Goal: Task Accomplishment & Management: Manage account settings

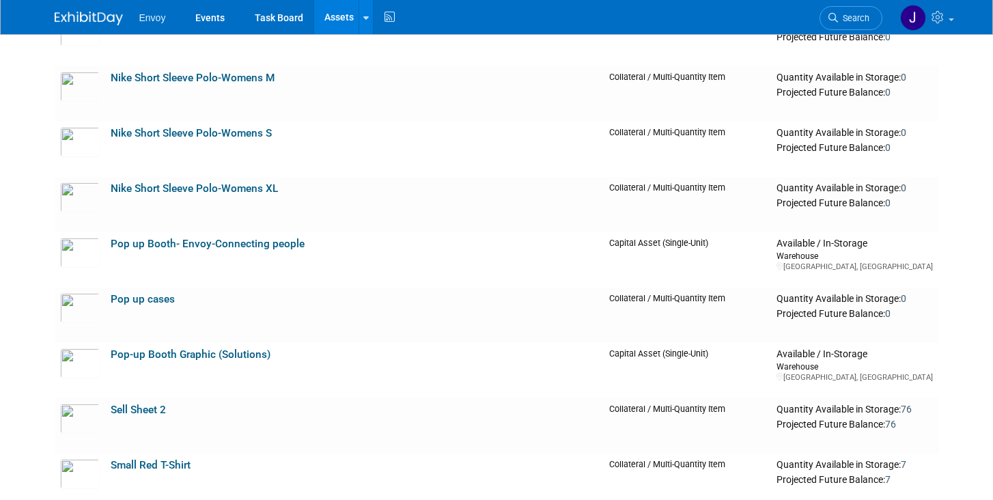
scroll to position [1787, 0]
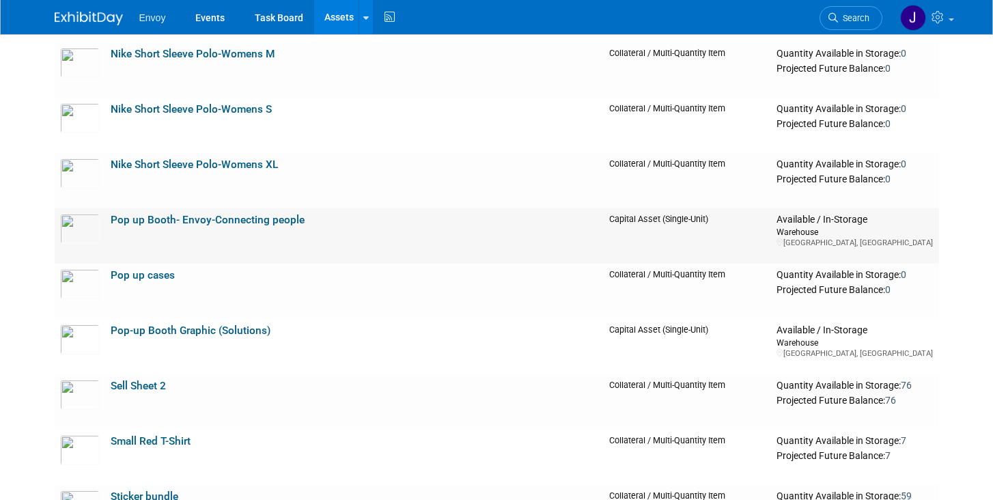
click at [208, 230] on td "Pop up Booth- Envoy-Connecting people" at bounding box center [354, 235] width 499 height 55
click at [205, 221] on link "Pop up Booth- Envoy-Connecting people" at bounding box center [208, 220] width 194 height 12
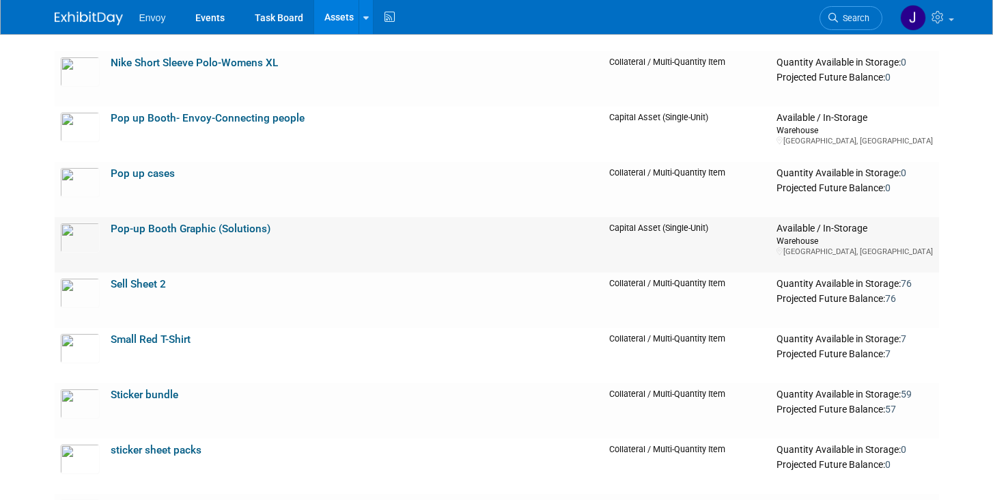
click at [178, 224] on link "Pop-up Booth Graphic (Solutions)" at bounding box center [191, 229] width 160 height 12
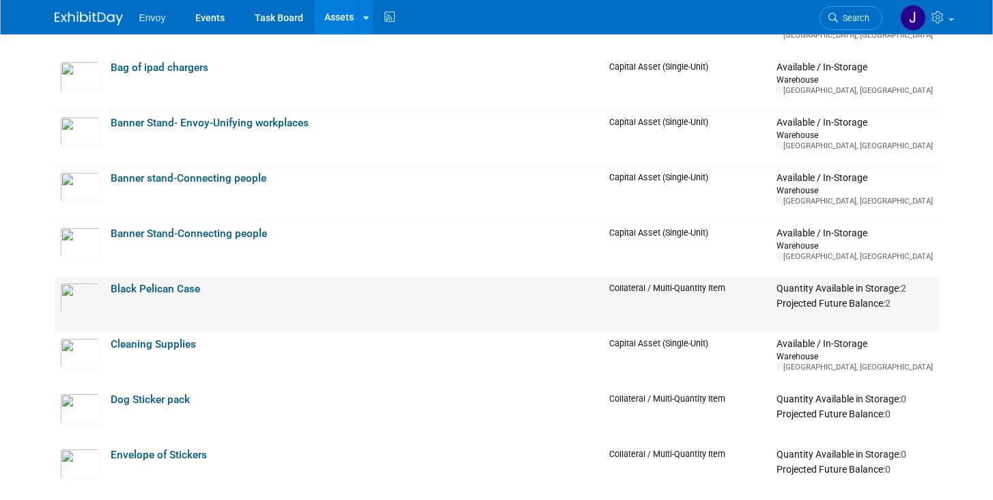
scroll to position [328, 0]
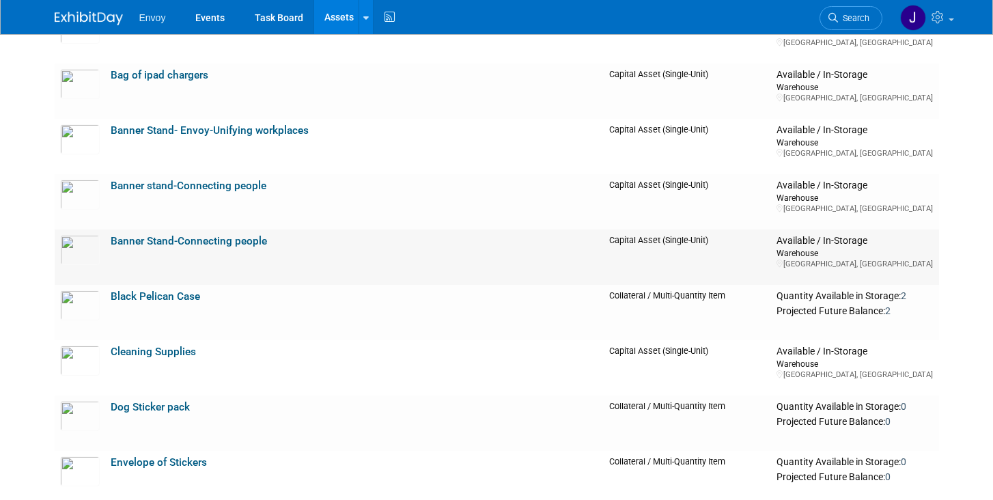
click at [156, 240] on link "Banner Stand-Connecting people" at bounding box center [189, 241] width 156 height 12
click at [136, 188] on link "Banner stand-Connecting people" at bounding box center [189, 186] width 156 height 12
click at [121, 128] on link "Banner Stand- Envoy-Unifying workplaces" at bounding box center [210, 130] width 198 height 12
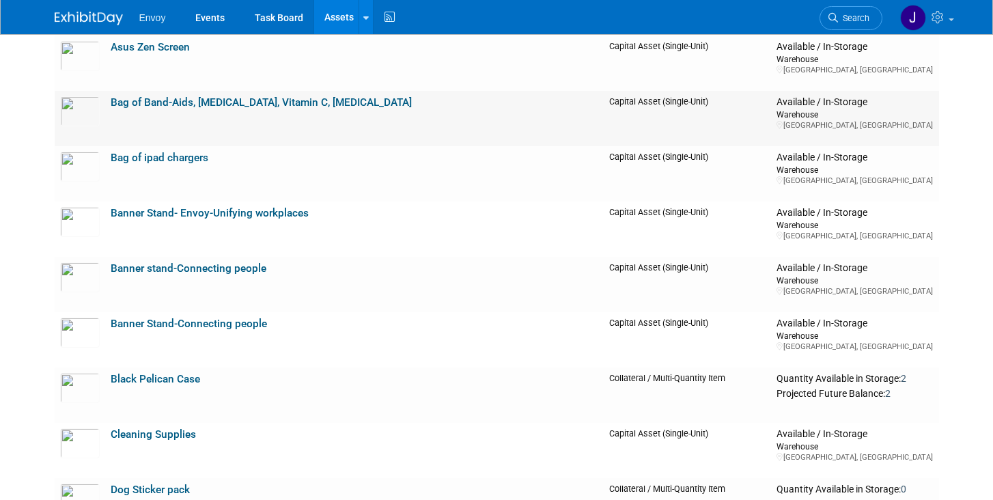
scroll to position [253, 0]
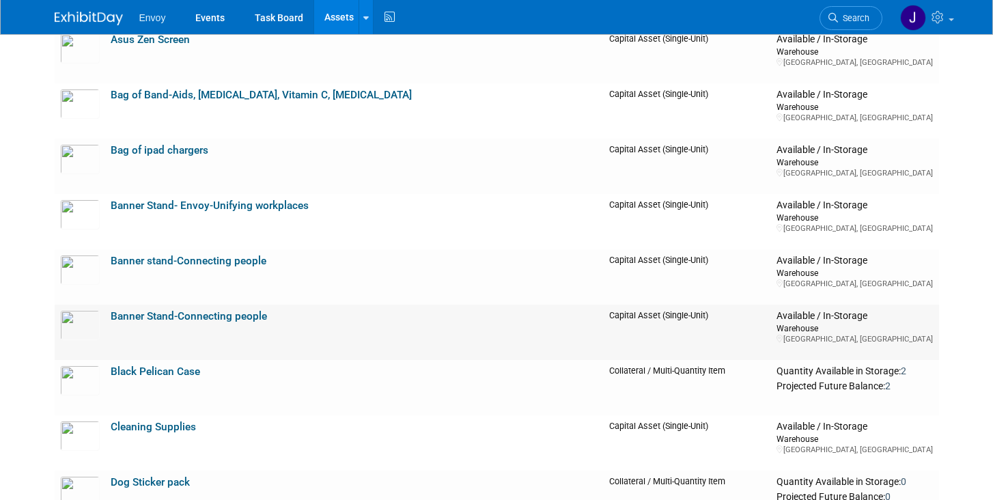
click at [134, 317] on link "Banner Stand-Connecting people" at bounding box center [189, 316] width 156 height 12
click at [142, 318] on link "Banner Stand-Connecting people" at bounding box center [189, 316] width 156 height 12
click at [147, 257] on link "Banner stand-Connecting people" at bounding box center [189, 261] width 156 height 12
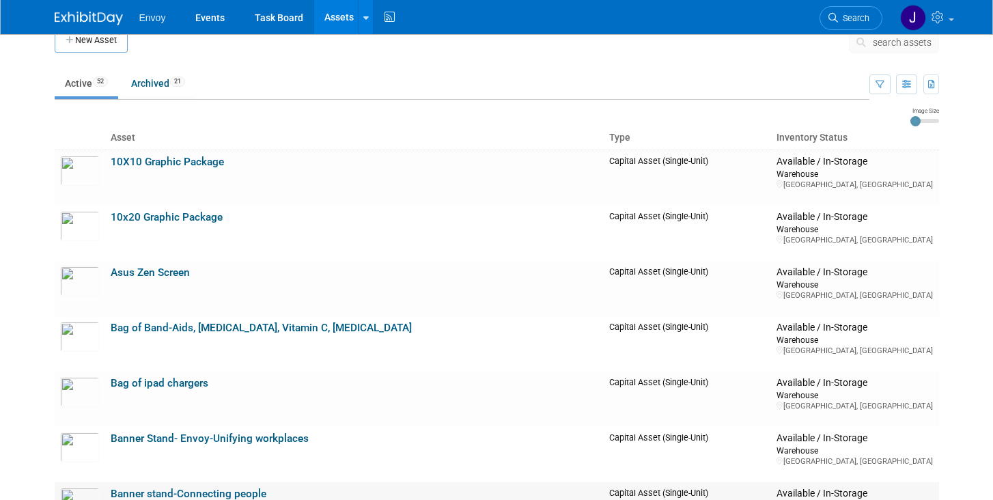
scroll to position [27, 0]
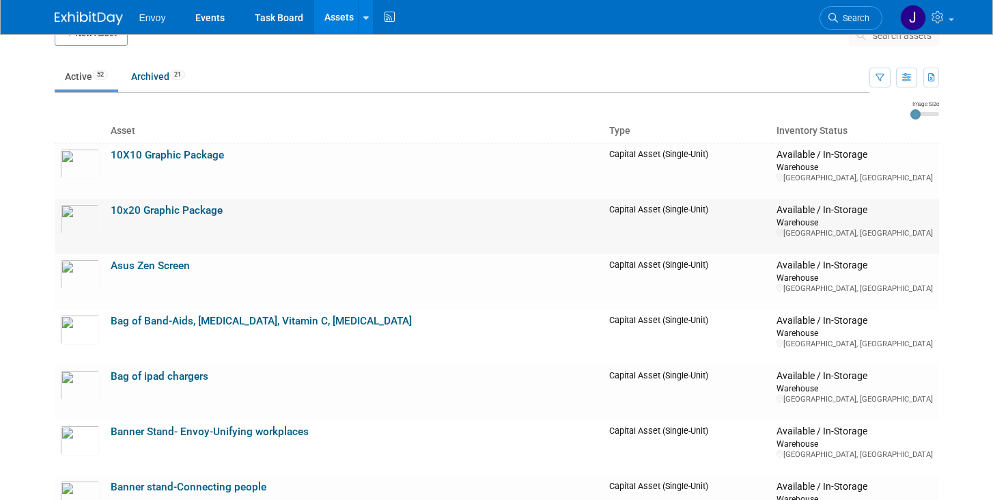
click at [179, 206] on link "10x20 Graphic Package" at bounding box center [167, 210] width 112 height 12
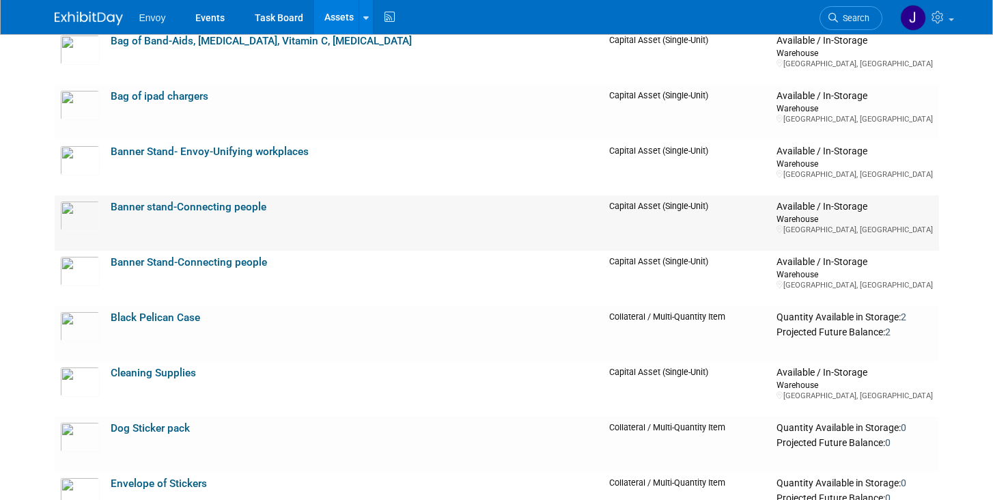
scroll to position [307, 0]
click at [197, 151] on link "Banner Stand- Envoy-Unifying workplaces" at bounding box center [210, 151] width 198 height 12
click at [141, 258] on link "Banner Stand-Connecting people" at bounding box center [189, 261] width 156 height 12
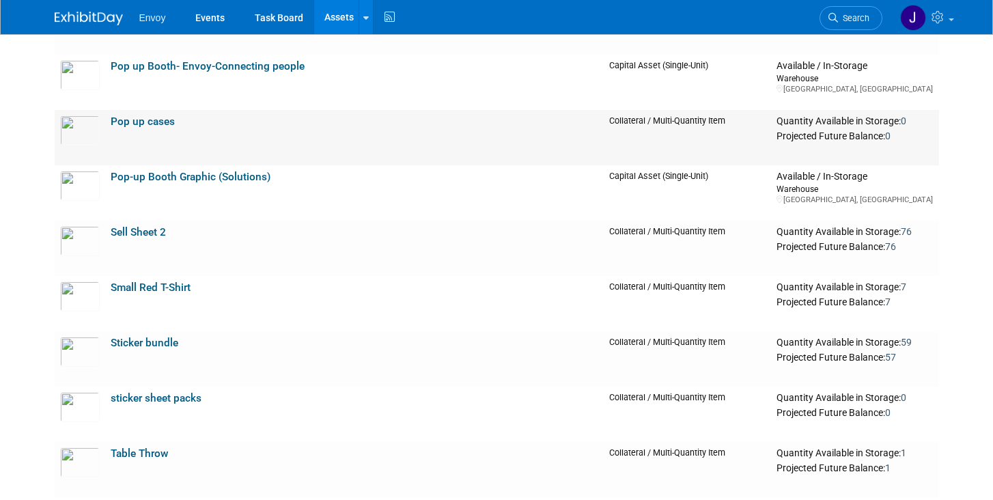
scroll to position [1943, 0]
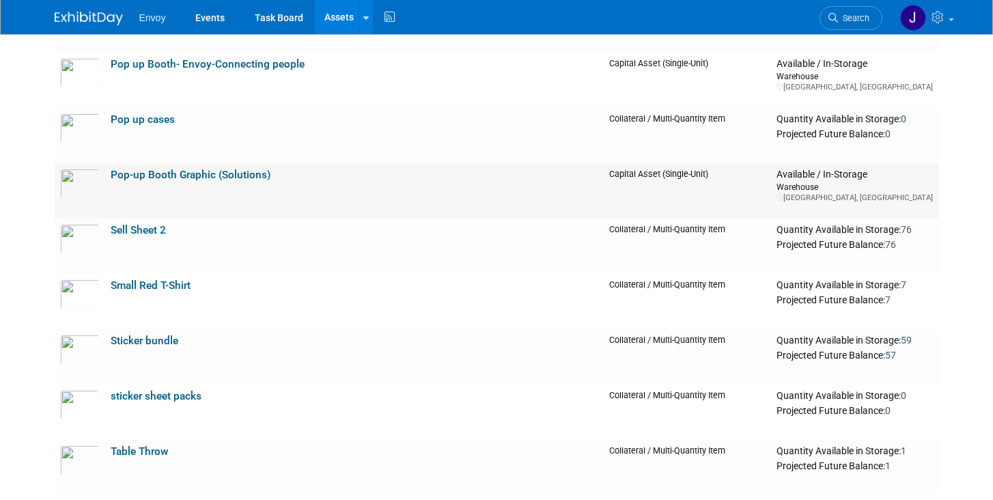
click at [141, 170] on link "Pop-up Booth Graphic (Solutions)" at bounding box center [191, 175] width 160 height 12
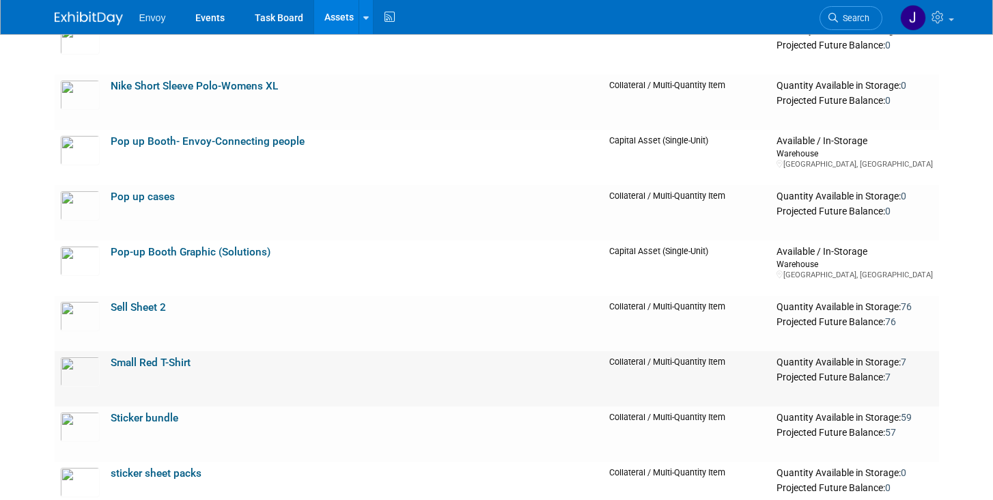
scroll to position [1846, 0]
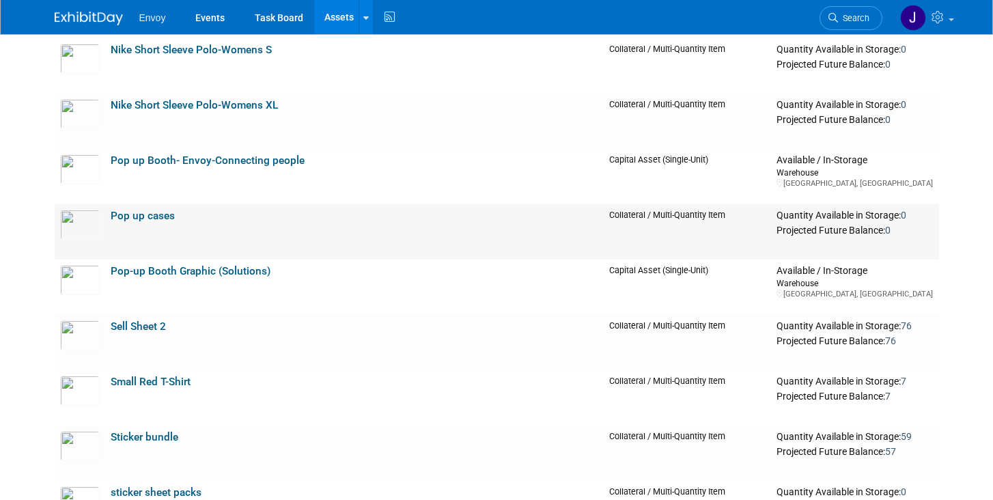
click at [130, 217] on link "Pop up cases" at bounding box center [143, 216] width 64 height 12
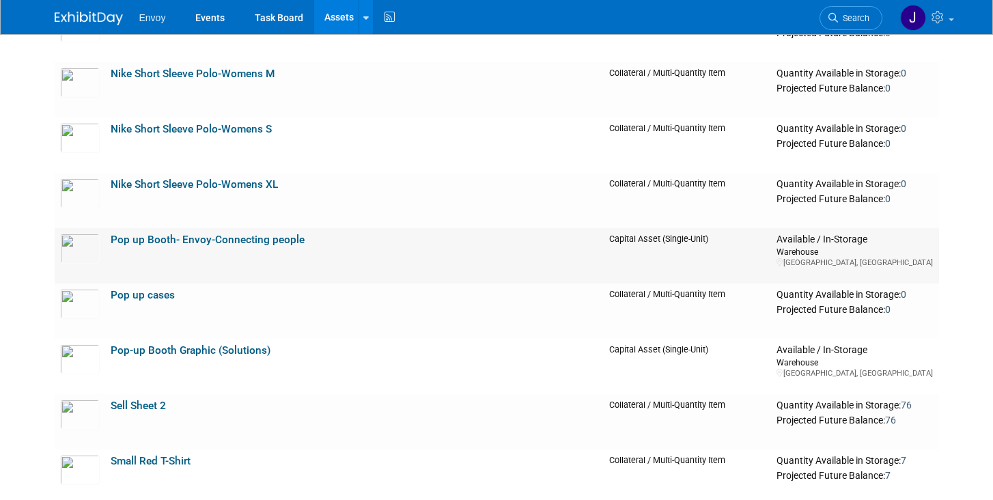
click at [133, 237] on link "Pop up Booth- Envoy-Connecting people" at bounding box center [208, 240] width 194 height 12
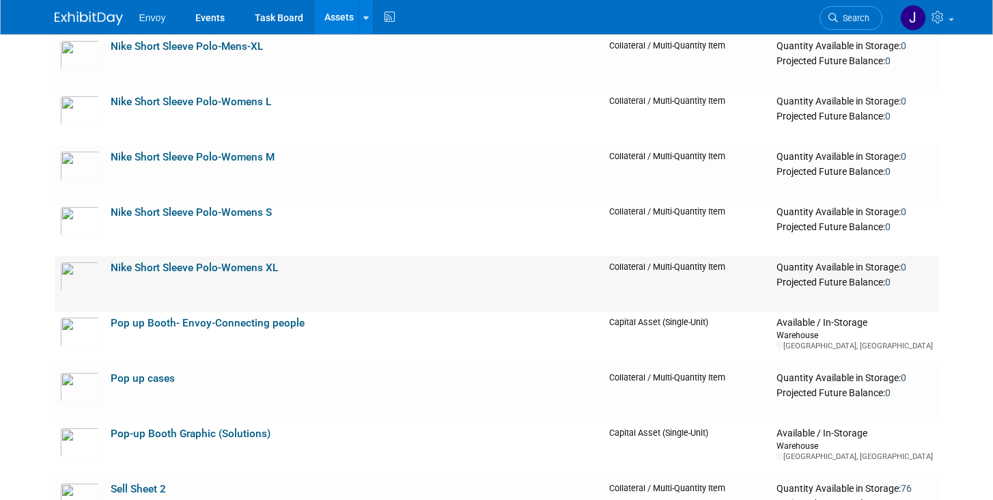
scroll to position [1862, 0]
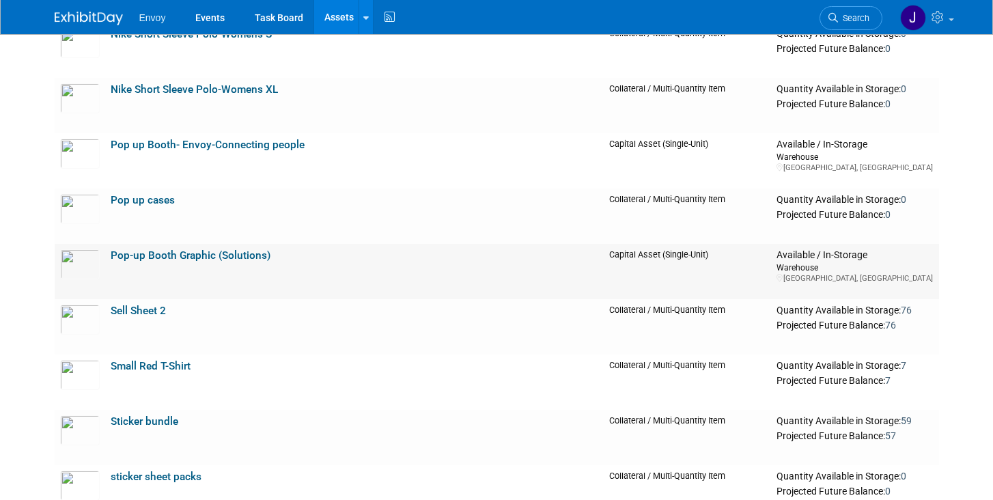
click at [130, 258] on link "Pop-up Booth Graphic (Solutions)" at bounding box center [191, 255] width 160 height 12
click at [168, 257] on link "Pop-up Booth Graphic (Solutions)" at bounding box center [191, 255] width 160 height 12
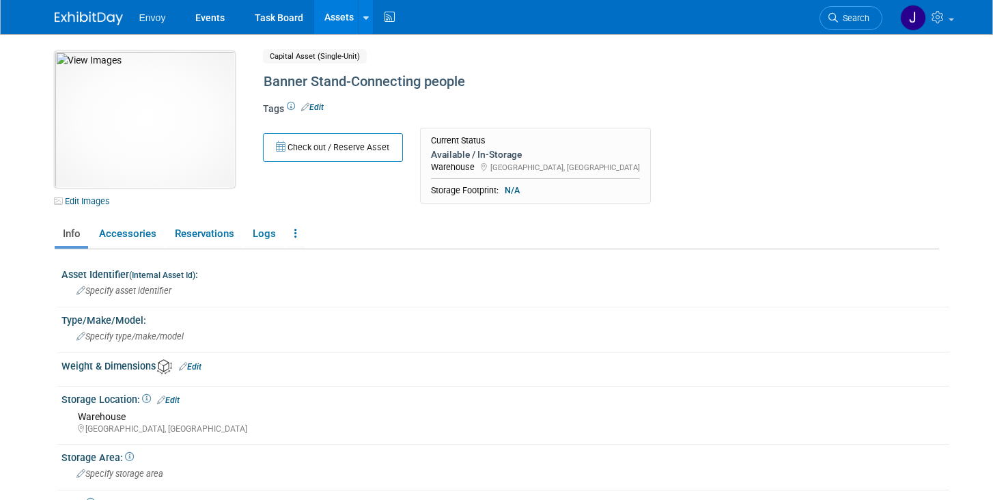
click at [141, 134] on img at bounding box center [145, 119] width 180 height 137
click at [145, 99] on img at bounding box center [145, 119] width 180 height 137
click at [121, 224] on link "Accessories" at bounding box center [127, 234] width 73 height 24
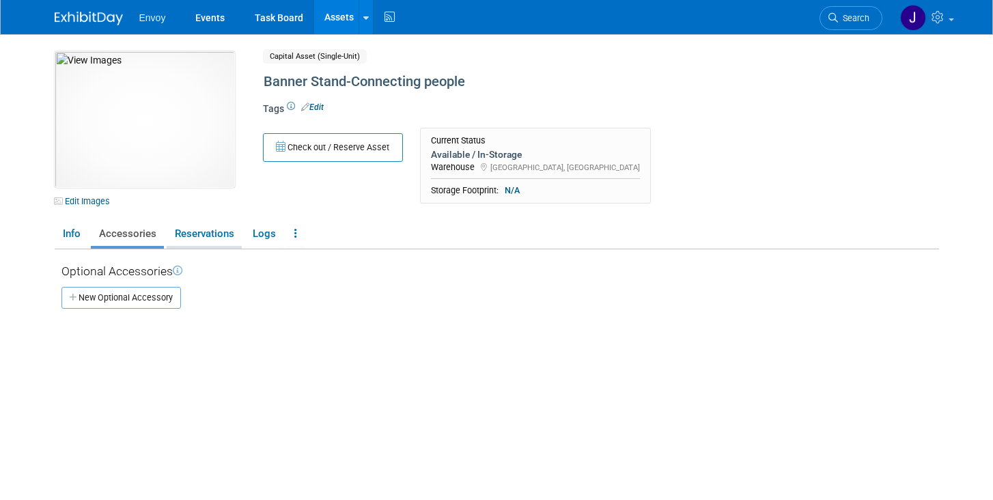
click at [199, 236] on link "Reservations" at bounding box center [204, 234] width 75 height 24
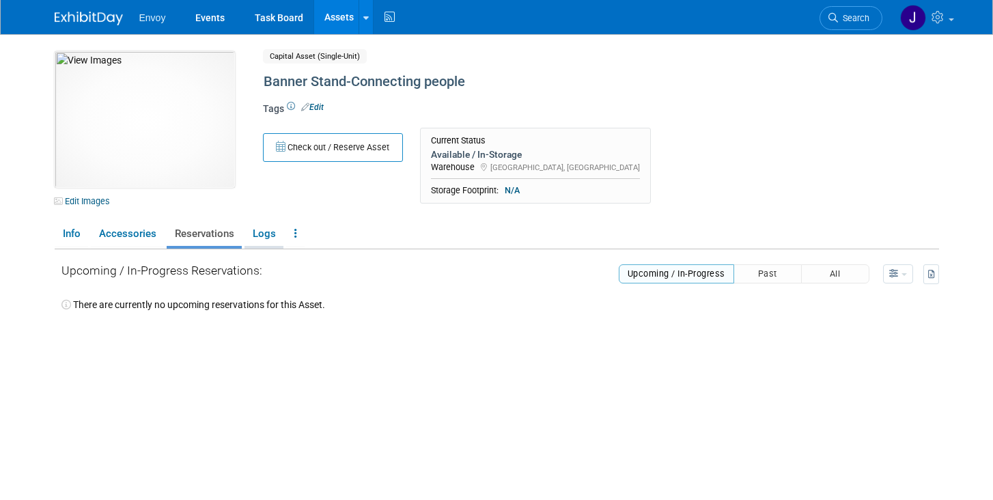
click at [266, 240] on link "Logs" at bounding box center [263, 234] width 39 height 24
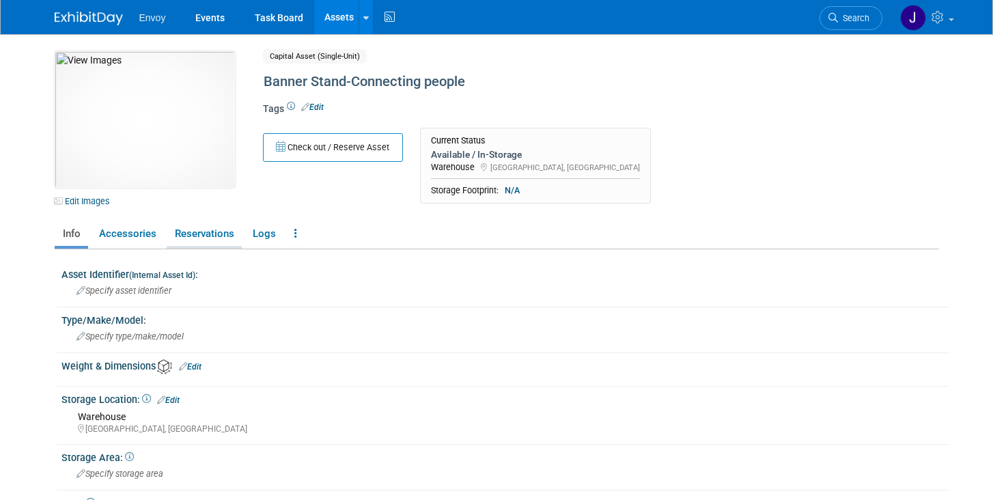
click at [208, 238] on link "Reservations" at bounding box center [204, 234] width 75 height 24
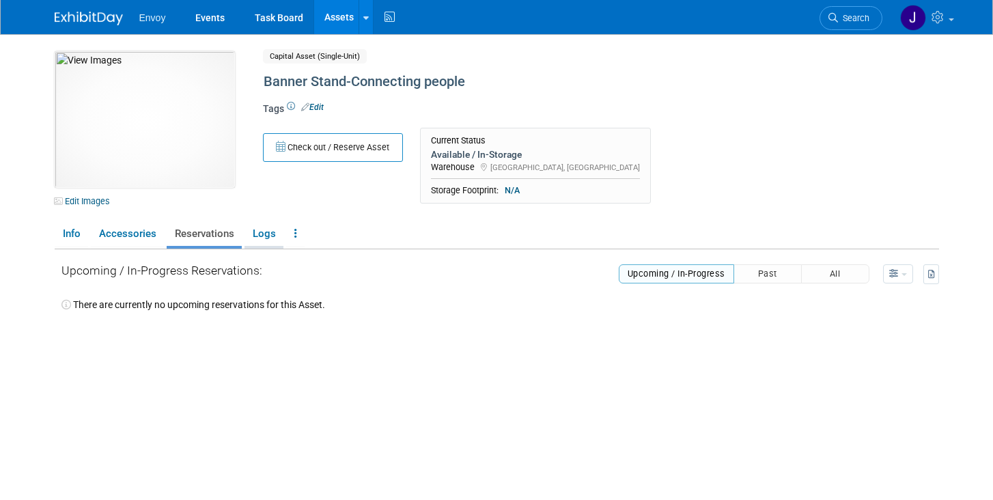
click at [261, 236] on link "Logs" at bounding box center [263, 234] width 39 height 24
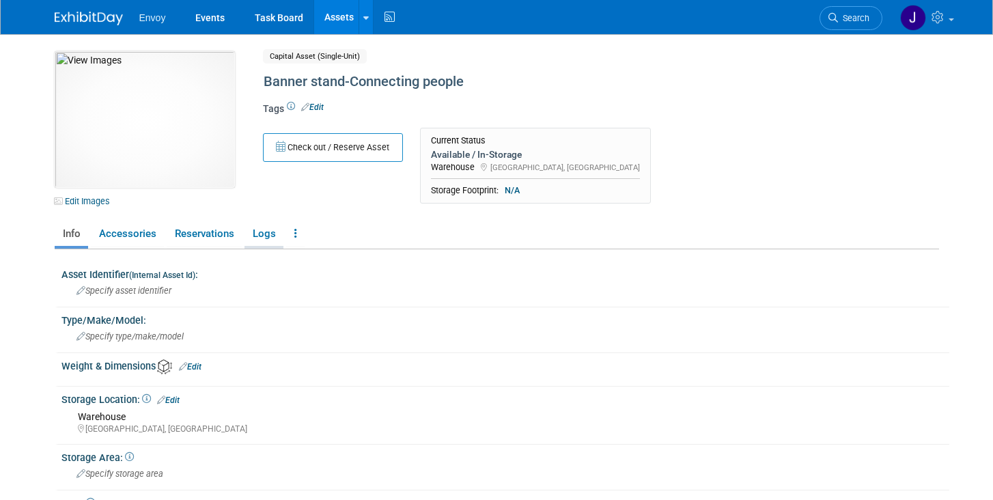
click at [272, 240] on link "Logs" at bounding box center [263, 234] width 39 height 24
click at [139, 133] on img at bounding box center [145, 119] width 180 height 137
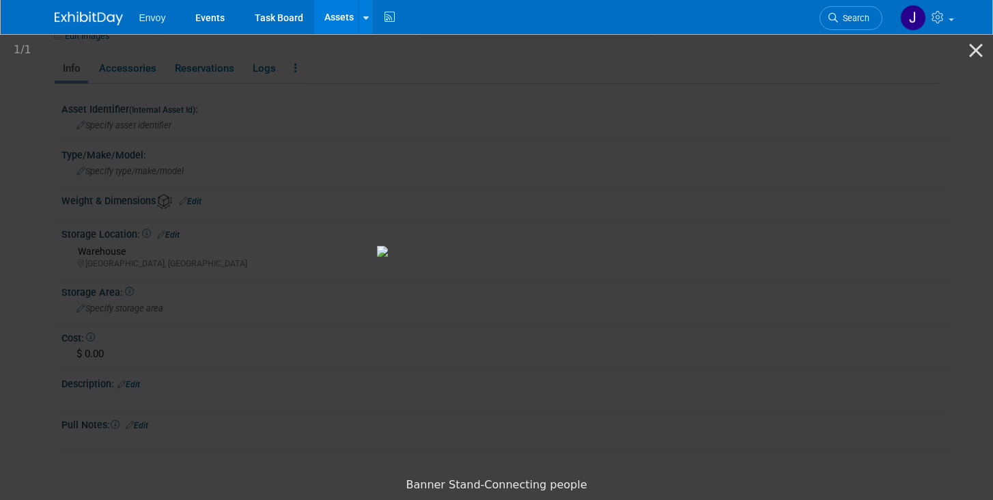
scroll to position [266, 0]
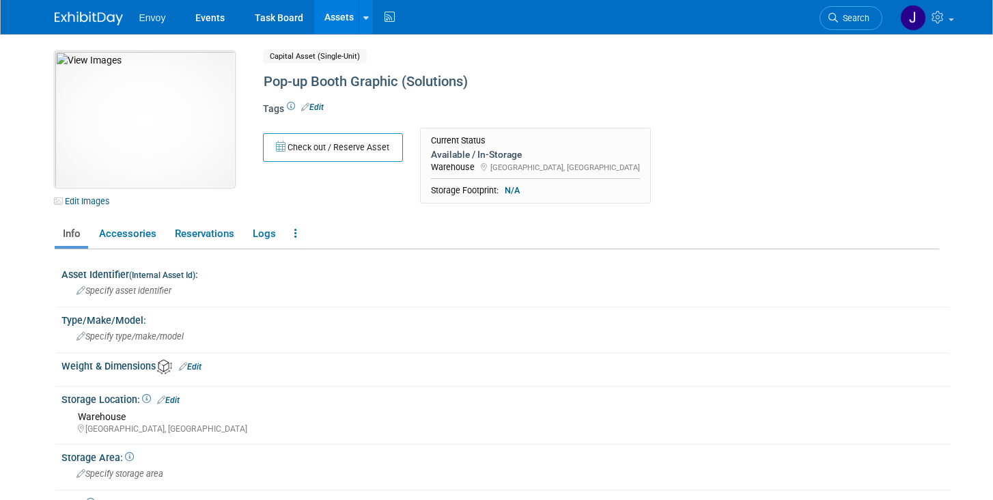
click at [136, 109] on img at bounding box center [145, 119] width 180 height 137
click at [262, 238] on link "Logs" at bounding box center [263, 234] width 39 height 24
click at [356, 138] on button "Check out / Reserve Asset" at bounding box center [333, 147] width 140 height 29
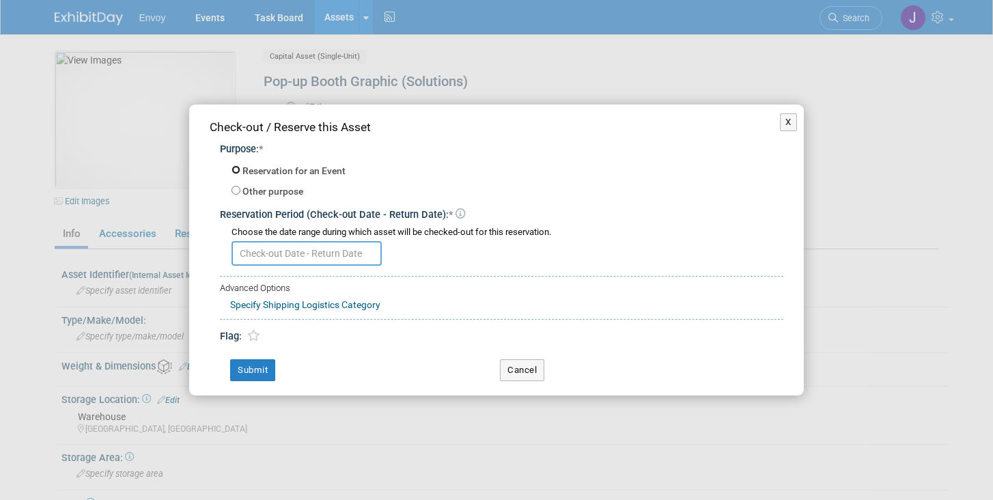
click at [238, 171] on input "Reservation for an Event" at bounding box center [235, 169] width 9 height 9
radio input "true"
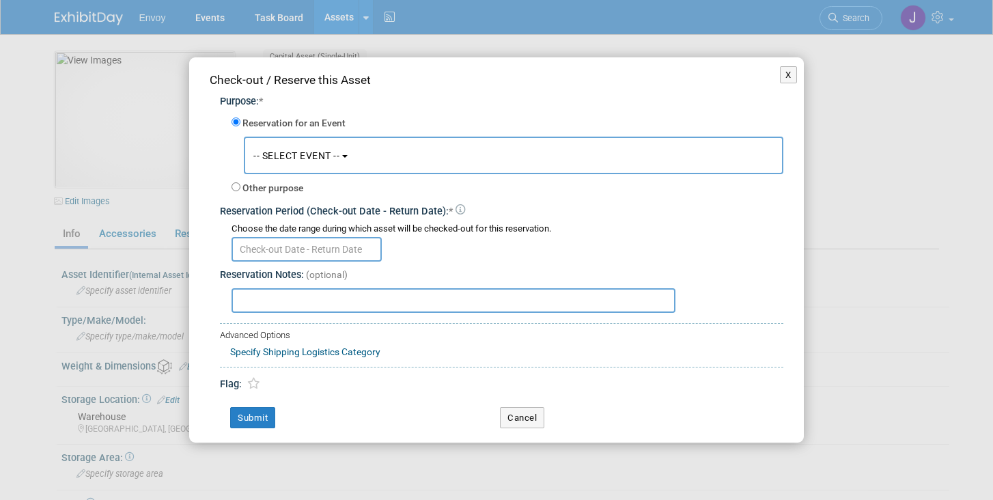
click at [328, 154] on span "-- SELECT EVENT --" at bounding box center [296, 155] width 86 height 11
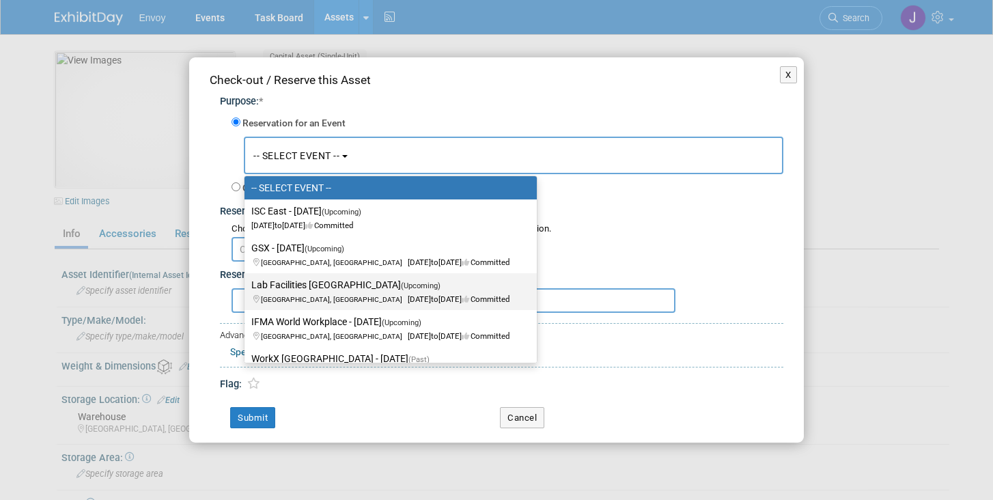
scroll to position [34, 0]
click at [320, 285] on label "Lab Facilities Summit West (Upcoming) San Diego, CA Sep 23, 2025 to Sep 23, 202…" at bounding box center [387, 290] width 272 height 31
click at [247, 285] on input "Lab Facilities Summit West (Upcoming) San Diego, CA Sep 23, 2025 to Sep 23, 202…" at bounding box center [242, 284] width 9 height 9
select select "11147585"
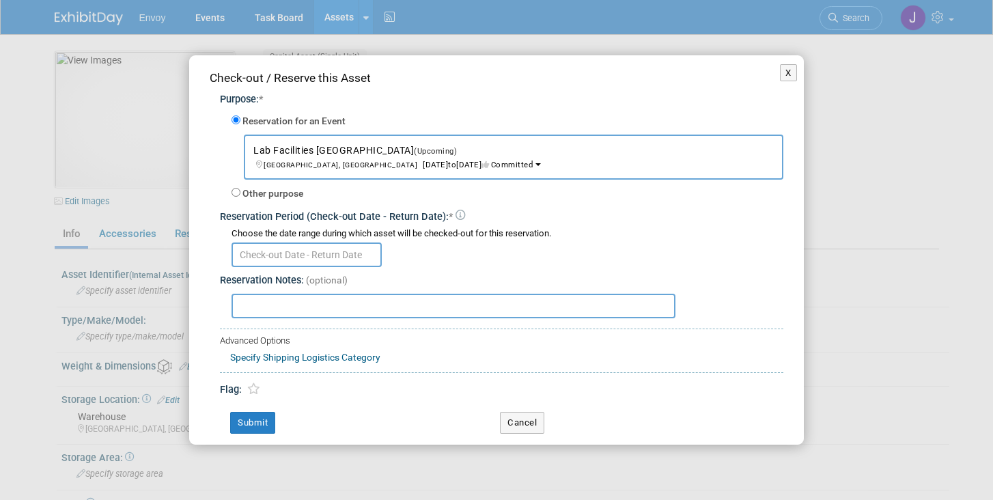
click at [301, 257] on input "text" at bounding box center [306, 254] width 150 height 25
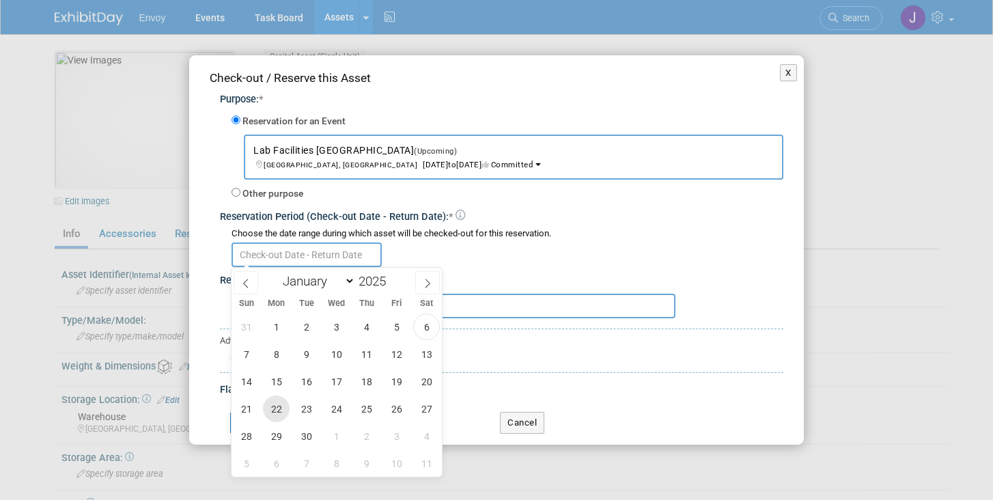
click at [289, 408] on span "22" at bounding box center [276, 408] width 27 height 27
click at [331, 408] on span "24" at bounding box center [336, 408] width 27 height 27
type input "Sep 22, 2025 to Sep 24, 2025"
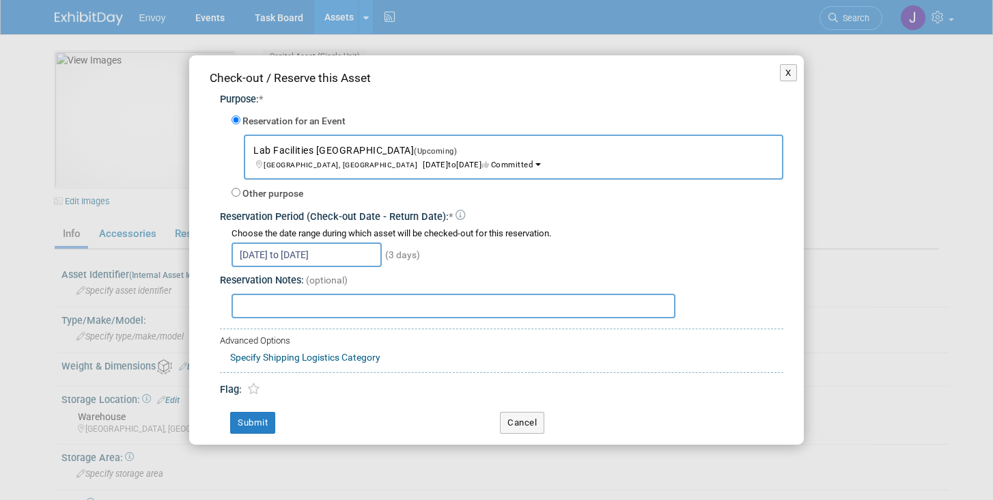
click at [301, 305] on input "text" at bounding box center [453, 306] width 444 height 25
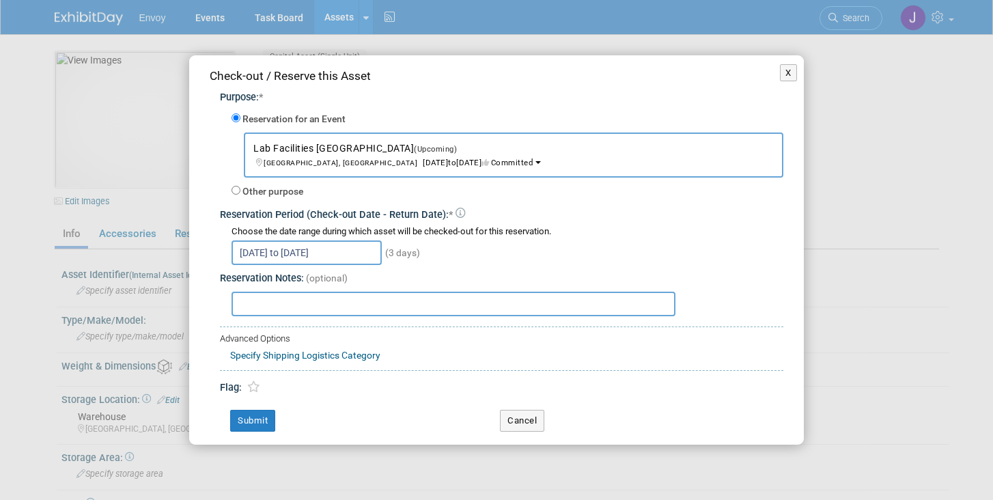
click at [299, 309] on input "text" at bounding box center [453, 304] width 444 height 25
click at [477, 309] on input "The shipment cannot arrive before Friday 9/19" at bounding box center [453, 304] width 444 height 25
click at [506, 316] on div "Purpose: * Reservation for an Event -- SELECT EVENT -- ISC East - Nov 2025<span…" at bounding box center [497, 239] width 574 height 311
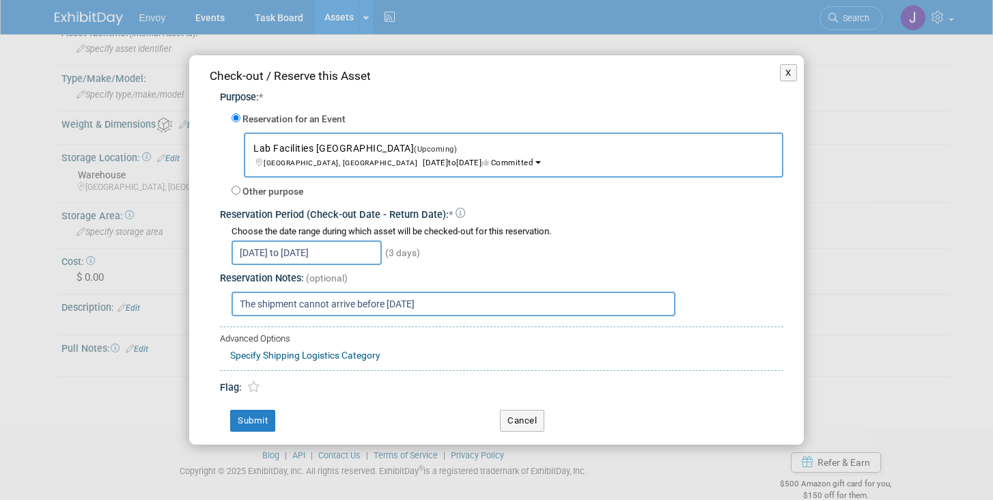
scroll to position [266, 0]
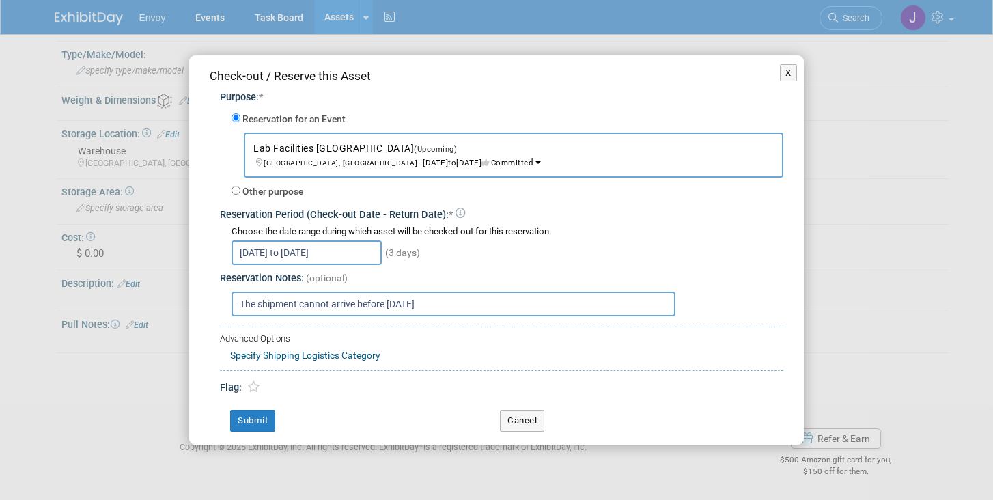
click at [494, 306] on input "The shipment cannot arrive before Friday 9/19" at bounding box center [453, 304] width 444 height 25
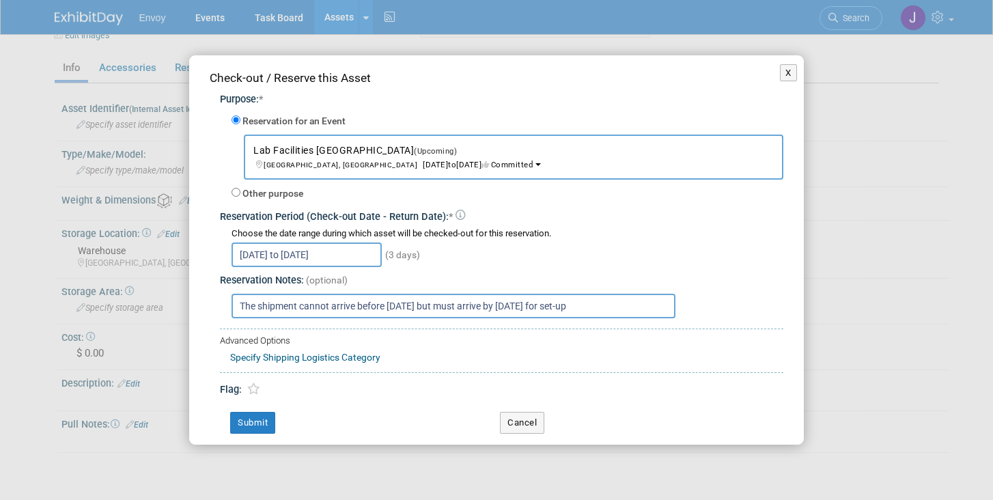
scroll to position [0, 0]
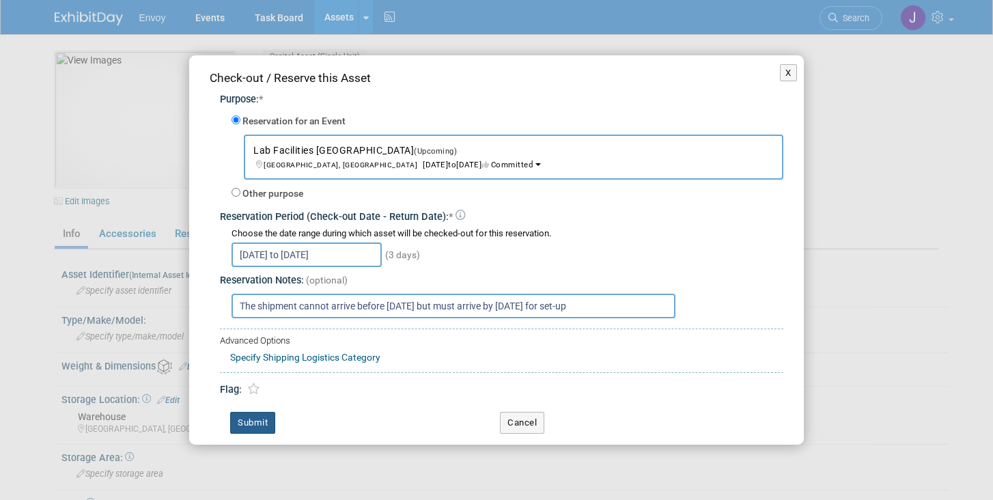
type input "The shipment cannot arrive before [DATE] but must arrive by [DATE] for set-up"
click at [260, 423] on button "Submit" at bounding box center [252, 423] width 45 height 22
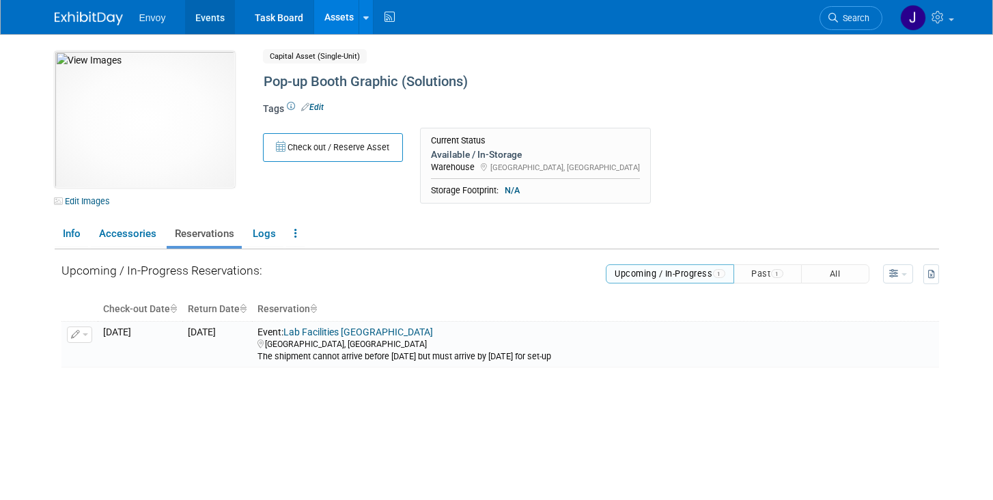
click at [198, 25] on link "Events" at bounding box center [210, 17] width 50 height 34
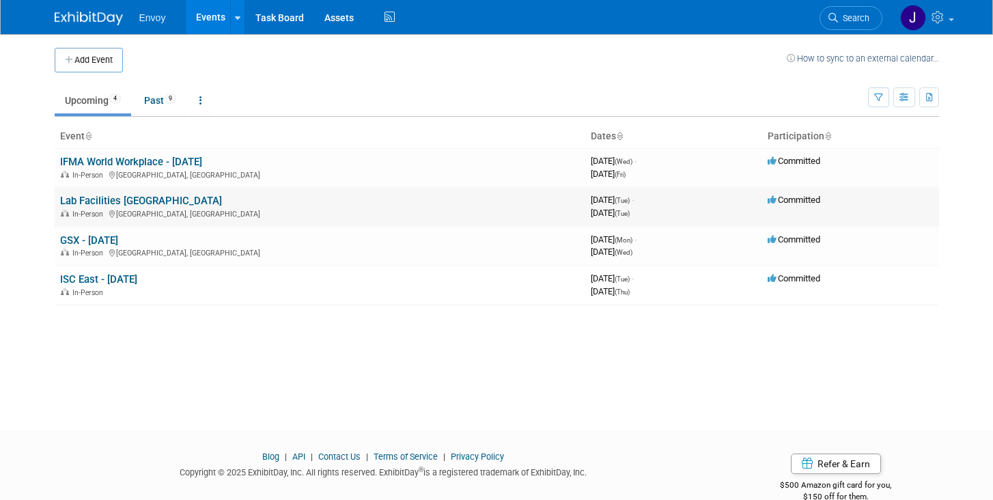
click at [92, 208] on div "In-Person San Diego, CA" at bounding box center [320, 213] width 520 height 11
click at [92, 205] on link "Lab Facilities [GEOGRAPHIC_DATA]" at bounding box center [141, 201] width 162 height 12
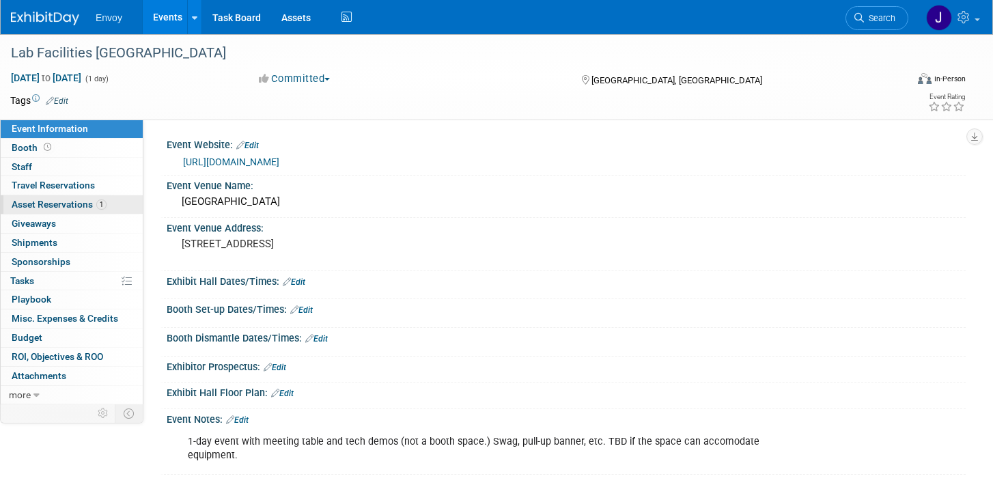
click at [38, 207] on span "Asset Reservations 1" at bounding box center [59, 204] width 95 height 11
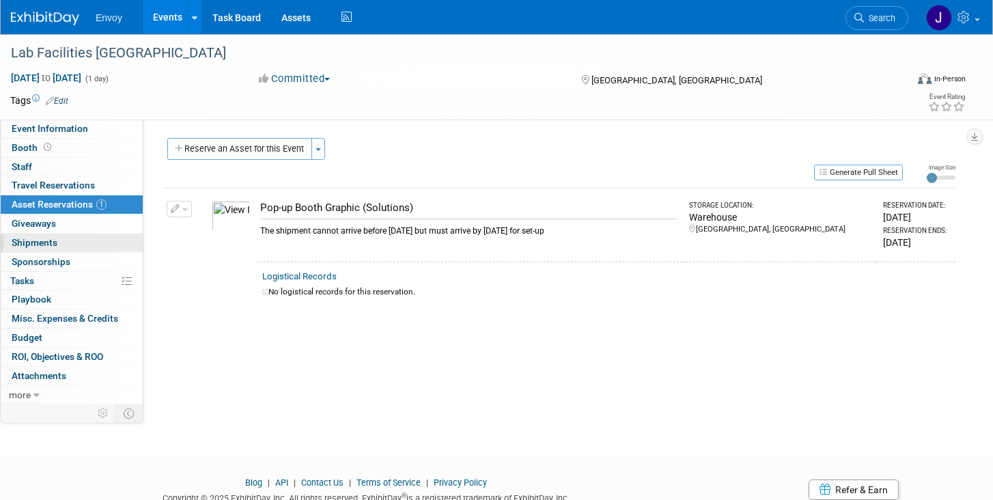
click at [31, 244] on span "Shipments 0" at bounding box center [35, 242] width 46 height 11
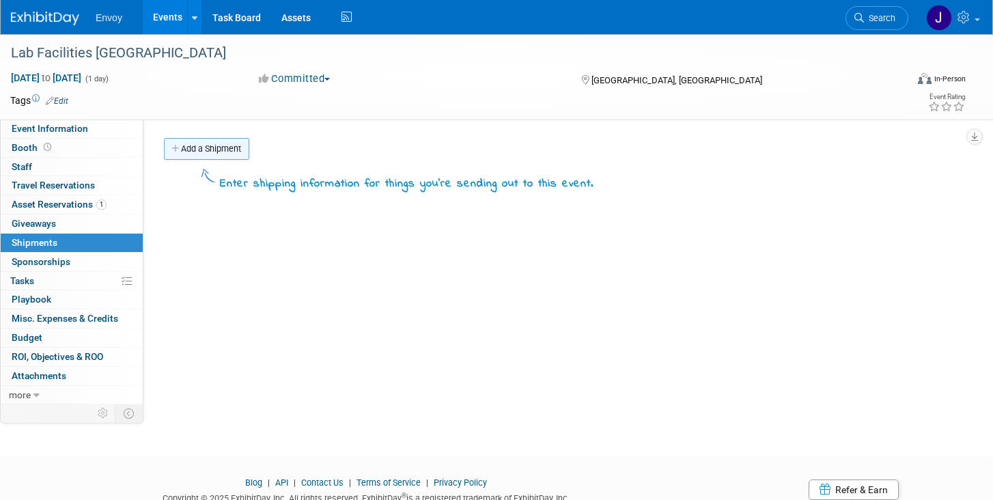
click at [234, 145] on link "Add a Shipment" at bounding box center [206, 149] width 85 height 22
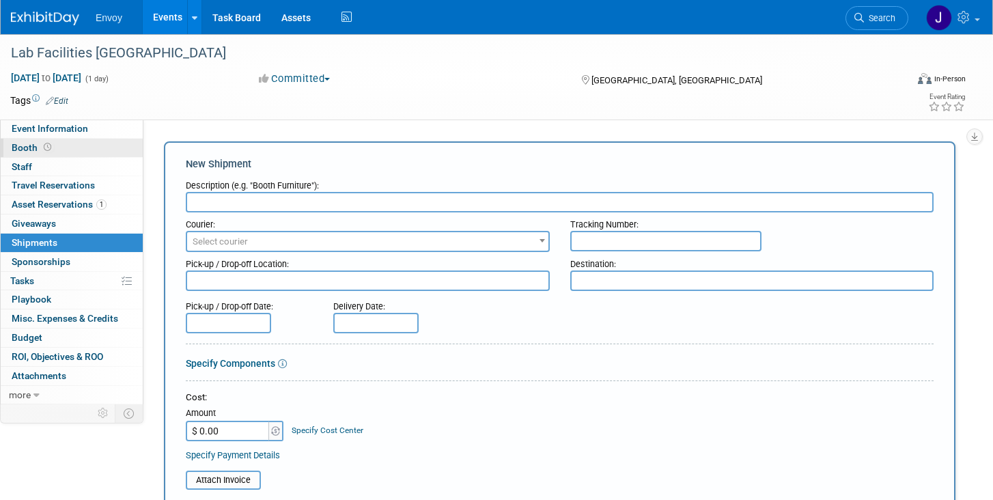
click at [26, 144] on span "Booth" at bounding box center [33, 147] width 42 height 11
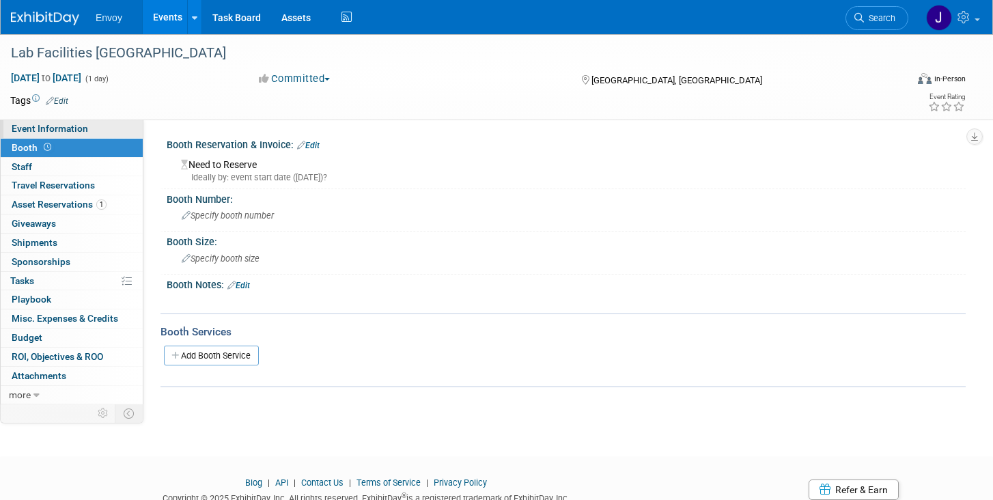
click at [67, 125] on span "Event Information" at bounding box center [50, 128] width 76 height 11
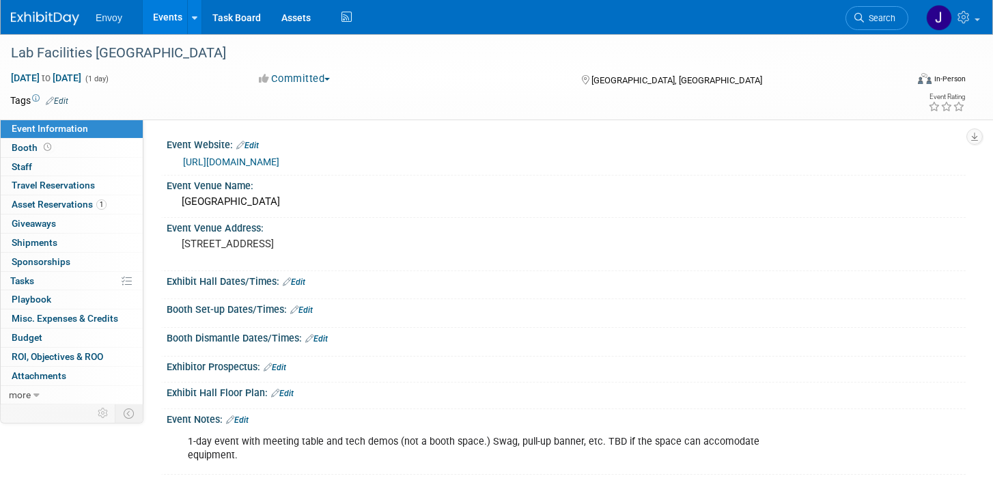
click at [303, 283] on link "Edit" at bounding box center [294, 282] width 23 height 10
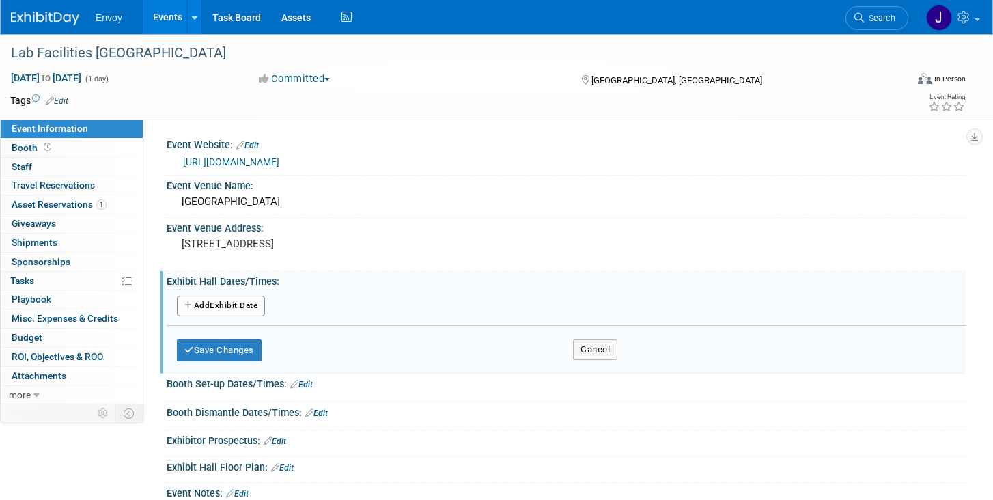
click at [227, 304] on button "Add Another Exhibit Date" at bounding box center [221, 306] width 88 height 20
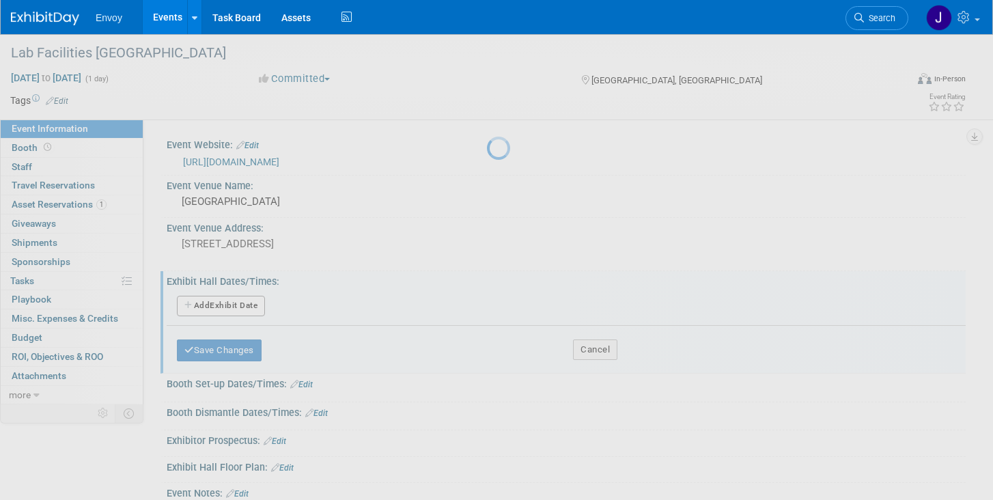
select select "8"
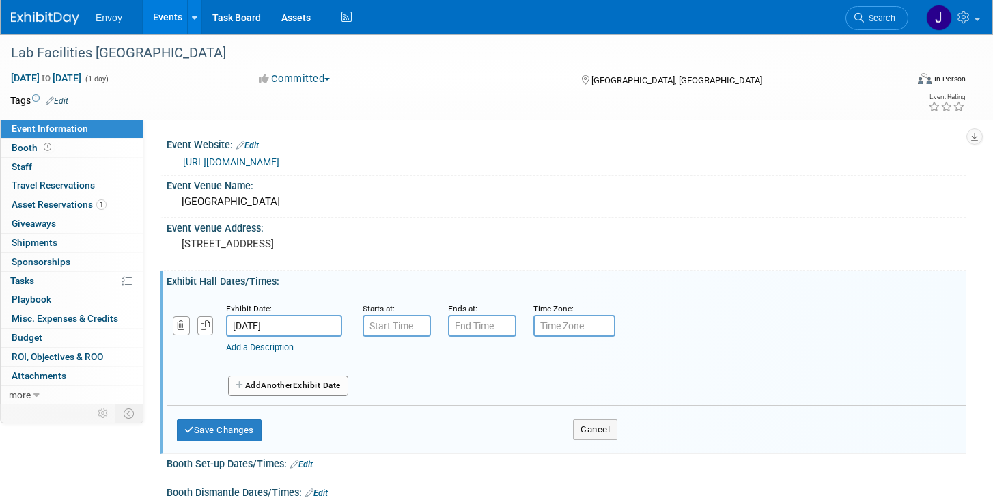
click at [266, 324] on input "[DATE]" at bounding box center [284, 326] width 116 height 22
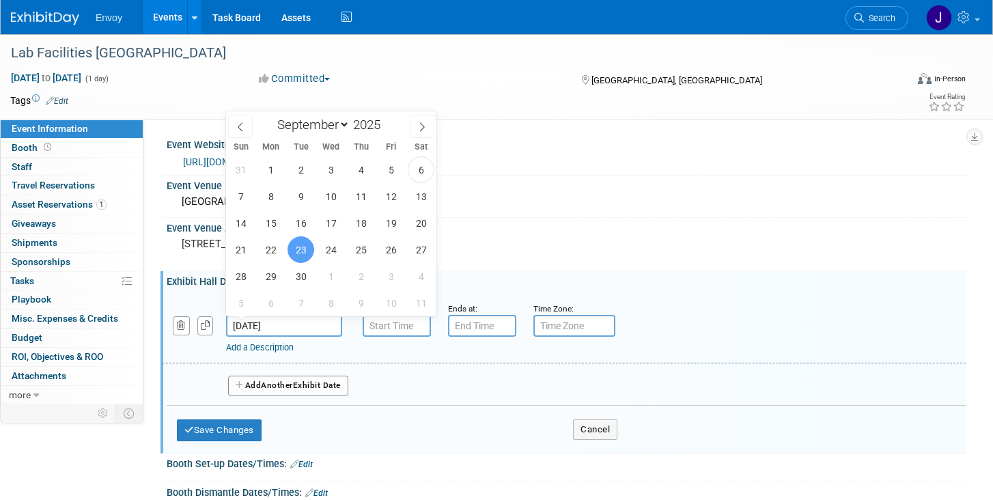
click at [454, 384] on div "Add Another Exhibit Date" at bounding box center [566, 381] width 799 height 36
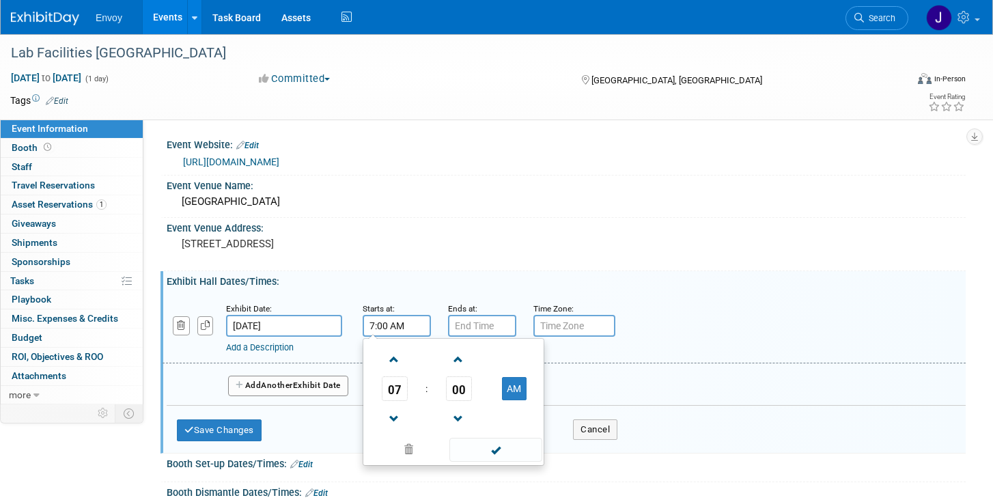
click at [408, 325] on input "7:00 AM" at bounding box center [397, 326] width 68 height 22
drag, startPoint x: 425, startPoint y: 325, endPoint x: 336, endPoint y: 325, distance: 89.5
click at [336, 325] on div "Exhibit Date: [DATE] Starts at: 7:00 AM8 07 : 00 AM 12 01 02 03 04 05 06 07 08 …" at bounding box center [564, 329] width 803 height 70
click at [367, 320] on input "7:00 AM8" at bounding box center [397, 326] width 68 height 22
click at [423, 320] on input "7:00 AM8" at bounding box center [397, 326] width 68 height 22
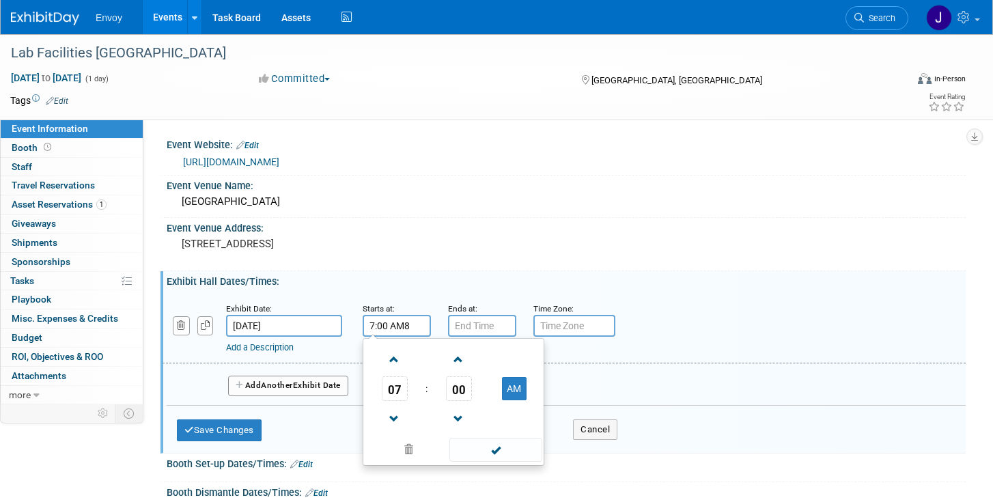
type input "7:00 AM"
click at [479, 333] on input "7:00 PM" at bounding box center [482, 326] width 68 height 22
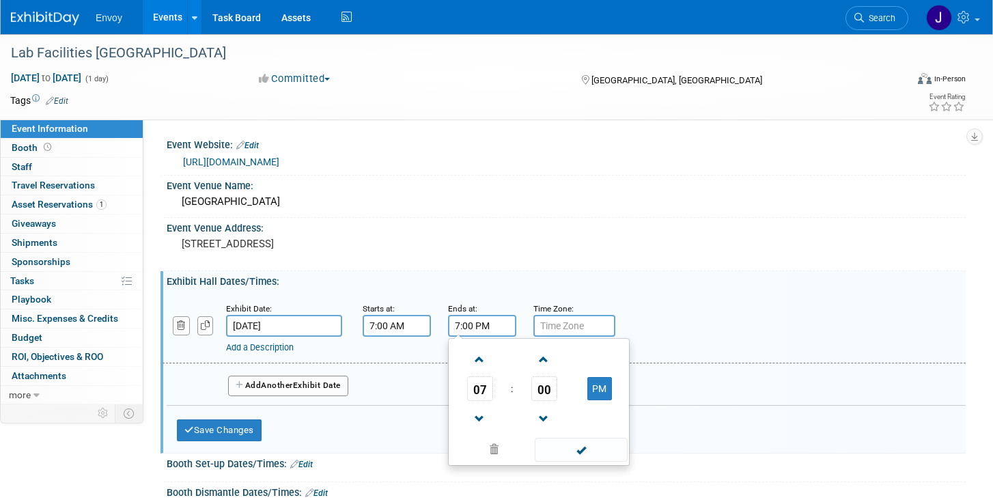
click at [460, 326] on input "7:00 PM" at bounding box center [482, 326] width 68 height 22
type input "6:00 PM"
click at [463, 292] on div "Exhibit Date: [DATE] Starts at: 7:00 AM Ends at: 6:00 PM 07 : 00 PM 12 01 02 03…" at bounding box center [566, 347] width 778 height 115
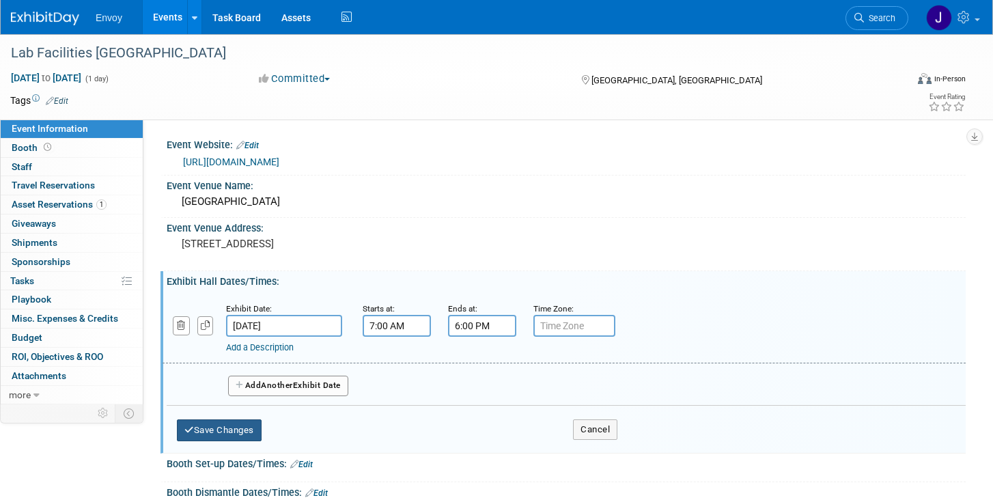
click at [239, 425] on button "Save Changes" at bounding box center [219, 430] width 85 height 22
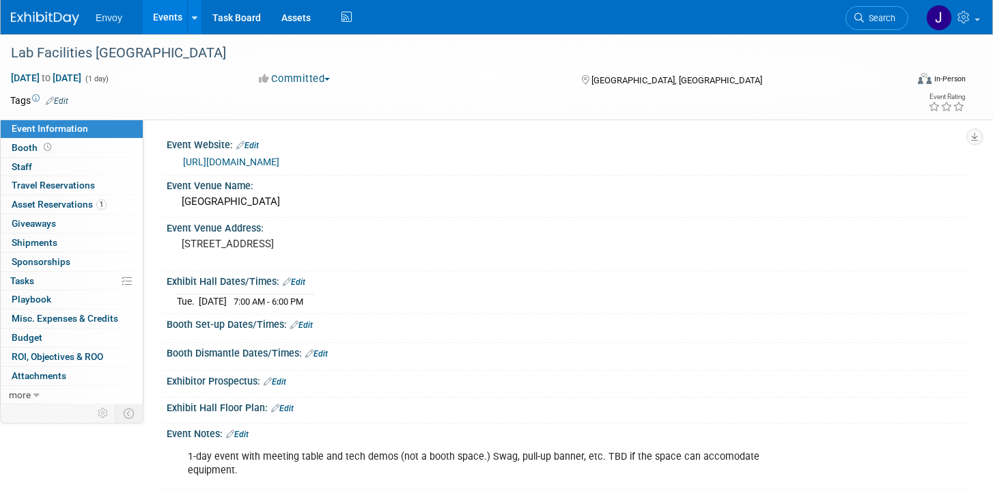
click at [310, 326] on link "Edit" at bounding box center [301, 325] width 23 height 10
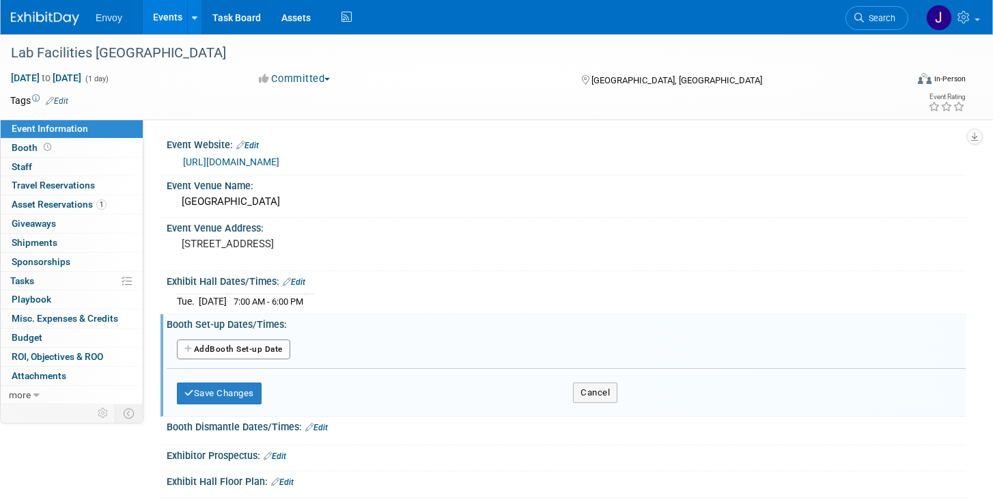
click at [231, 346] on button "Add Another Booth Set-up Date" at bounding box center [233, 349] width 113 height 20
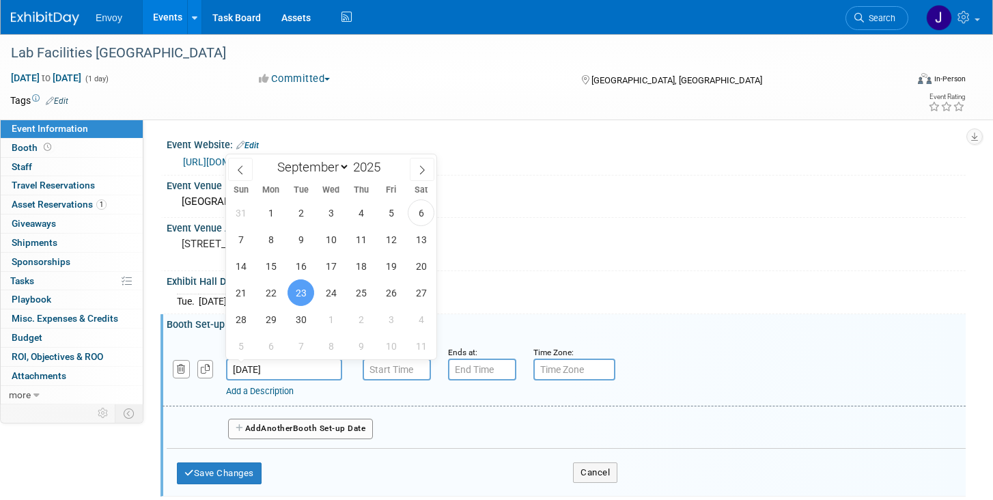
click at [280, 368] on input "[DATE]" at bounding box center [284, 370] width 116 height 22
click at [270, 296] on span "22" at bounding box center [270, 292] width 27 height 27
type input "[DATE]"
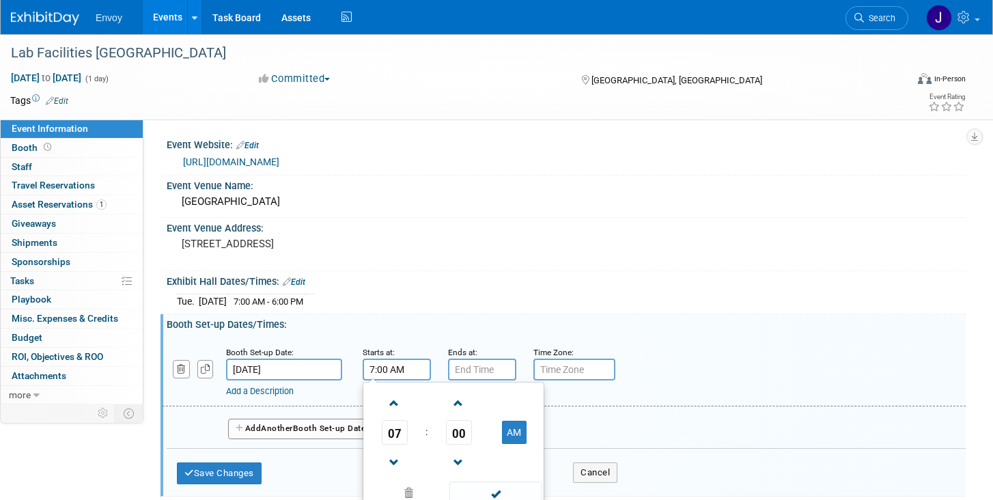
click at [387, 362] on input "7:00 AM" at bounding box center [397, 370] width 68 height 22
click at [374, 366] on input "7:00 AM" at bounding box center [397, 370] width 68 height 22
click at [398, 368] on input "4:00 AM" at bounding box center [397, 370] width 68 height 22
type input "4:00 PM"
type input "7:00 PM"
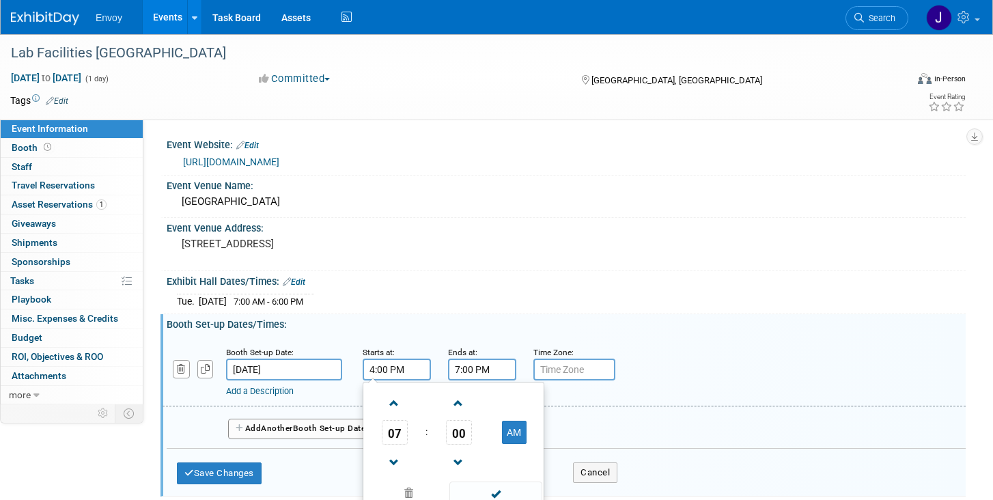
click at [472, 374] on input "7:00 PM" at bounding box center [482, 370] width 68 height 22
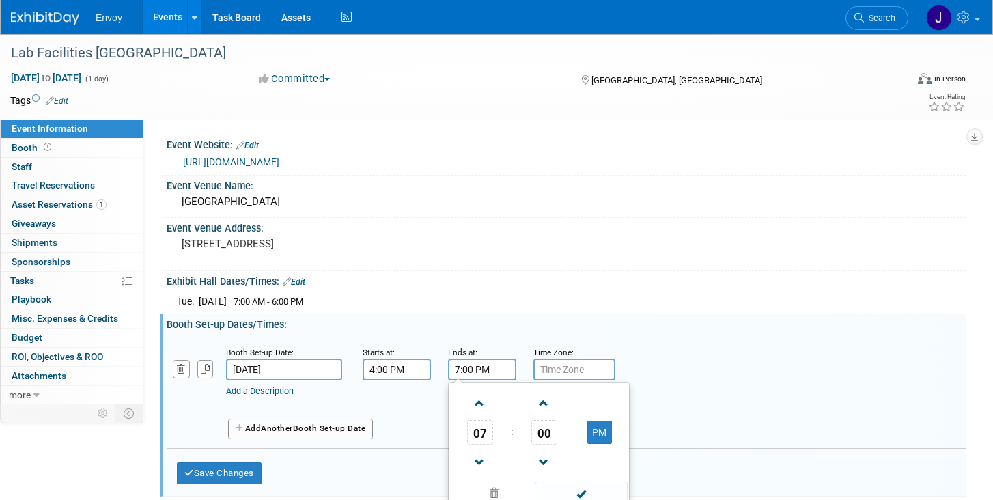
click at [552, 294] on div "[DATE] 7:00 AM - 6:00 PM" at bounding box center [566, 299] width 778 height 18
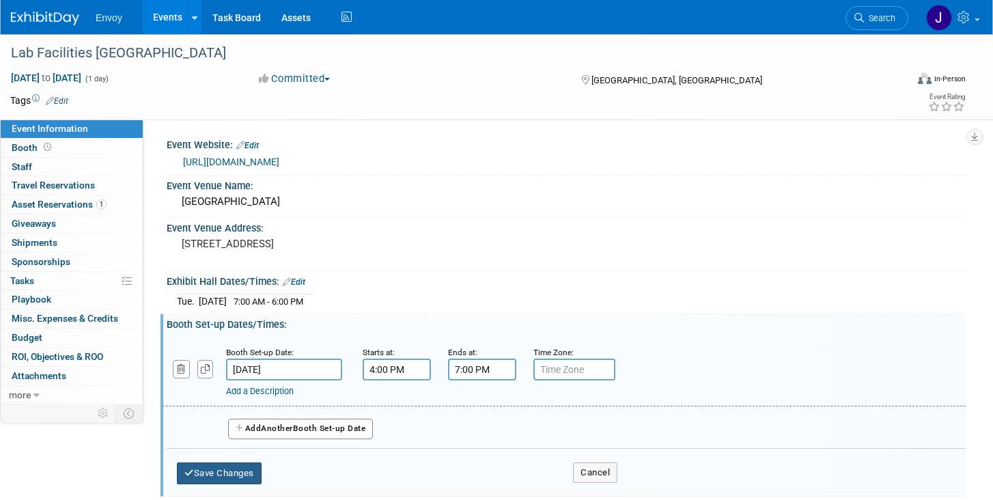
click at [243, 475] on button "Save Changes" at bounding box center [219, 473] width 85 height 22
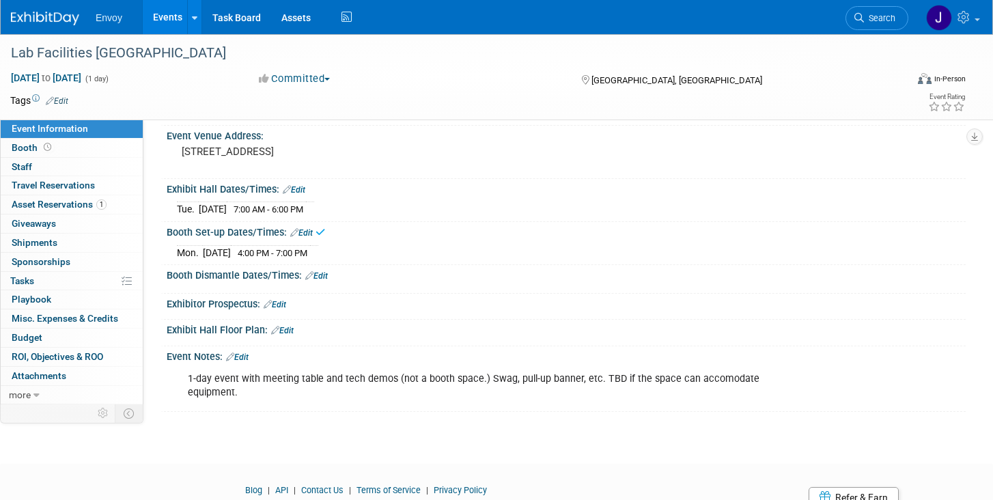
scroll to position [137, 0]
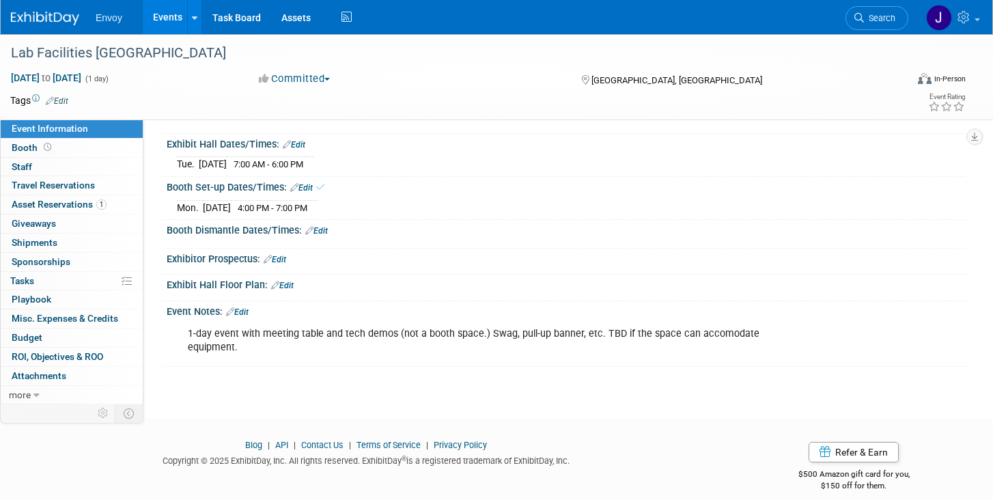
click at [326, 231] on link "Edit" at bounding box center [316, 231] width 23 height 10
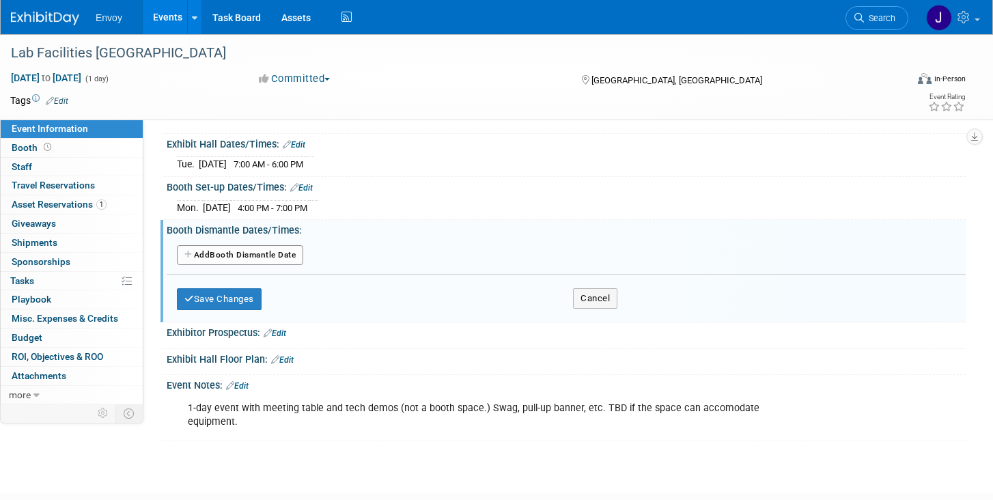
click at [238, 259] on button "Add Another Booth Dismantle Date" at bounding box center [240, 255] width 126 height 20
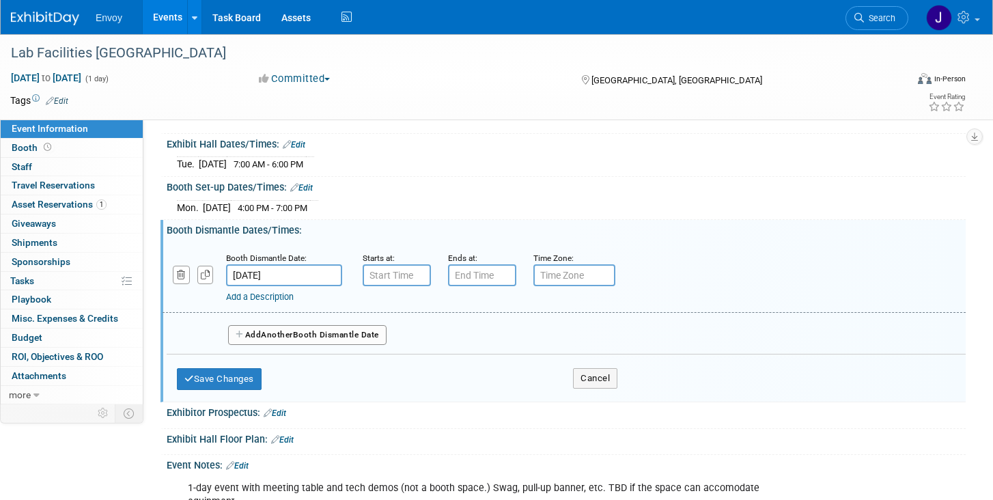
click at [293, 274] on input "[DATE]" at bounding box center [284, 275] width 116 height 22
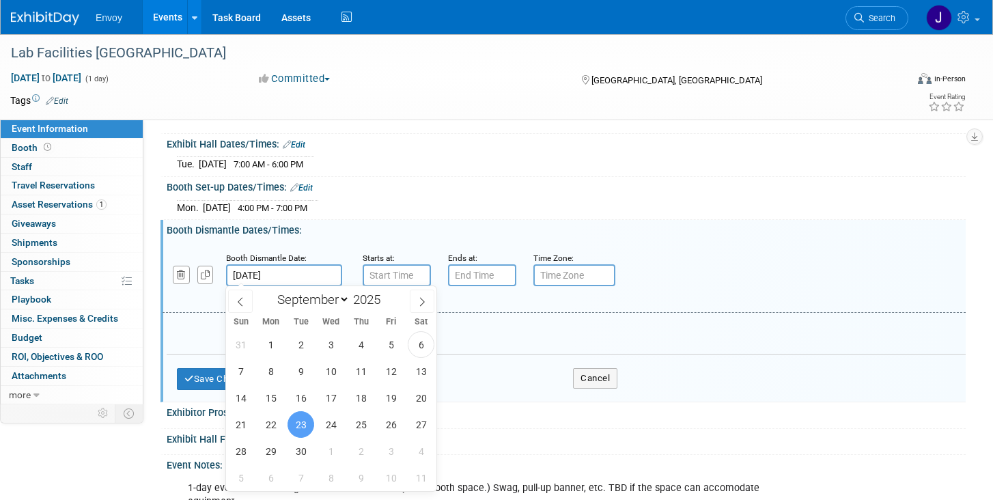
click at [530, 313] on div "Add Another Booth Dismantle Date" at bounding box center [566, 331] width 799 height 36
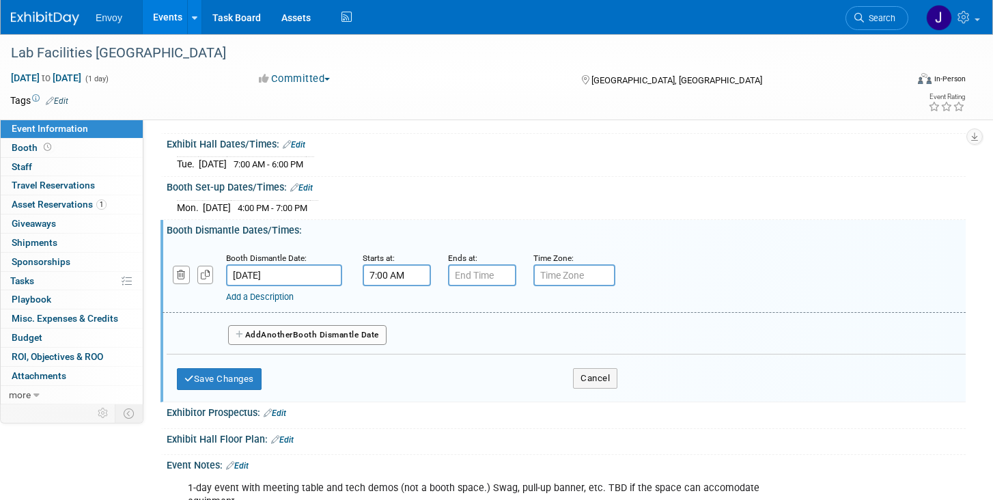
click at [410, 281] on input "7:00 AM" at bounding box center [397, 275] width 68 height 22
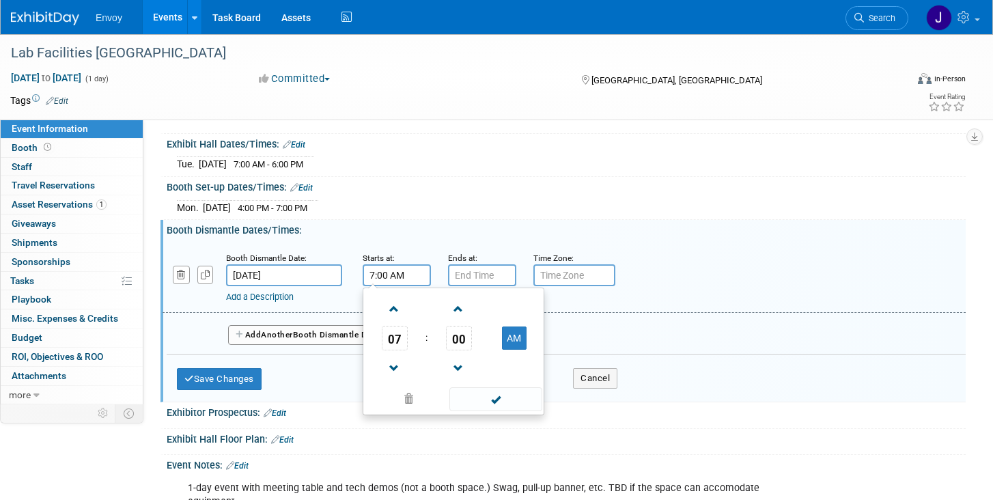
drag, startPoint x: 421, startPoint y: 276, endPoint x: 339, endPoint y: 276, distance: 82.6
click at [339, 276] on div "Booth Dismantle Date: [DATE] Starts at: 7:00 AM 07 : 00 AM 12 01 02 03 04 05 06…" at bounding box center [564, 278] width 803 height 70
click at [395, 343] on span "07" at bounding box center [395, 338] width 26 height 25
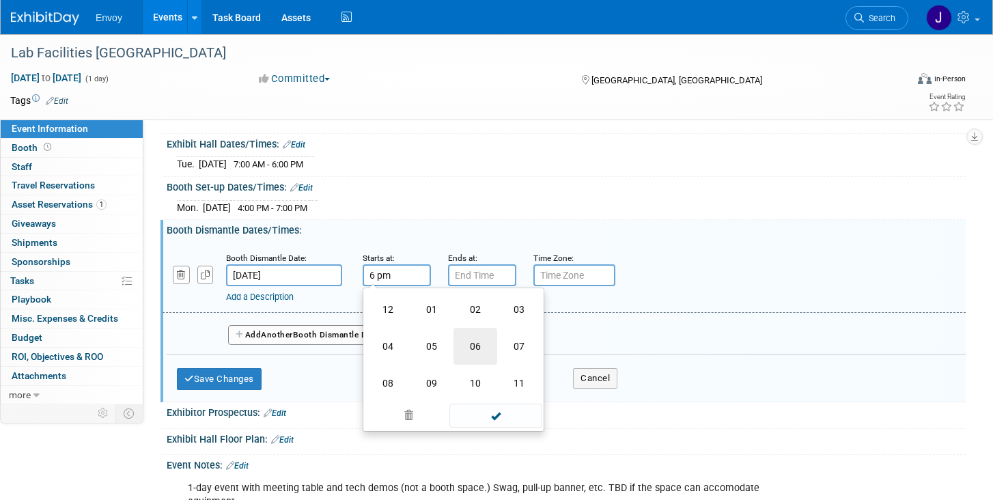
click at [465, 352] on td "06" at bounding box center [475, 346] width 44 height 37
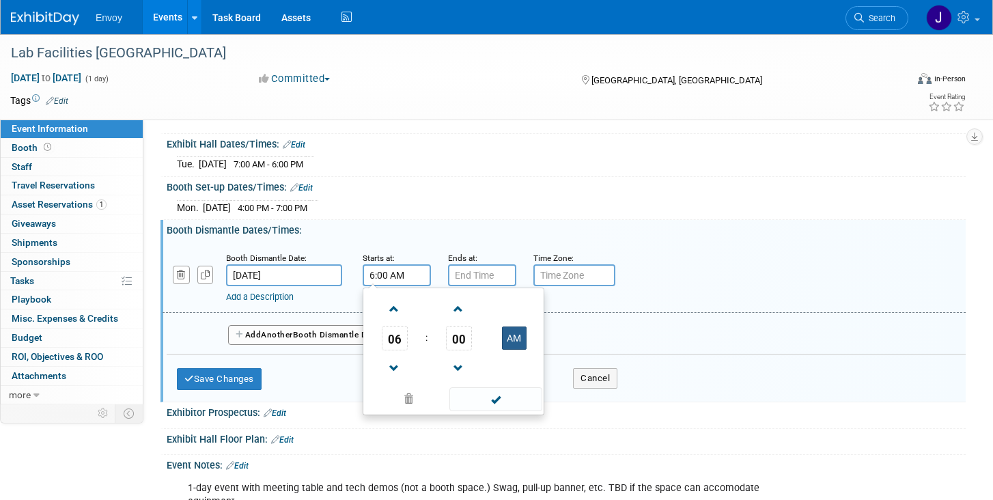
click at [507, 336] on button "AM" at bounding box center [514, 337] width 25 height 23
type input "6:00 PM"
click at [484, 283] on input "7:00 PM" at bounding box center [482, 275] width 68 height 22
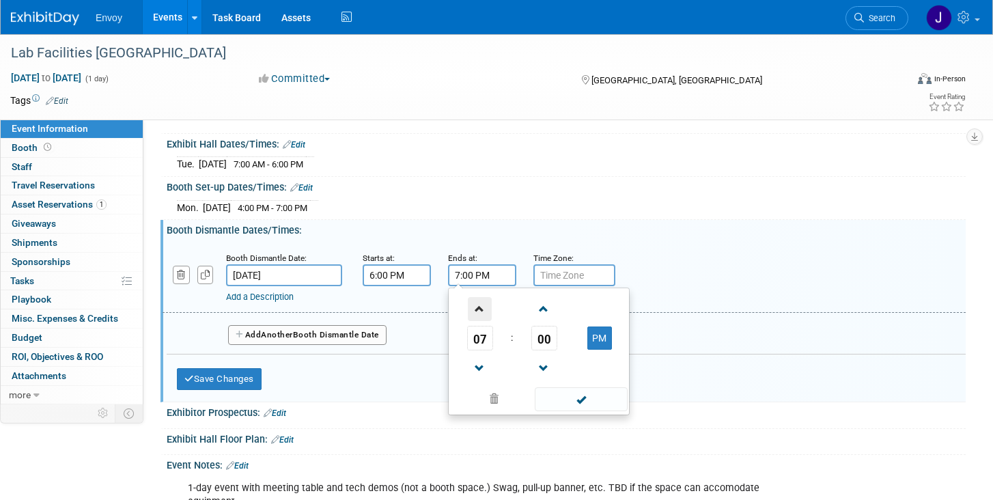
click at [478, 307] on span at bounding box center [480, 309] width 24 height 24
click at [600, 337] on button "PM" at bounding box center [599, 337] width 25 height 23
click at [578, 336] on td "AM" at bounding box center [599, 338] width 54 height 25
click at [598, 337] on button "AM" at bounding box center [599, 337] width 25 height 23
type input "8:00 PM"
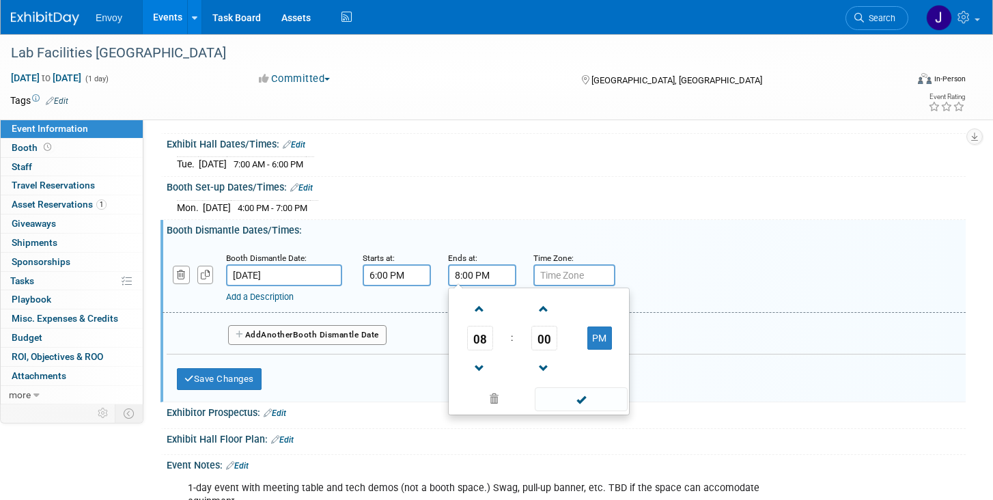
click at [707, 233] on div "Booth Dismantle Dates/Times: Edit" at bounding box center [566, 228] width 799 height 17
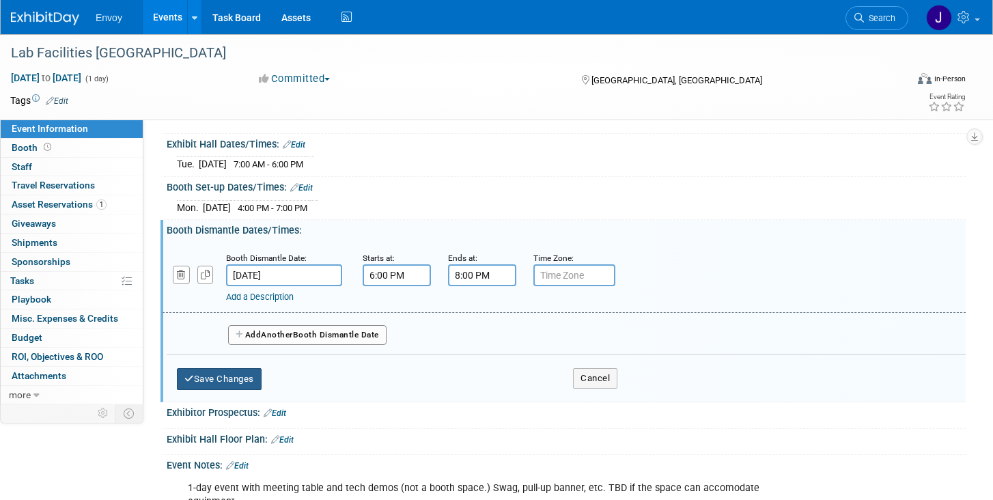
click at [229, 377] on button "Save Changes" at bounding box center [219, 379] width 85 height 22
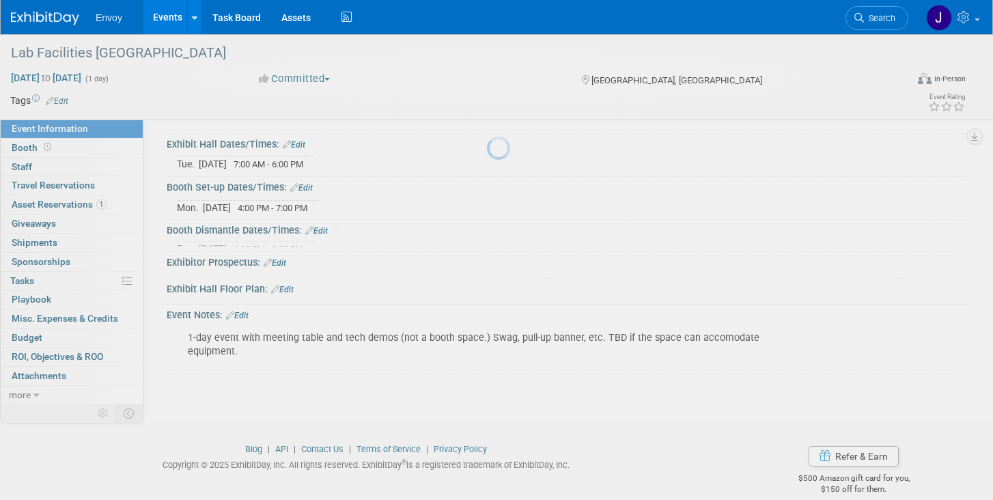
scroll to position [134, 0]
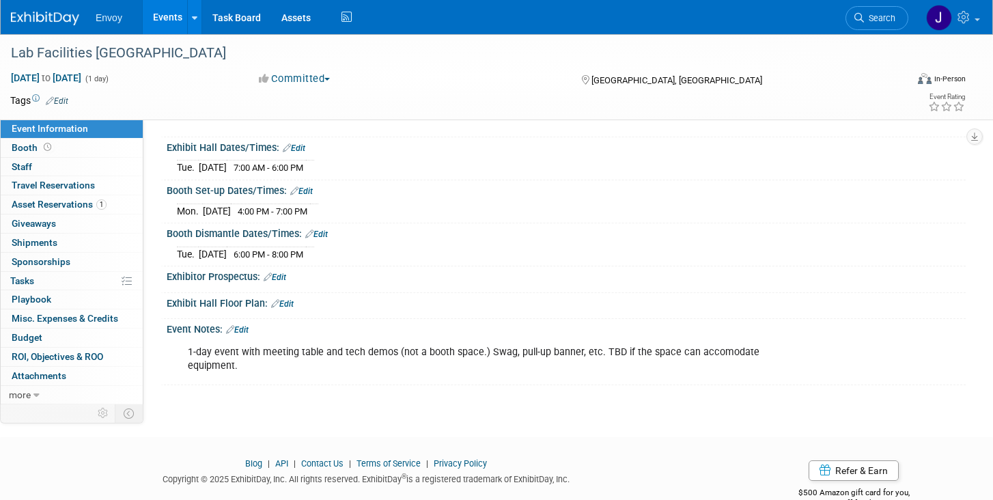
click at [291, 302] on link "Edit" at bounding box center [282, 304] width 23 height 10
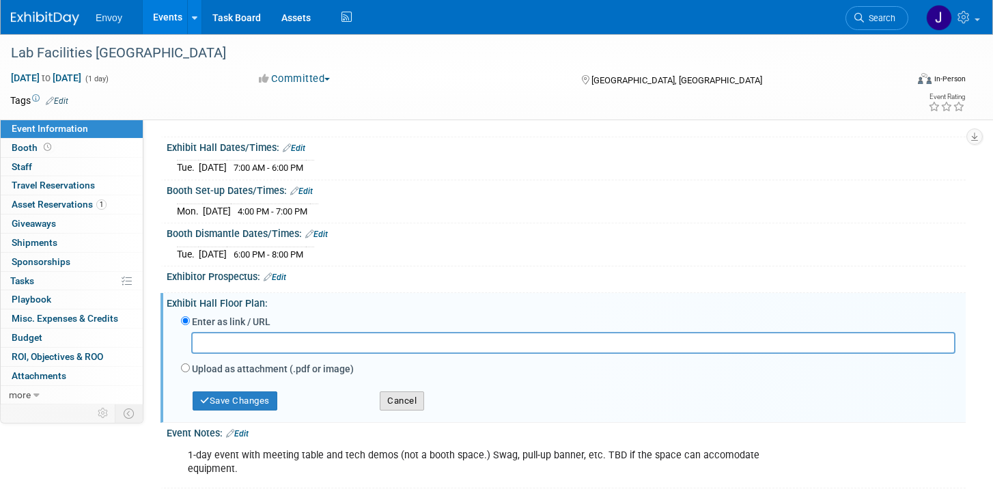
click at [386, 391] on button "Cancel" at bounding box center [402, 400] width 44 height 19
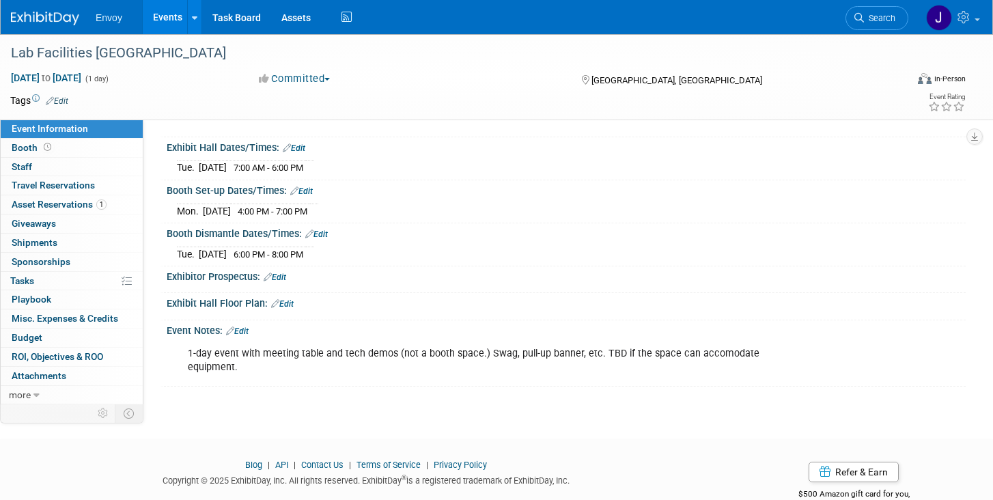
click at [240, 332] on link "Edit" at bounding box center [237, 331] width 23 height 10
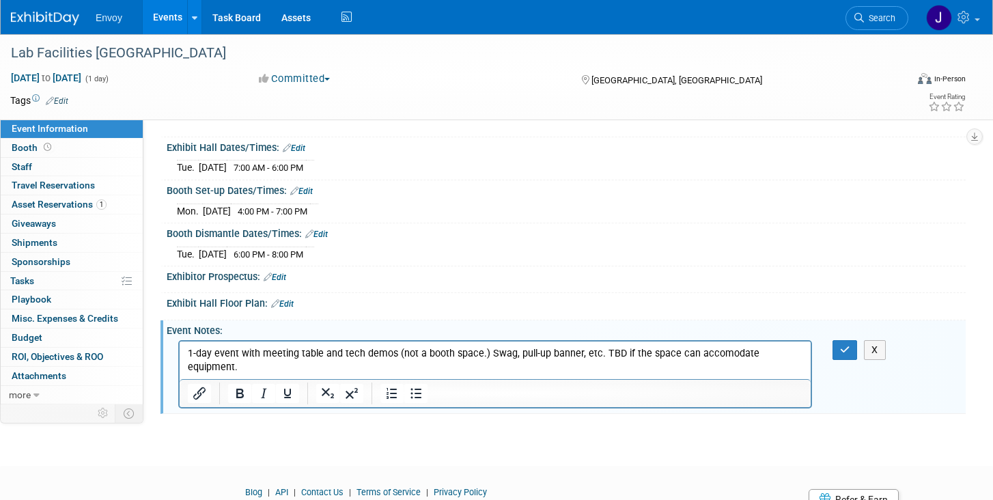
scroll to position [0, 0]
click at [433, 349] on p "1-day event with meeting table and tech demos (not a booth space.) Swag, pull-u…" at bounding box center [495, 359] width 615 height 27
click at [420, 348] on p "1-day event with meeting table and tech demos (not a booth space.) Swag, pull-u…" at bounding box center [495, 359] width 615 height 27
drag, startPoint x: 514, startPoint y: 354, endPoint x: 753, endPoint y: 371, distance: 240.3
click at [753, 371] on p "1-day event with meeting table and tech demos (not a formal booth space.) Swag,…" at bounding box center [495, 359] width 615 height 27
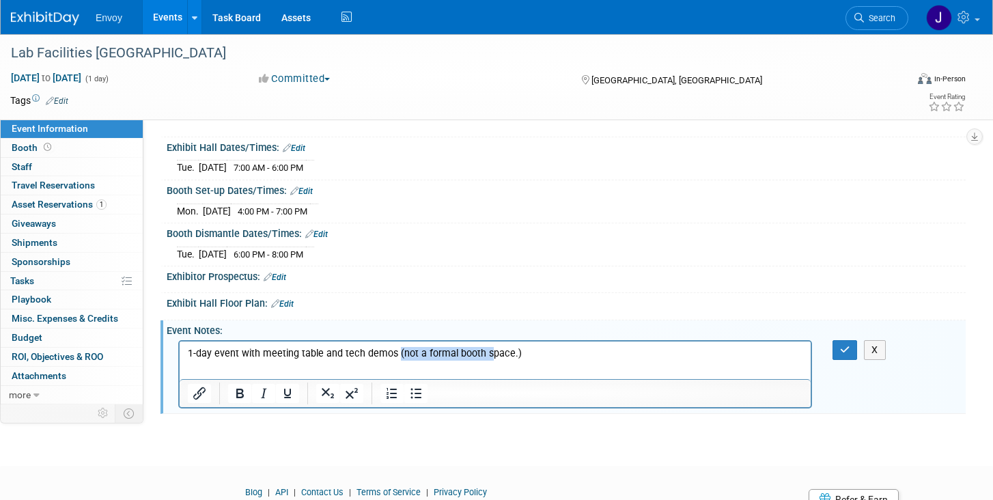
drag, startPoint x: 396, startPoint y: 351, endPoint x: 492, endPoint y: 351, distance: 96.3
click at [492, 351] on p "1-day event with meeting table and tech demos (not a formal booth space.)" at bounding box center [495, 353] width 615 height 14
drag, startPoint x: 514, startPoint y: 352, endPoint x: 598, endPoint y: 352, distance: 84.0
click at [598, 352] on p "1-day event with meeting table and tech demos ...approx 7x10 booth spaceace.)" at bounding box center [495, 353] width 615 height 14
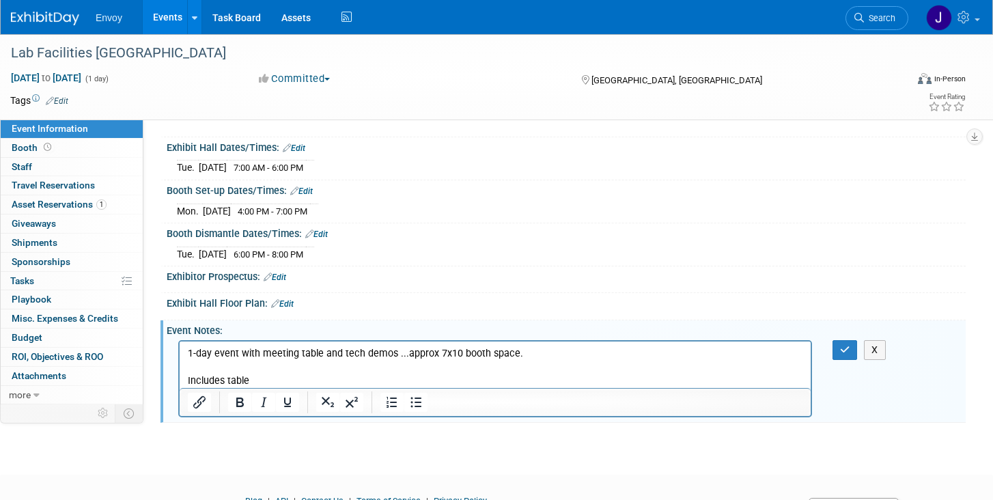
click at [225, 379] on p "Includes table" at bounding box center [495, 381] width 615 height 14
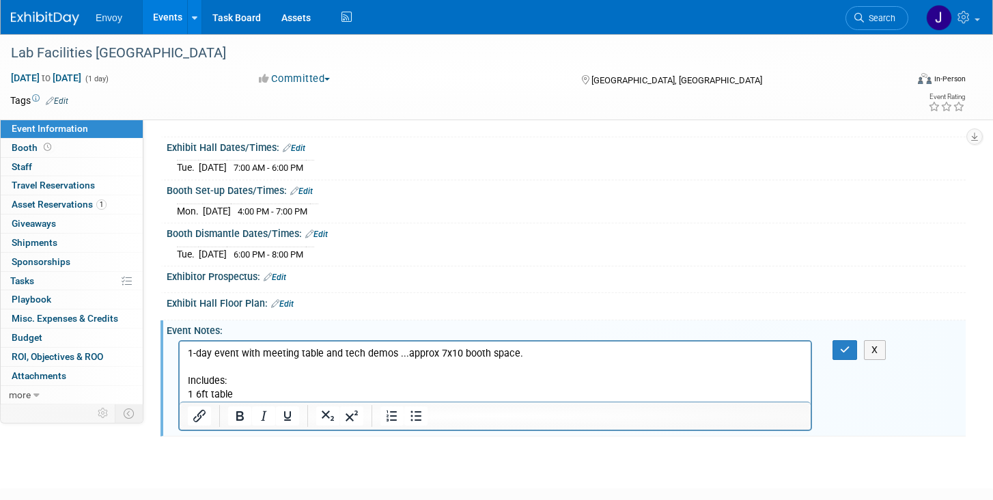
click at [248, 389] on p "1 6ft table" at bounding box center [495, 394] width 615 height 14
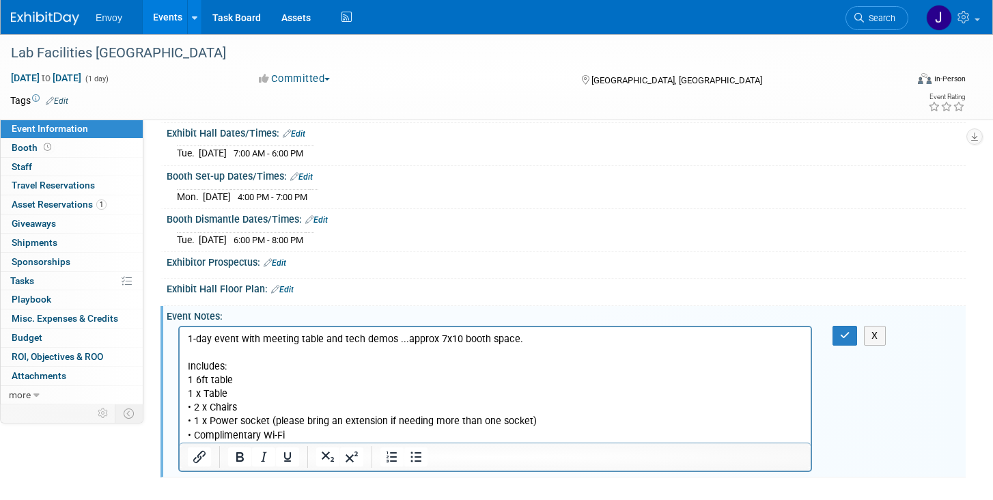
scroll to position [170, 0]
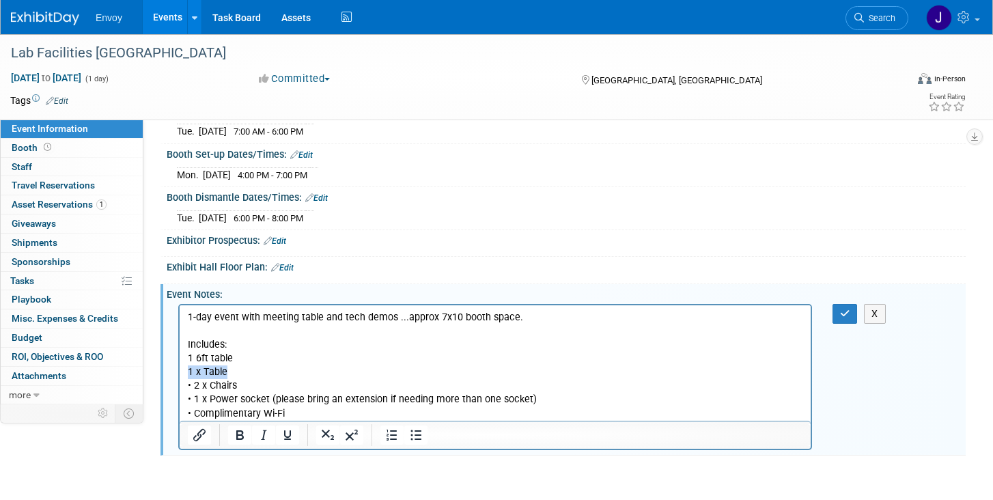
drag, startPoint x: 241, startPoint y: 377, endPoint x: 114, endPoint y: 377, distance: 127.0
click at [180, 377] on html "1-day event with meeting table and tech demos ...approx 7x10 booth space. Inclu…" at bounding box center [495, 362] width 631 height 115
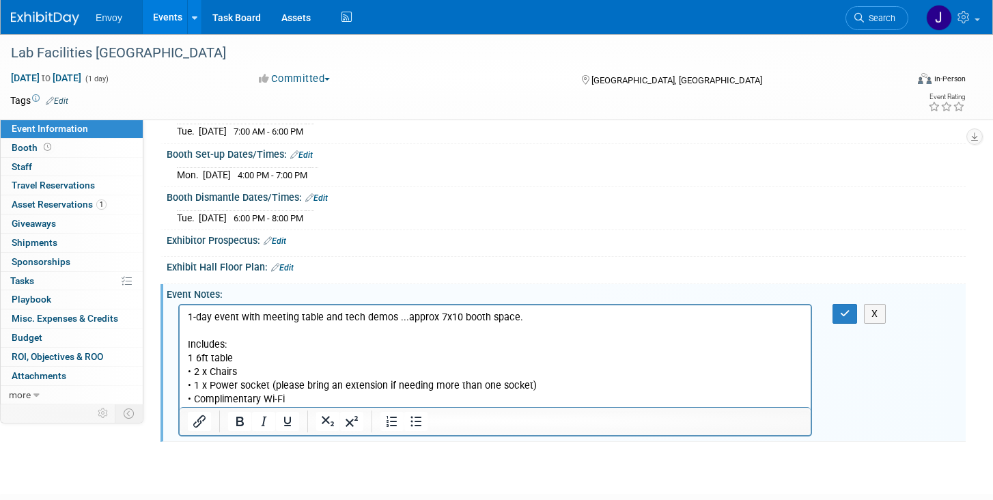
click at [193, 371] on p "• 2 x Chairs • 1 x Power socket (please bring an extension if needing more than…" at bounding box center [495, 385] width 615 height 41
click at [193, 384] on p "2 x Chairs • 1 x Power socket (please bring an extension if needing more than o…" at bounding box center [495, 385] width 615 height 41
click at [194, 397] on p "2 x Chairs 1 x Power socket (please bring an extension if needing more than one…" at bounding box center [495, 385] width 615 height 41
click at [296, 395] on p "2 x Chairs 1 x Power socket (please bring an extension if needing more than one…" at bounding box center [495, 385] width 615 height 41
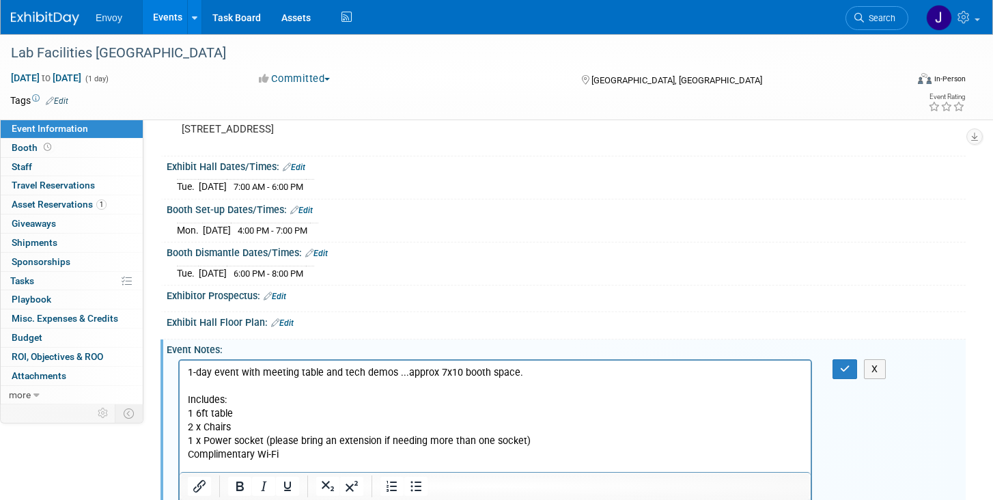
click at [305, 369] on p "1-day event with meeting table and tech demos ...approx 7x10 booth space." at bounding box center [495, 372] width 615 height 14
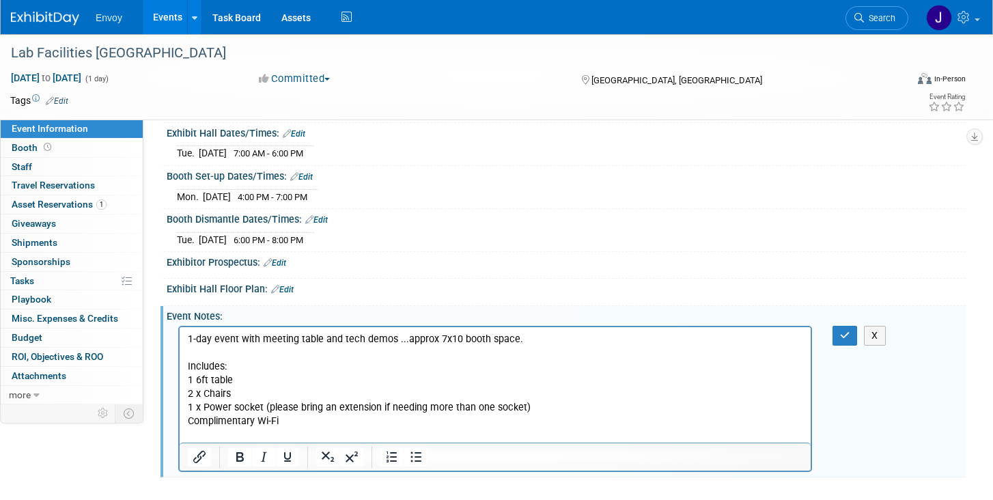
scroll to position [220, 0]
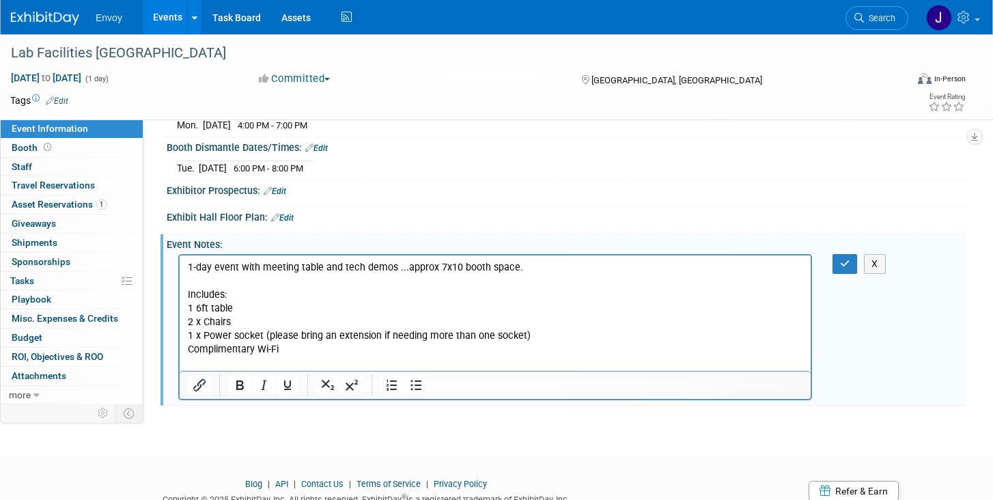
click at [296, 352] on p "2 x Chairs 1 x Power socket (please bring an extension if needing more than one…" at bounding box center [495, 335] width 615 height 41
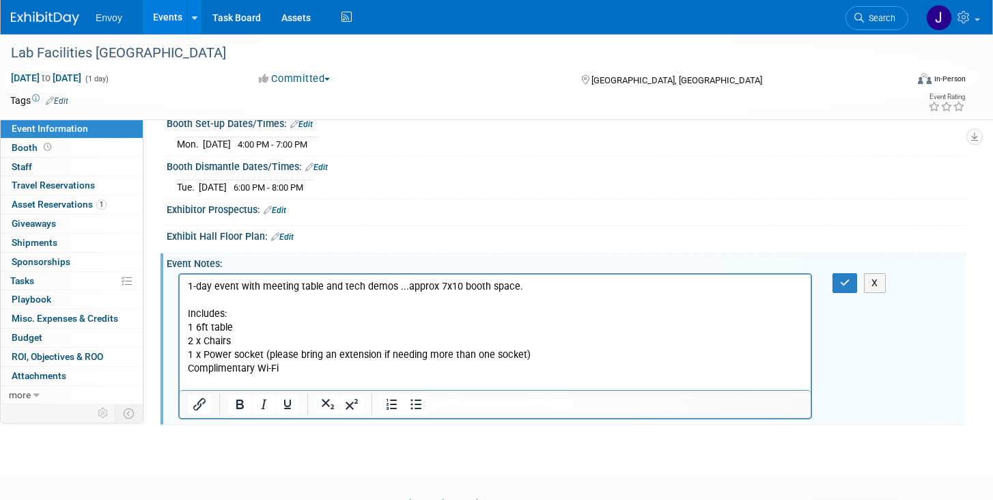
scroll to position [214, 0]
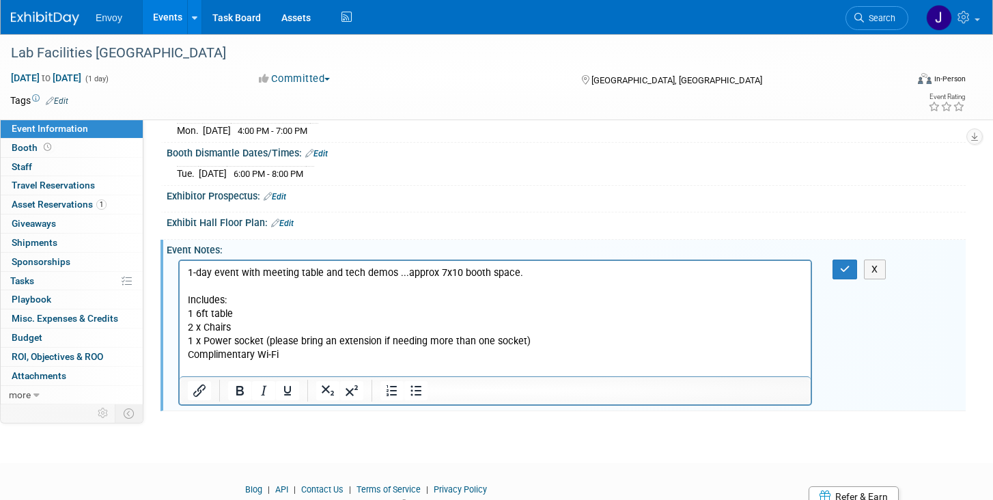
click at [552, 266] on p "1-day event with meeting table and tech demos ...approx 7x10 booth space." at bounding box center [495, 273] width 615 height 14
drag, startPoint x: 589, startPoint y: 270, endPoint x: 610, endPoint y: 270, distance: 21.2
click at [610, 270] on p "1-day event with meeting table and tech demos ...approx 7x10 booth space. Its a…" at bounding box center [495, 273] width 615 height 14
click at [842, 267] on icon "button" at bounding box center [845, 269] width 10 height 10
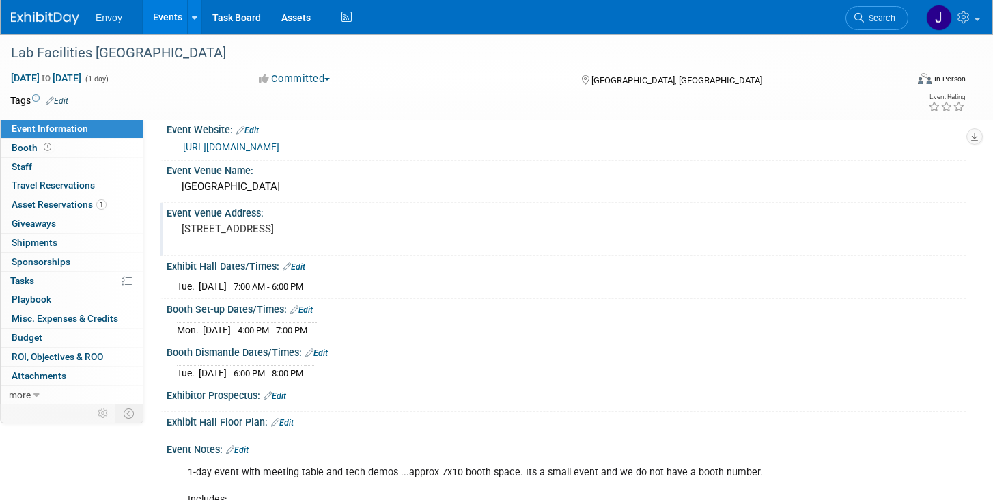
scroll to position [0, 0]
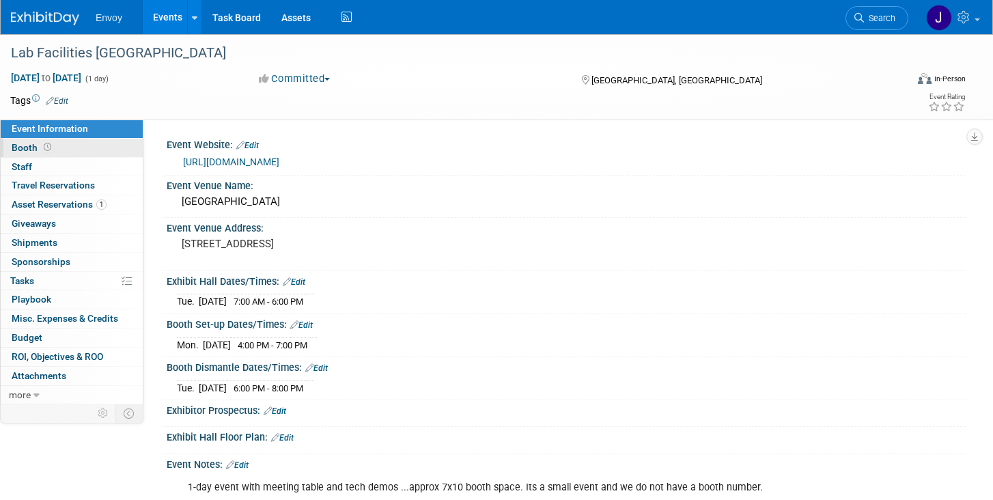
click at [28, 144] on span "Booth" at bounding box center [33, 147] width 42 height 11
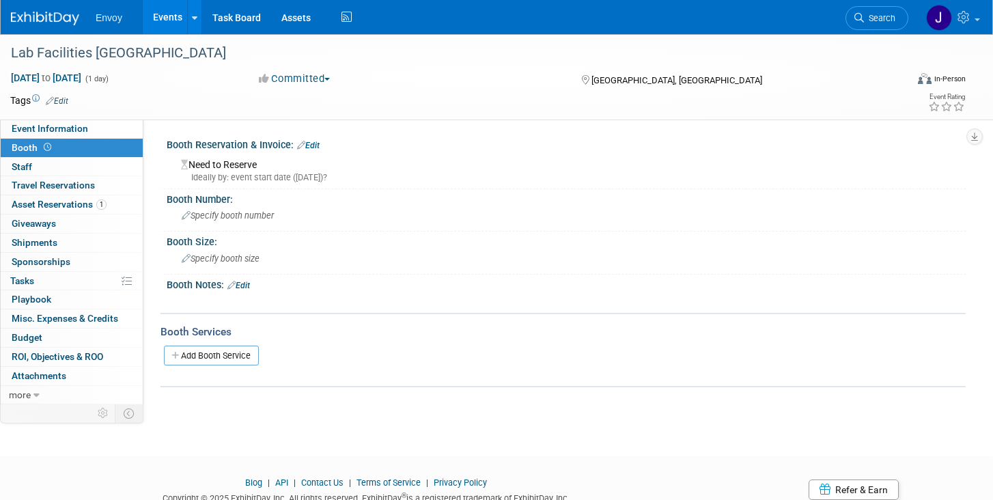
click at [250, 287] on link "Edit" at bounding box center [238, 286] width 23 height 10
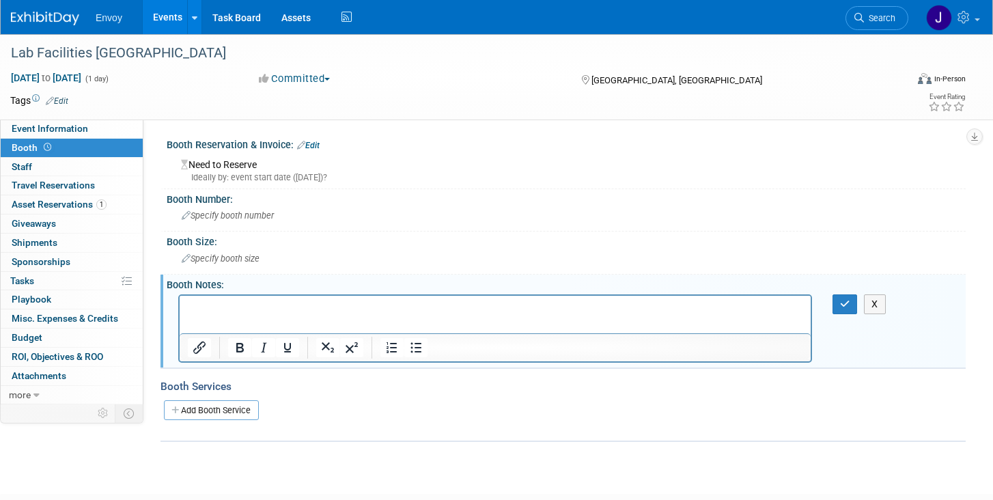
click at [253, 309] on p "Rich Text Area. Press ALT-0 for help." at bounding box center [495, 307] width 615 height 14
click at [46, 210] on link "1 Asset Reservations 1" at bounding box center [72, 204] width 142 height 18
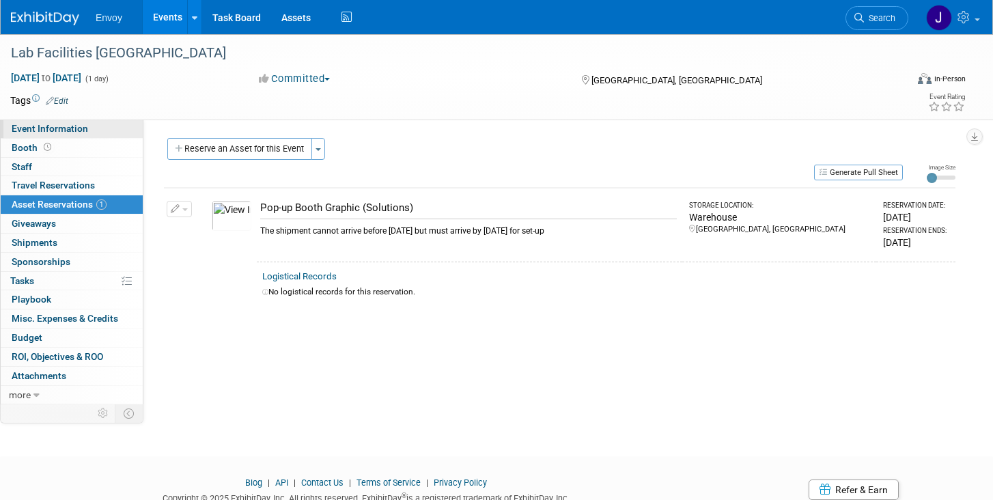
click at [32, 128] on span "Event Information" at bounding box center [50, 128] width 76 height 11
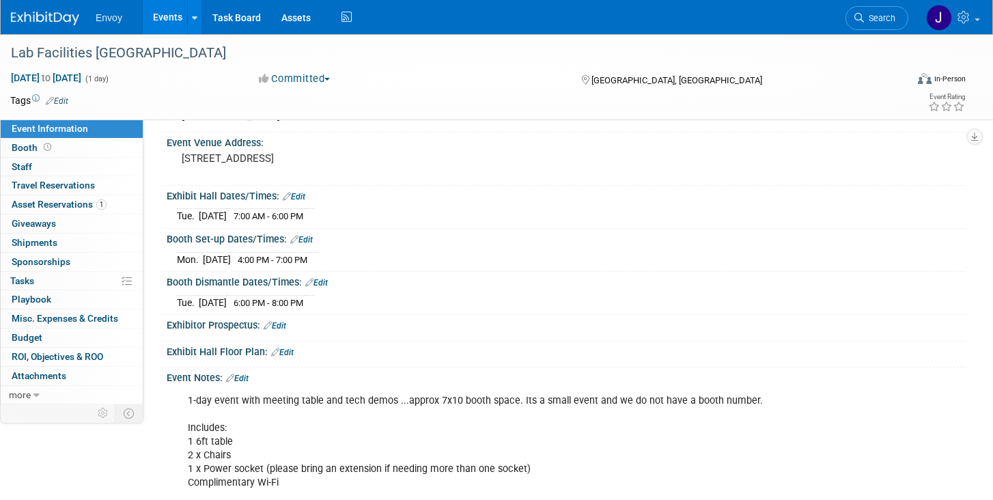
scroll to position [234, 0]
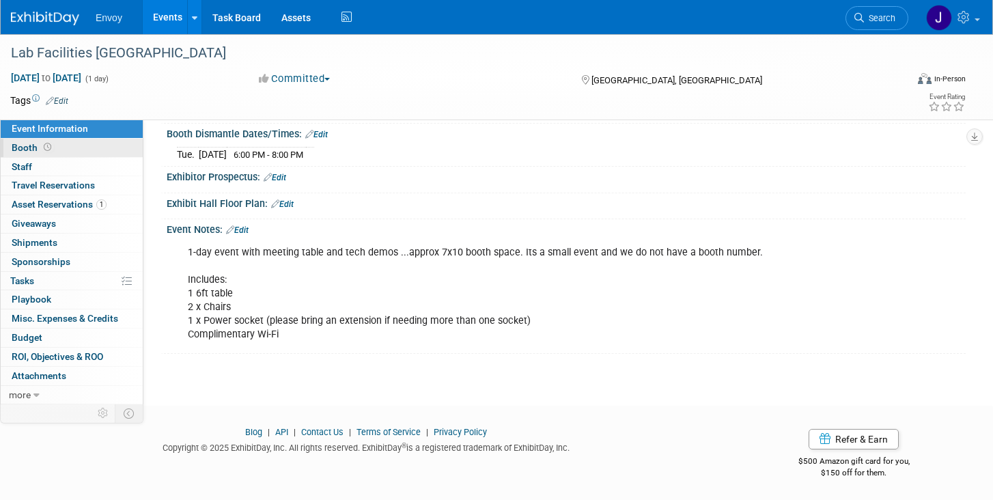
click at [23, 145] on span "Booth" at bounding box center [33, 147] width 42 height 11
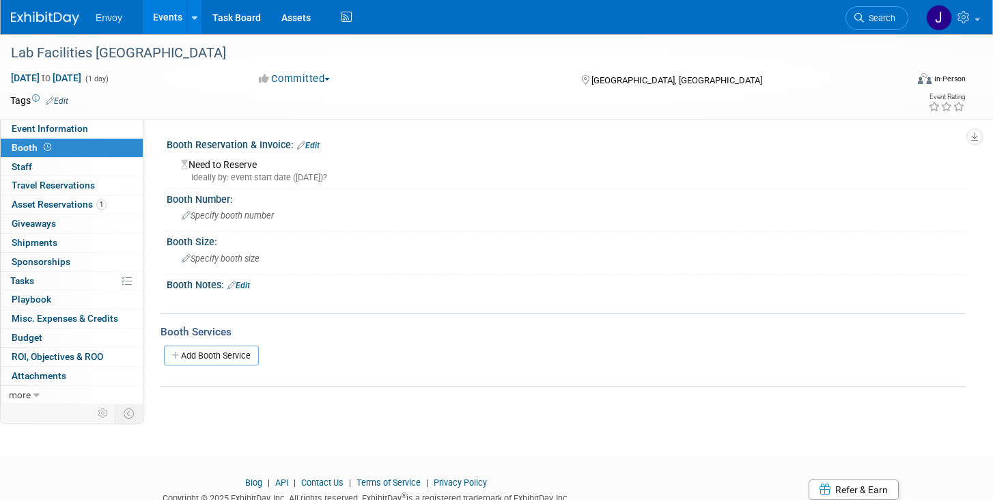
click at [247, 287] on link "Edit" at bounding box center [238, 286] width 23 height 10
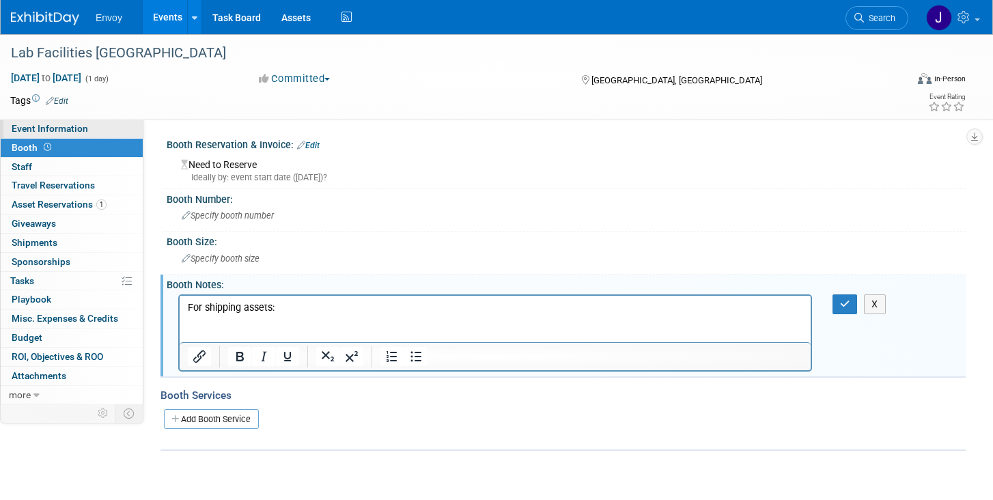
click at [46, 128] on span "Event Information" at bounding box center [50, 128] width 76 height 11
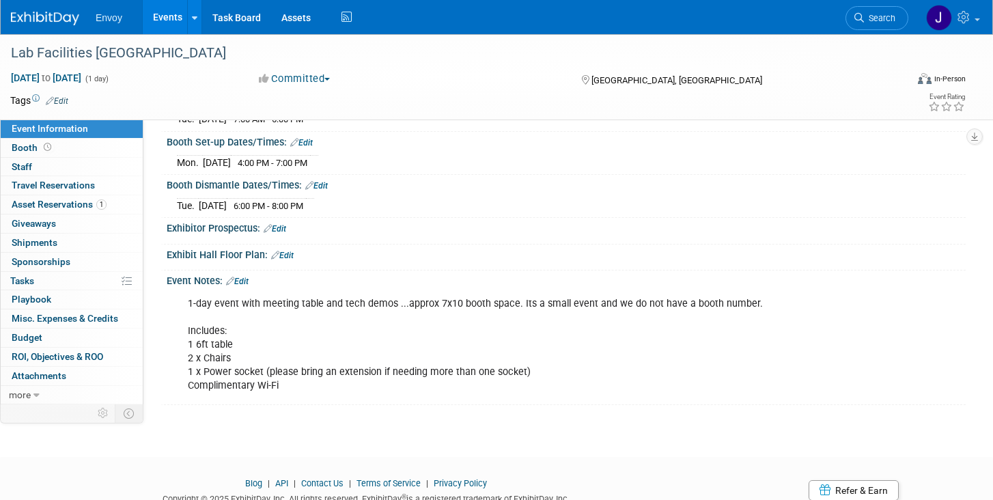
scroll to position [209, 0]
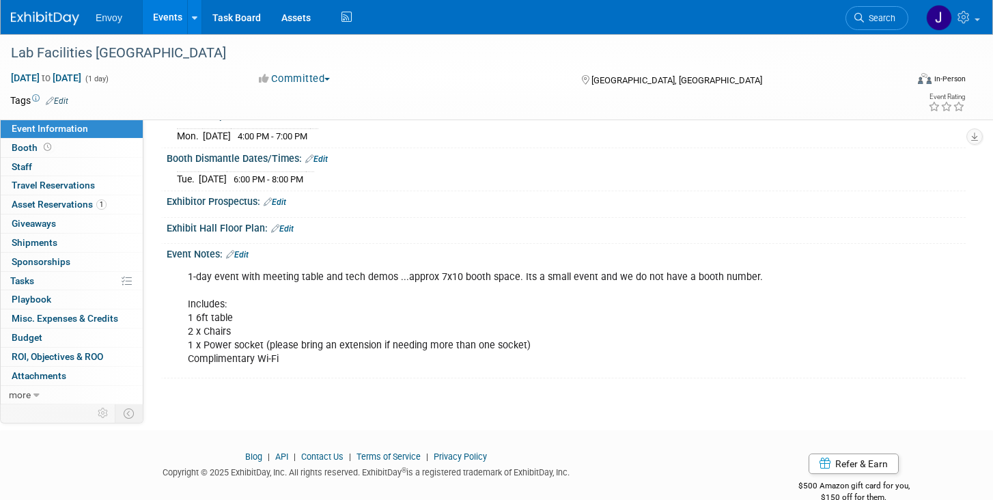
click at [283, 345] on div "1-day event with meeting table and tech demos ...approx 7x10 booth space. Its a…" at bounding box center [495, 319] width 634 height 110
click at [247, 253] on link "Edit" at bounding box center [237, 255] width 23 height 10
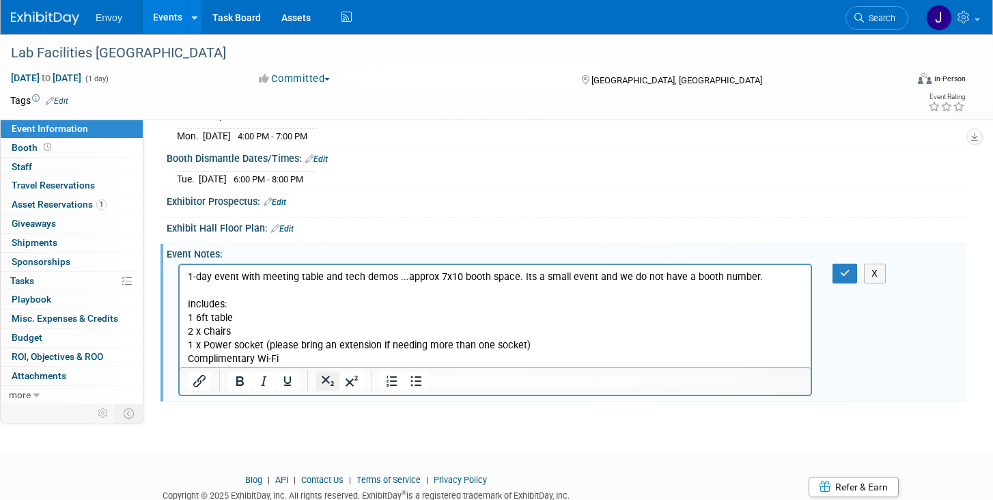
scroll to position [0, 0]
click at [280, 286] on p "1-day event with meeting table and tech demos ...approx 7x10 booth space. Its a…" at bounding box center [495, 318] width 615 height 96
click at [787, 255] on div "Event Notes: Edit" at bounding box center [566, 252] width 799 height 17
click at [781, 273] on p "1-day event with meeting table and tech demos ...approx 7x10 booth space. Its a…" at bounding box center [495, 318] width 615 height 96
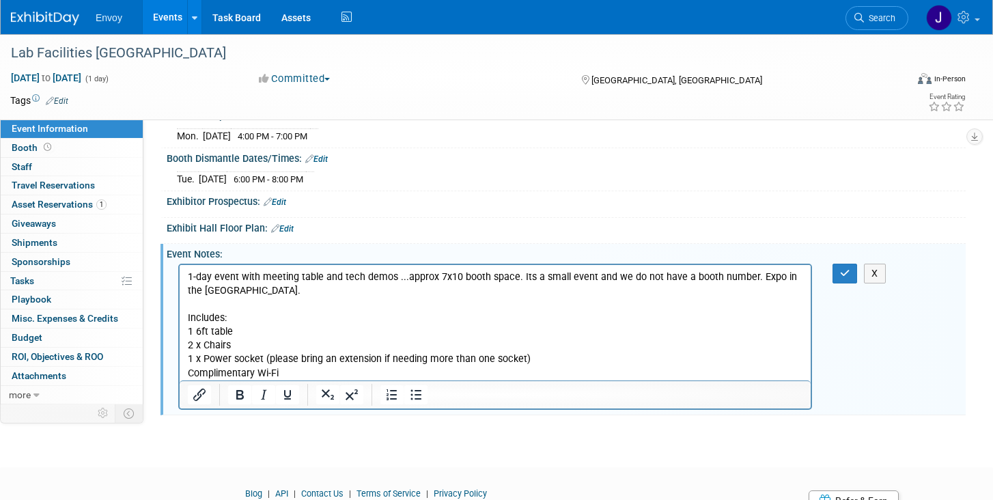
click at [771, 277] on p "1-day event with meeting table and tech demos ...approx 7x10 booth space. Its a…" at bounding box center [495, 325] width 615 height 110
click at [555, 337] on p "1-day event with meeting table and tech demos ...approx 7x10 booth space. Its a…" at bounding box center [495, 325] width 615 height 110
click at [222, 415] on div "Lab Facilities [GEOGRAPHIC_DATA] [DATE] to [DATE] (1 day) [DATE] to [DATE] Comm…" at bounding box center [496, 133] width 993 height 617
click at [852, 270] on button "button" at bounding box center [844, 274] width 25 height 20
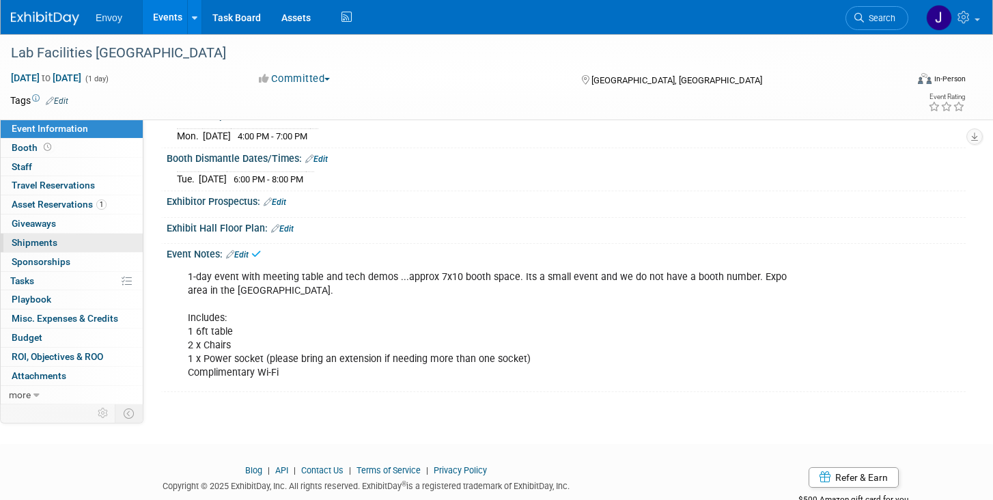
click at [50, 236] on link "0 Shipments 0" at bounding box center [72, 243] width 142 height 18
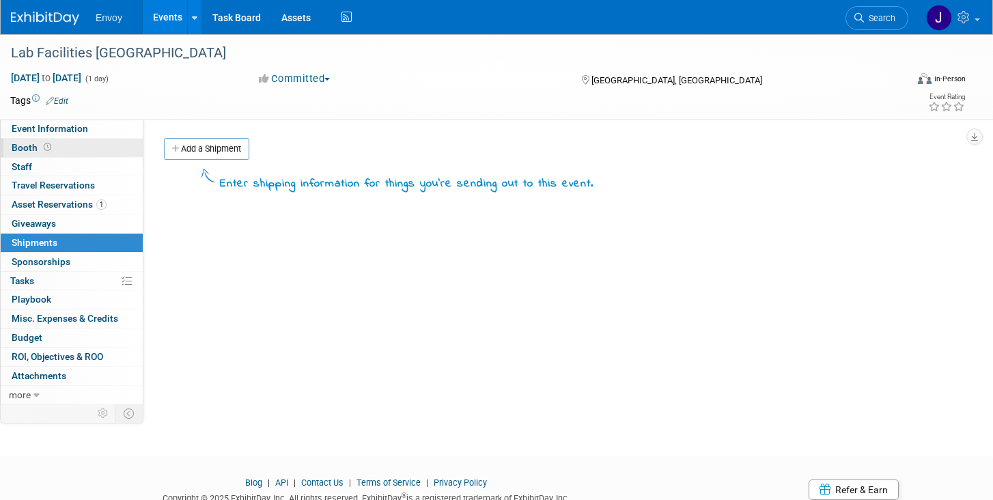
click at [27, 150] on span "Booth" at bounding box center [33, 147] width 42 height 11
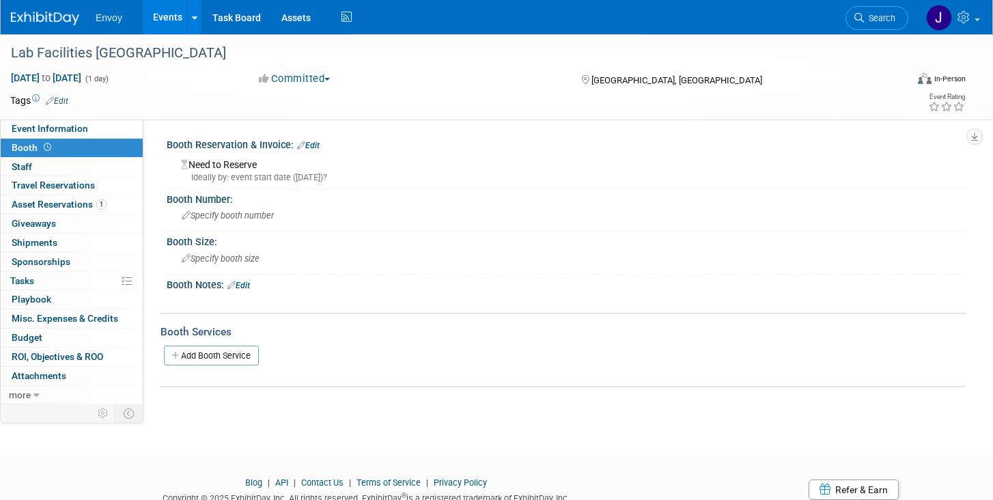
click at [250, 282] on link "Edit" at bounding box center [238, 286] width 23 height 10
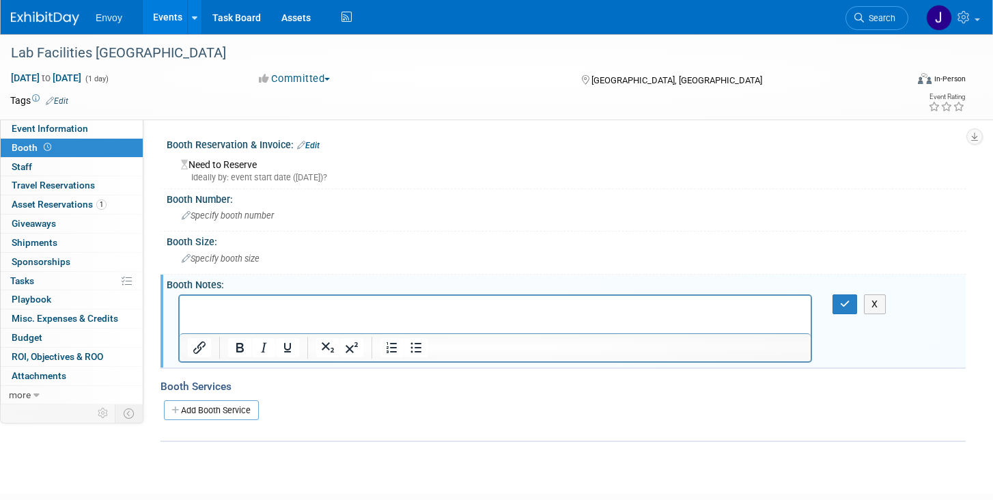
click at [244, 312] on p "Rich Text Area. Press ALT-0 for help." at bounding box center [495, 307] width 615 height 14
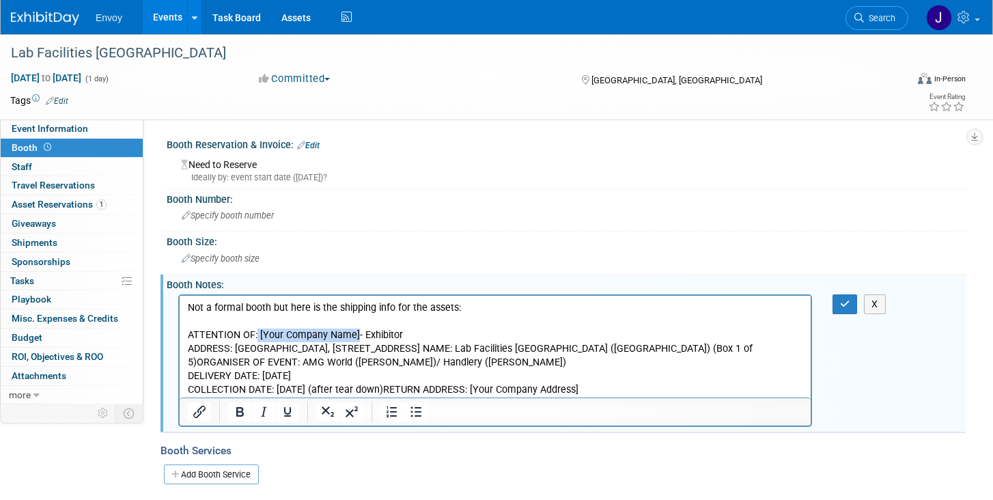
drag, startPoint x: 256, startPoint y: 335, endPoint x: 357, endPoint y: 339, distance: 101.1
click at [357, 339] on p "ATTENTION OF: [Your Company Name]- Exhibitor ADDRESS: [GEOGRAPHIC_DATA], [STREE…" at bounding box center [495, 362] width 615 height 68
click at [255, 335] on p "ATTENTION OF:Envoy - Exhibitor ADDRESS: [GEOGRAPHIC_DATA], [STREET_ADDRESS] NAM…" at bounding box center [495, 362] width 615 height 68
click at [286, 354] on p "ATTENTION OF: Envoy - Exhibitor ADDRESS: [GEOGRAPHIC_DATA], [STREET_ADDRESS] NA…" at bounding box center [495, 362] width 615 height 68
click at [542, 350] on p "ATTENTION OF: Envoy - Exhibitor ADDRESS: [GEOGRAPHIC_DATA], [STREET_ADDRESS] NA…" at bounding box center [495, 362] width 615 height 68
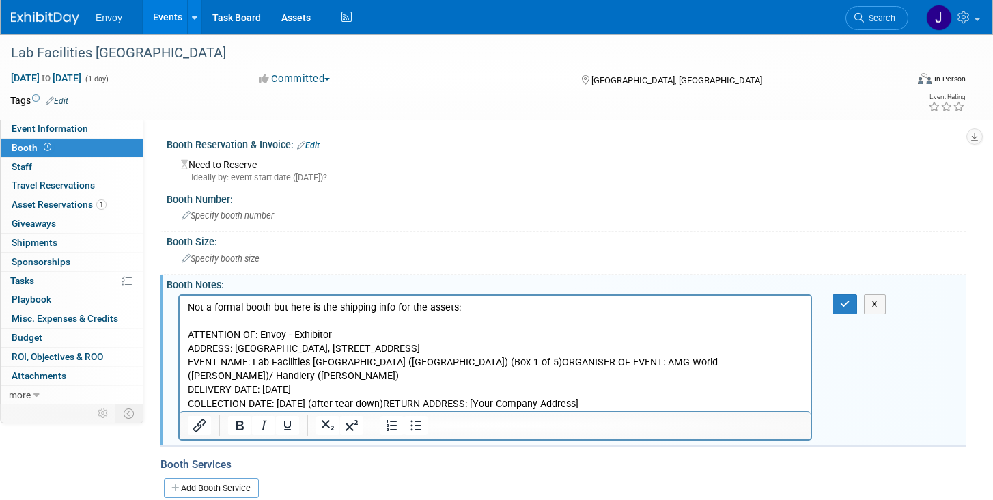
click at [455, 363] on p "EVENT NAME: Lab Facilities [GEOGRAPHIC_DATA] (Garden Ballroom) (Box 1 of 5)ORGA…" at bounding box center [495, 382] width 615 height 55
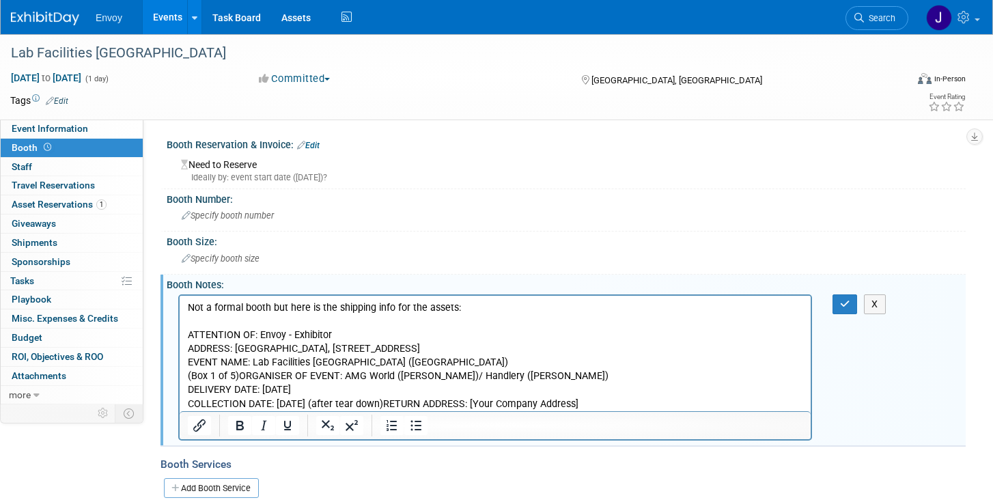
click at [236, 379] on p "(Box 1 of 5)ORGANISER OF EVENT: AMG World ([PERSON_NAME])/ Handlery ([PERSON_NA…" at bounding box center [495, 389] width 615 height 41
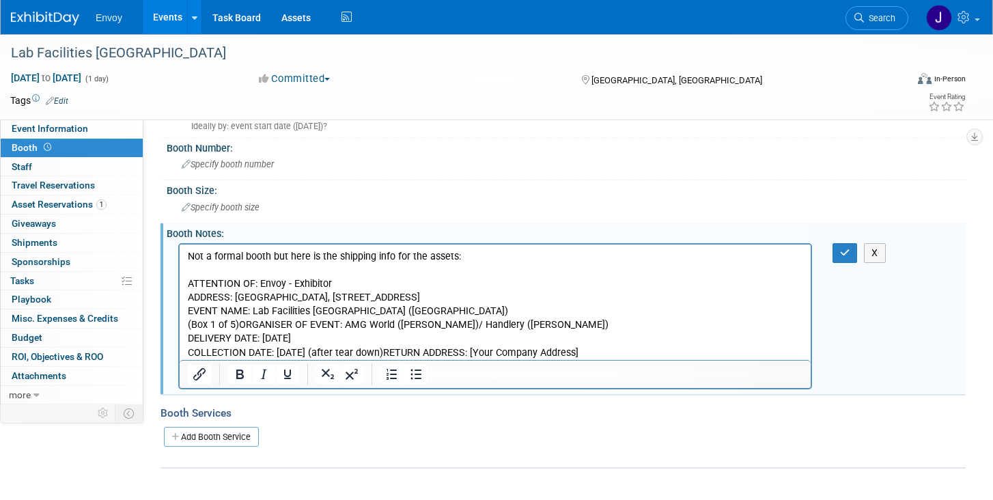
scroll to position [57, 0]
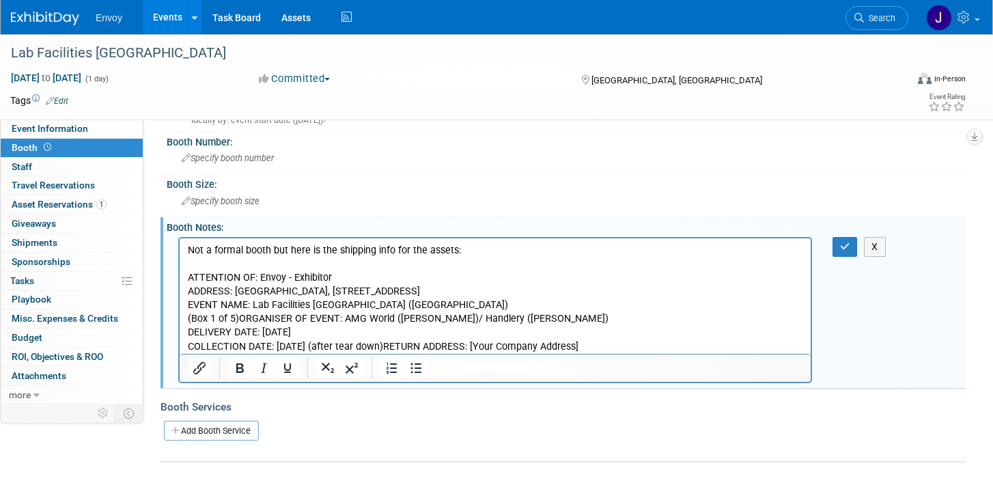
click at [626, 351] on p "(Box 1 of 5)ORGANISER OF EVENT: AMG World ([PERSON_NAME])/ Handlery ([PERSON_NA…" at bounding box center [495, 331] width 615 height 41
drag, startPoint x: 623, startPoint y: 346, endPoint x: 180, endPoint y: 324, distance: 443.0
click at [180, 324] on html "Not a formal booth but here is the shipping info for the assets: ATTENTION OF: …" at bounding box center [495, 295] width 631 height 115
click at [212, 341] on p "(Box 1 of 5)ORGANISER OF EVENT: AMG World ([PERSON_NAME])/ Handlery ([PERSON_NA…" at bounding box center [495, 331] width 615 height 41
drag, startPoint x: 612, startPoint y: 343, endPoint x: 149, endPoint y: 337, distance: 463.0
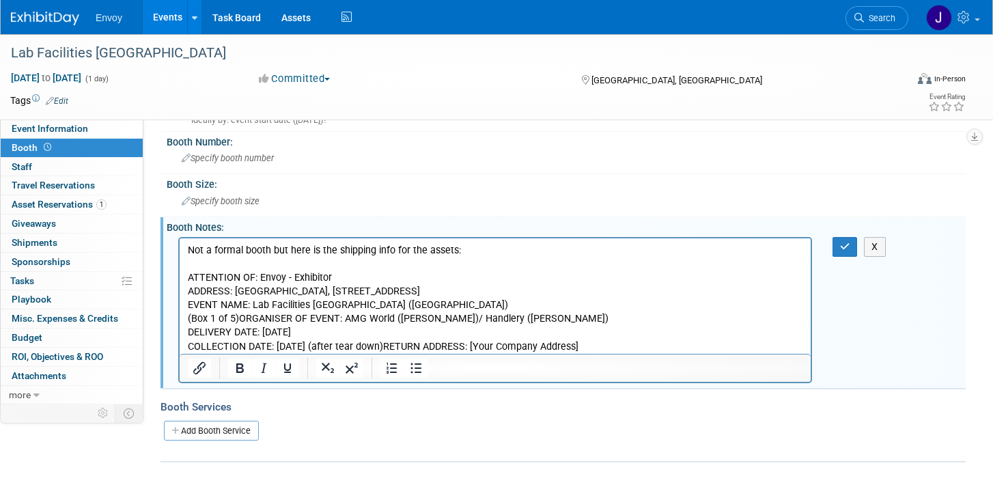
click at [180, 337] on html "Not a formal booth but here is the shipping info for the assets: ATTENTION OF: …" at bounding box center [495, 295] width 631 height 115
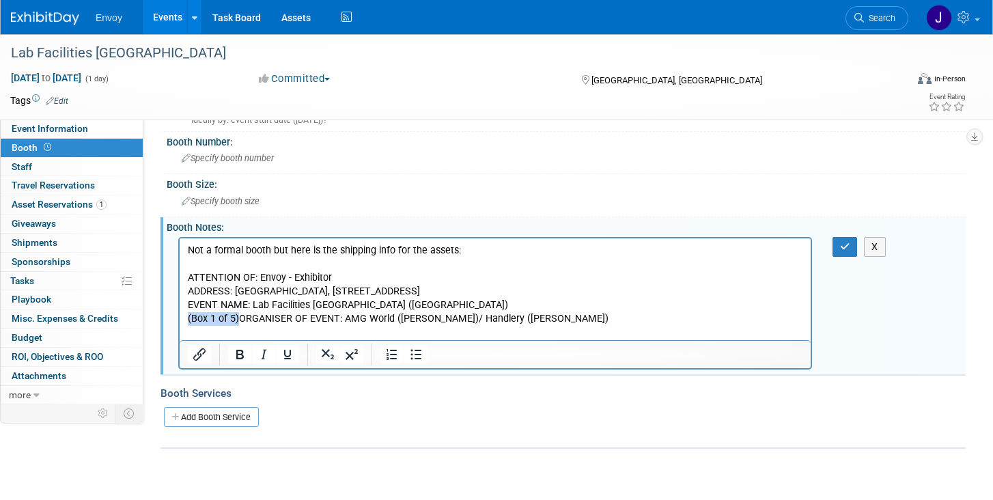
drag, startPoint x: 237, startPoint y: 316, endPoint x: 178, endPoint y: 316, distance: 58.7
click at [180, 316] on html "Not a formal booth but here is the shipping info for the assets: ATTENTION OF: …" at bounding box center [495, 289] width 631 height 102
click at [591, 298] on p "EVENT NAME: Lab Facilities [GEOGRAPHIC_DATA] ([GEOGRAPHIC_DATA])" at bounding box center [495, 305] width 615 height 14
click at [549, 281] on p "ATTENTION OF: Envoy - Exhibitor ADDRESS: [GEOGRAPHIC_DATA], [STREET_ADDRESS]" at bounding box center [495, 283] width 615 height 27
click at [556, 289] on p "ATTENTION OF: Envoy - Exhibitor ADDRESS: [GEOGRAPHIC_DATA], [STREET_ADDRESS]" at bounding box center [495, 283] width 615 height 27
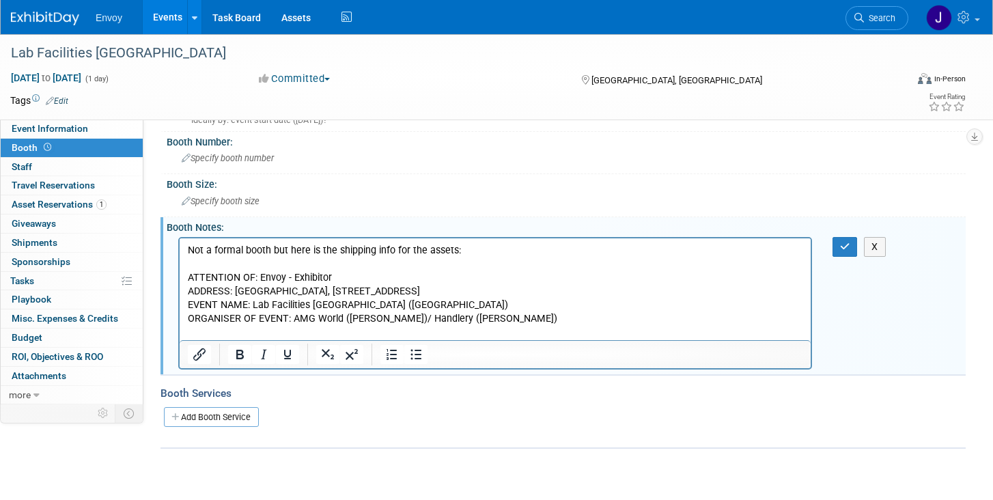
click at [643, 313] on p "ORGANISER OF EVENT: AMG World ([PERSON_NAME])/ Handlery ([PERSON_NAME])" at bounding box center [495, 324] width 615 height 27
click at [643, 312] on p "ORGANISER OF EVENT: AMG World ([PERSON_NAME])/ Handlery ([PERSON_NAME])" at bounding box center [495, 324] width 615 height 27
click at [410, 455] on div "Lab Facilities [GEOGRAPHIC_DATA] [DATE] to [DATE] (1 day) [DATE] to [DATE] Comm…" at bounding box center [496, 226] width 993 height 499
click at [320, 406] on div "Add Booth Service" at bounding box center [562, 416] width 805 height 20
click at [834, 245] on button "button" at bounding box center [844, 247] width 25 height 20
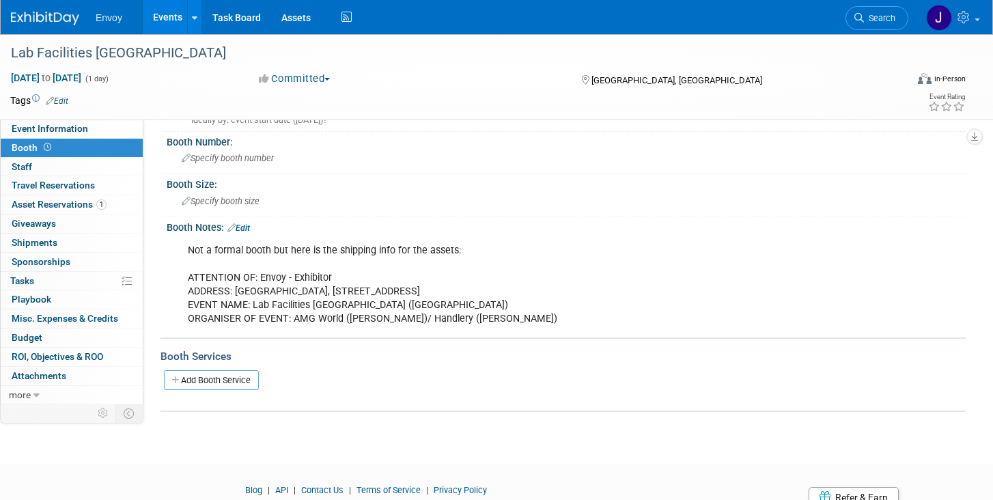
click at [254, 226] on div "Booth Notes: Edit" at bounding box center [566, 226] width 799 height 18
click at [245, 222] on div "Booth Notes: Edit" at bounding box center [566, 226] width 799 height 18
click at [245, 226] on link "Edit" at bounding box center [238, 228] width 23 height 10
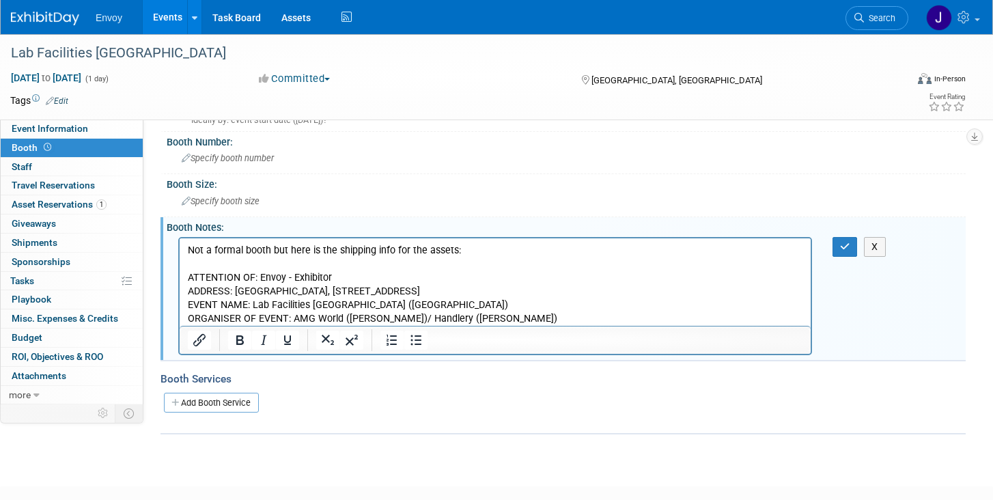
scroll to position [0, 0]
drag, startPoint x: 335, startPoint y: 253, endPoint x: 589, endPoint y: 320, distance: 263.5
click at [589, 320] on p "Not a formal booth but here is the shipping info for the assets: ATTENTION OF: …" at bounding box center [495, 284] width 615 height 82
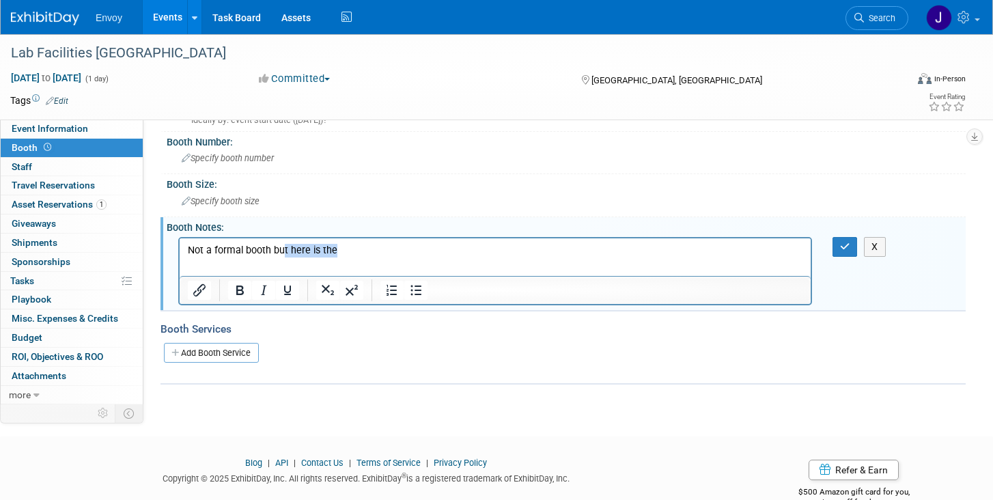
drag, startPoint x: 377, startPoint y: 251, endPoint x: 81, endPoint y: 246, distance: 296.4
click at [180, 246] on html "Not a formal booth but here is the" at bounding box center [495, 247] width 631 height 19
click at [842, 249] on icon "button" at bounding box center [845, 247] width 10 height 10
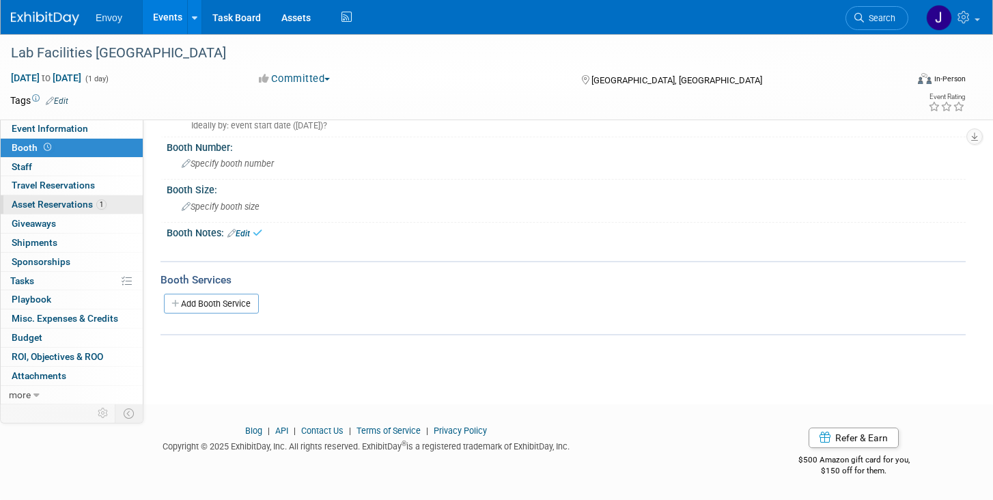
click at [57, 203] on span "Asset Reservations 1" at bounding box center [59, 204] width 95 height 11
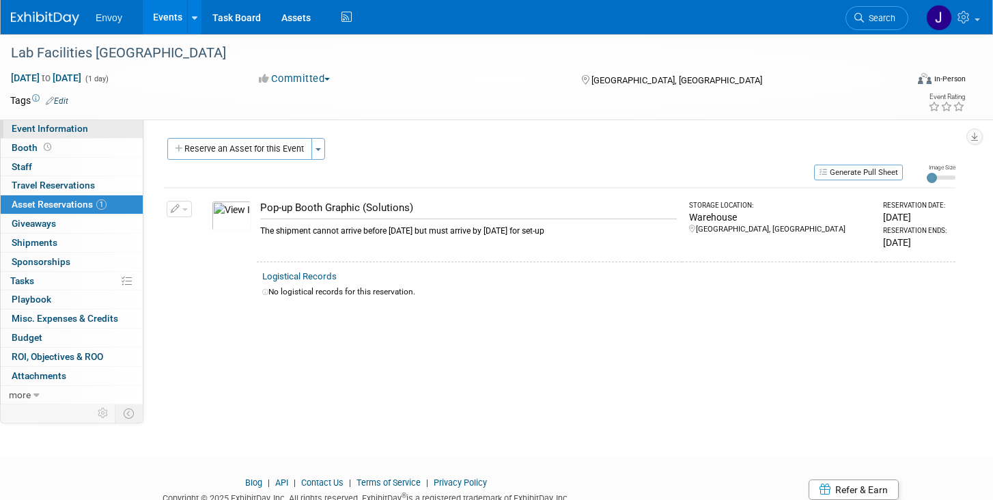
click at [59, 124] on span "Event Information" at bounding box center [50, 128] width 76 height 11
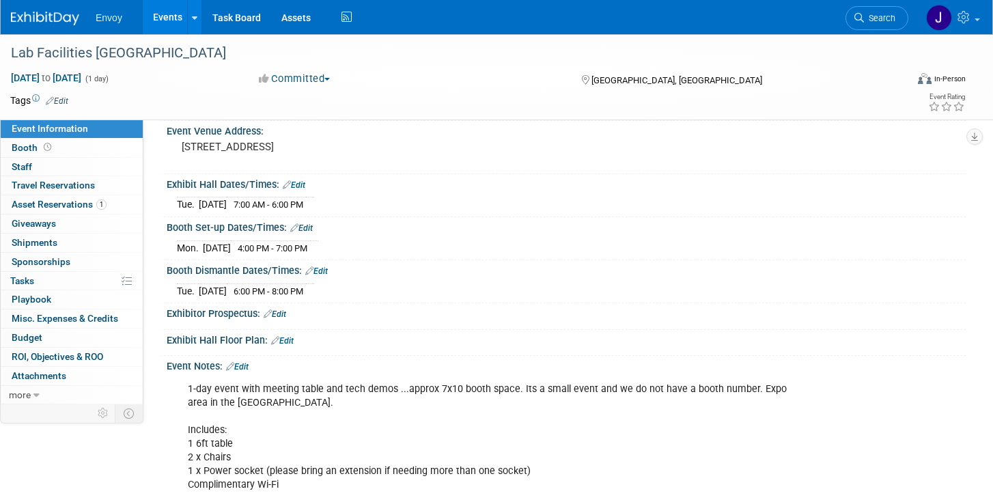
scroll to position [180, 0]
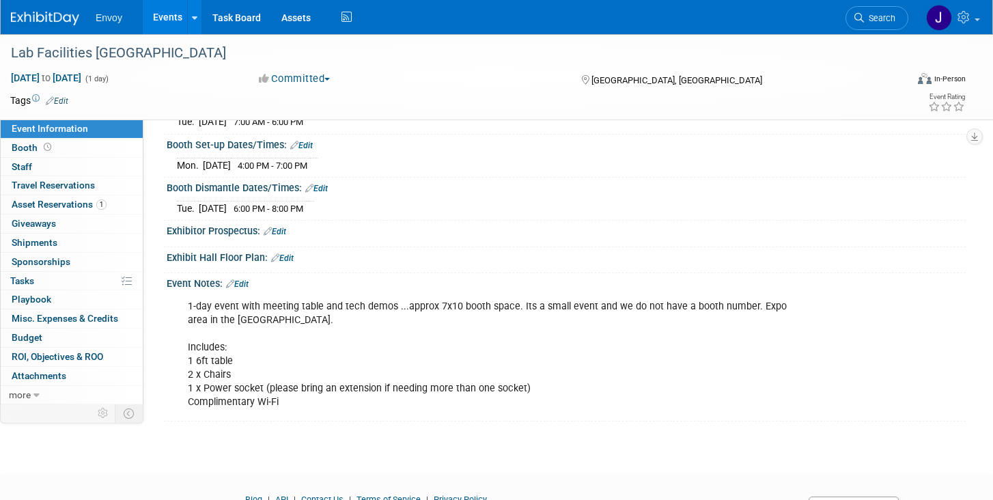
click at [285, 404] on div "1-day event with meeting table and tech demos ...approx 7x10 booth space. Its a…" at bounding box center [495, 355] width 634 height 124
click at [282, 384] on div "1-day event with meeting table and tech demos ...approx 7x10 booth space. Its a…" at bounding box center [495, 355] width 634 height 124
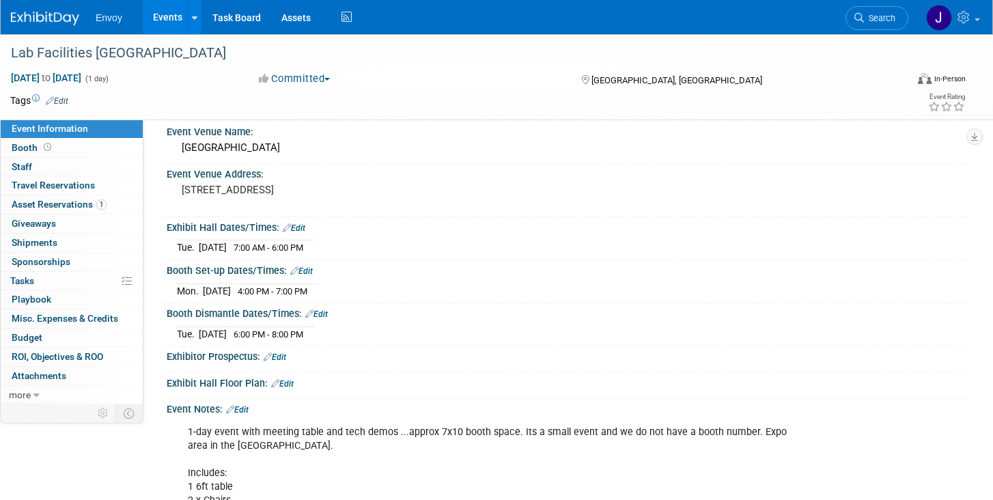
scroll to position [34, 0]
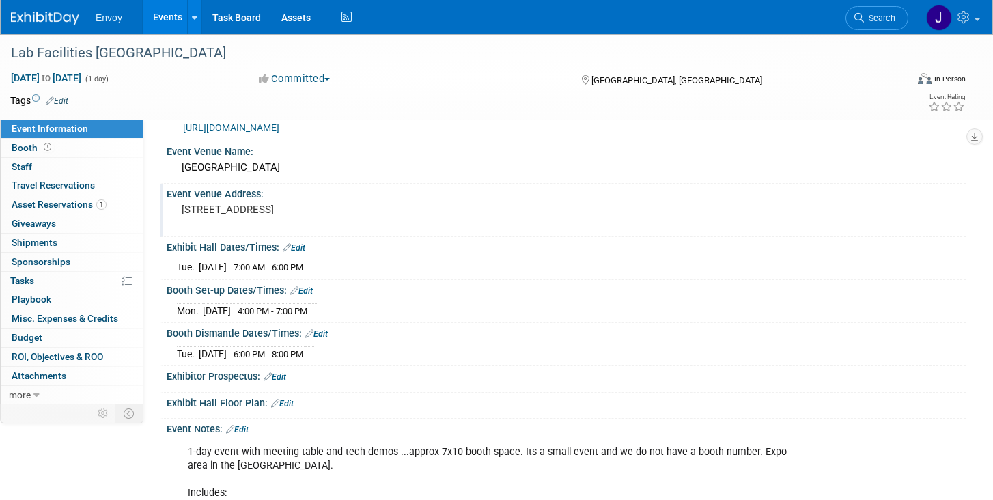
click at [279, 214] on pre "[STREET_ADDRESS]" at bounding box center [333, 209] width 303 height 12
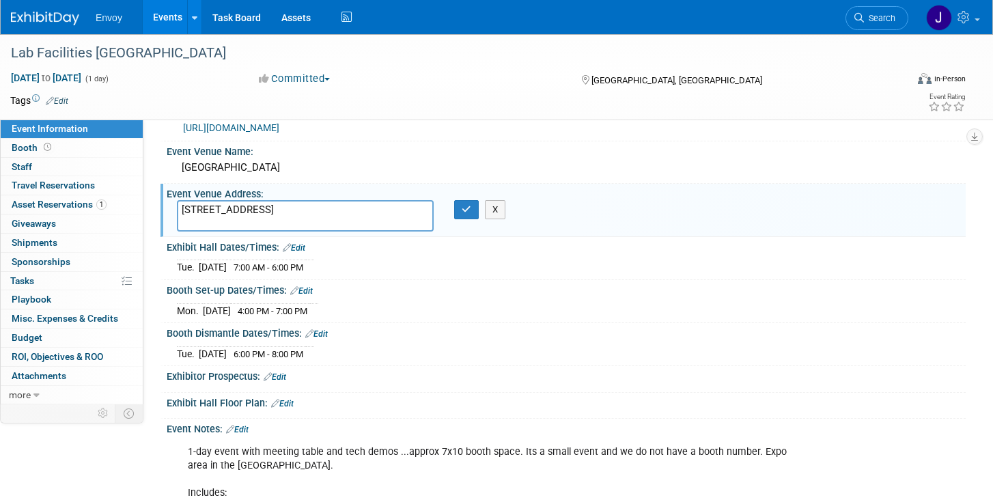
click at [399, 211] on textarea "[STREET_ADDRESS]" at bounding box center [305, 215] width 257 height 31
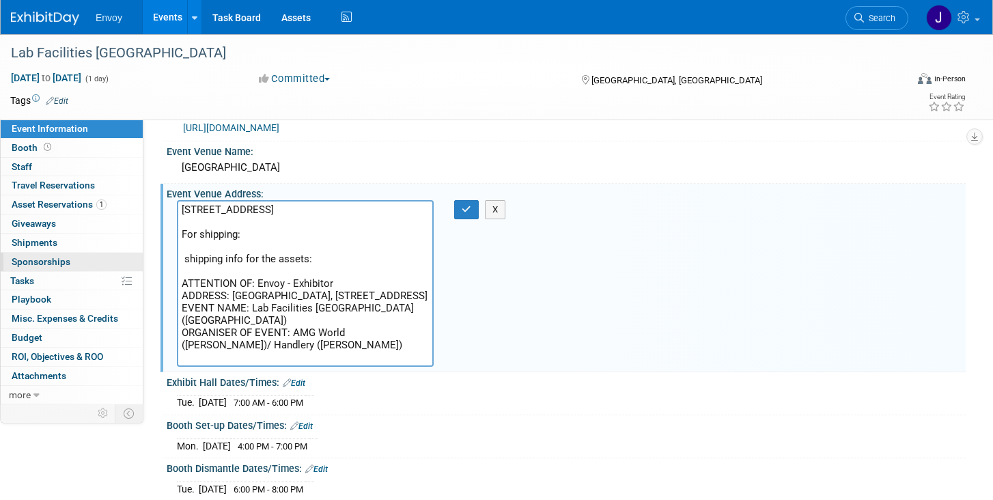
drag, startPoint x: 332, startPoint y: 260, endPoint x: 141, endPoint y: 259, distance: 191.2
click at [141, 259] on div "Event Information Event Info Booth Booth 0 Staff 0 Staff 0 Travel Reservations …" at bounding box center [496, 351] width 993 height 702
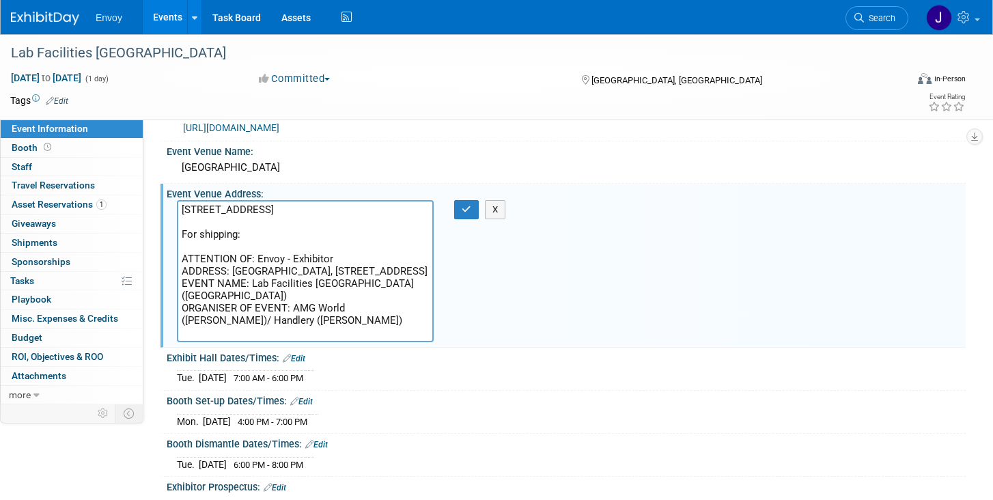
drag, startPoint x: 256, startPoint y: 260, endPoint x: 184, endPoint y: 259, distance: 71.7
click at [184, 259] on textarea "[STREET_ADDRESS] For shipping: ATTENTION OF: Envoy - Exhibitor ADDRESS: [GEOGRA…" at bounding box center [305, 271] width 257 height 142
click at [250, 300] on textarea "[STREET_ADDRESS] For shipping: Attn: Envoy - Exhibitor ADDRESS: [GEOGRAPHIC_DAT…" at bounding box center [305, 271] width 257 height 142
click at [246, 304] on textarea "[STREET_ADDRESS] For shipping: Attn: Envoy - Exhibitor ADDRESS: [GEOGRAPHIC_DAT…" at bounding box center [305, 271] width 257 height 142
drag, startPoint x: 233, startPoint y: 271, endPoint x: 142, endPoint y: 271, distance: 90.8
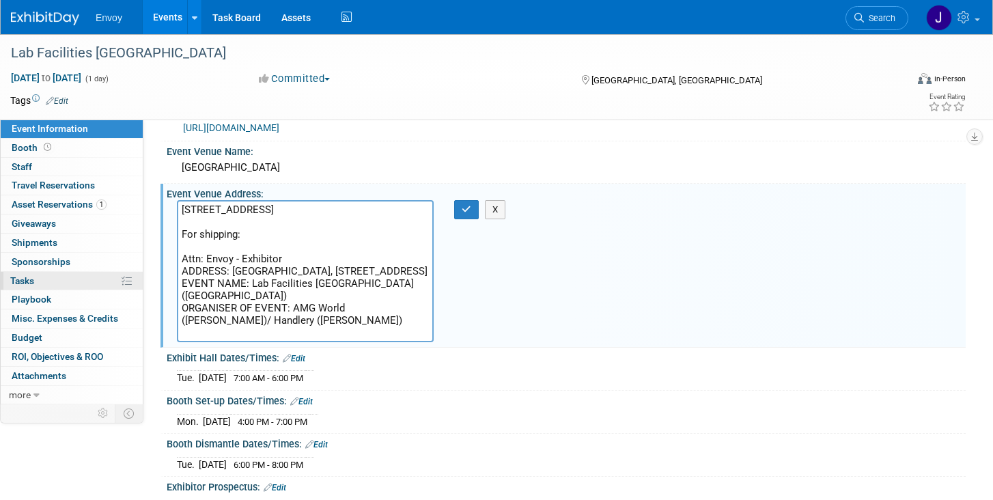
click at [142, 271] on div "Event Information Event Info Booth Booth 0 Staff 0 Staff 0 Travel Reservations …" at bounding box center [496, 338] width 993 height 677
click at [299, 255] on textarea "[STREET_ADDRESS] For shipping: Attn: Envoy - Exhibitor c/o [GEOGRAPHIC_DATA], […" at bounding box center [305, 271] width 257 height 142
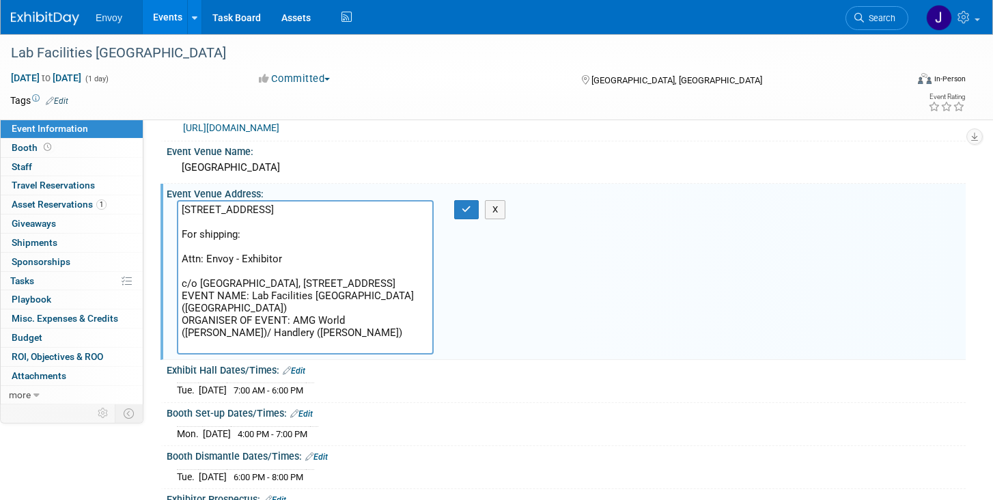
click at [290, 298] on textarea "[STREET_ADDRESS] For shipping: Attn: Envoy - Exhibitor c/o [GEOGRAPHIC_DATA], […" at bounding box center [305, 277] width 257 height 154
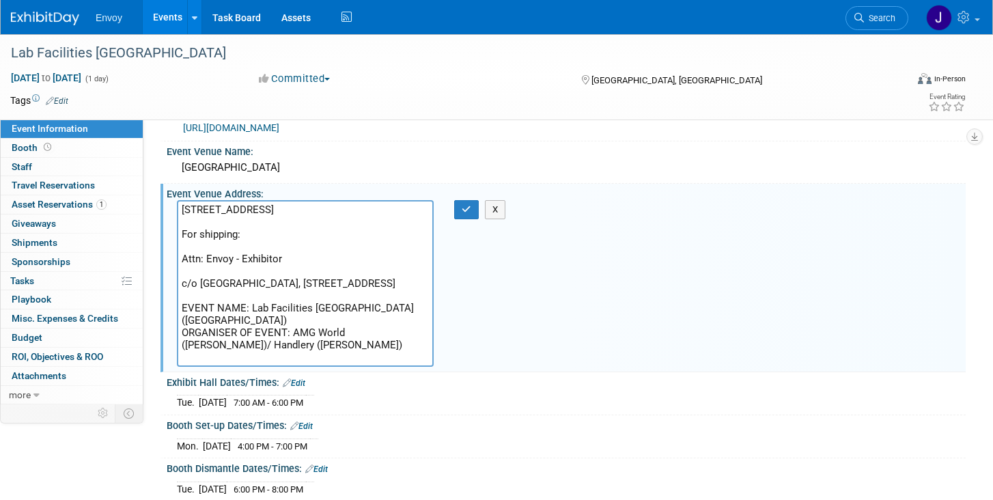
click at [238, 329] on textarea "[STREET_ADDRESS] For shipping: Attn: Envoy - Exhibitor c/o [GEOGRAPHIC_DATA], […" at bounding box center [305, 283] width 257 height 167
click at [215, 268] on textarea "[STREET_ADDRESS] For shipping: Attn: Envoy - Exhibitor c/o [GEOGRAPHIC_DATA], […" at bounding box center [305, 283] width 257 height 167
click at [334, 294] on textarea "[STREET_ADDRESS] For shipping: Attn: Envoy - Exhibitor c/o [GEOGRAPHIC_DATA], […" at bounding box center [305, 283] width 257 height 167
click at [284, 326] on textarea "[STREET_ADDRESS] For shipping: Attn: Envoy - Exhibitor c/o [GEOGRAPHIC_DATA], […" at bounding box center [305, 283] width 257 height 167
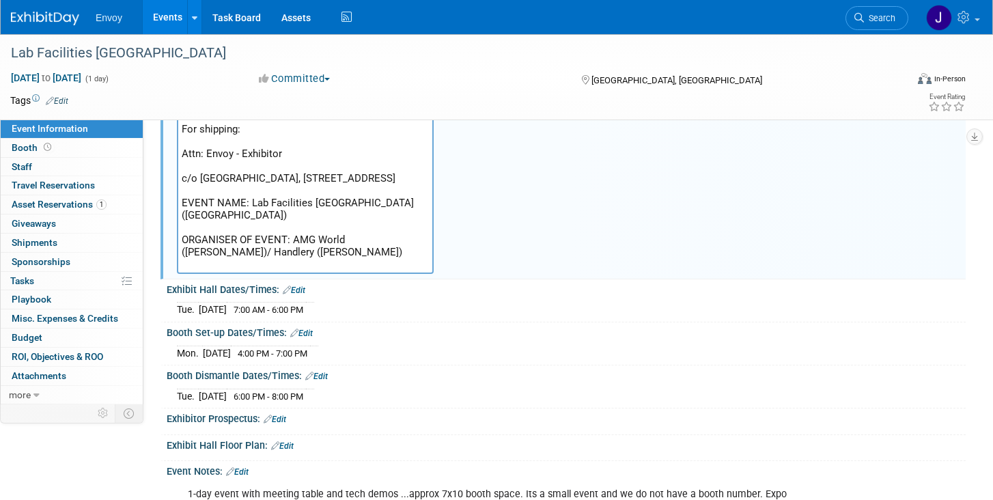
scroll to position [105, 0]
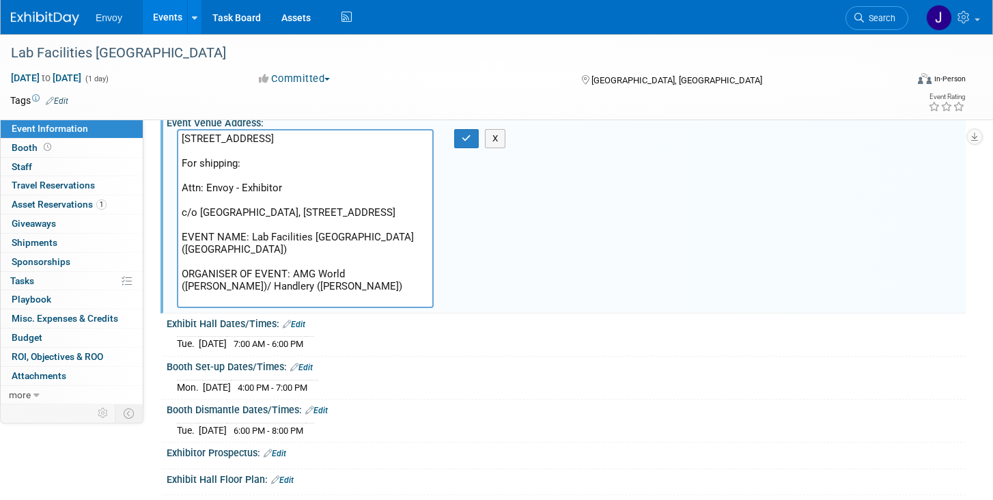
click at [279, 296] on textarea "[STREET_ADDRESS] For shipping: Attn: Envoy - Exhibitor c/o [GEOGRAPHIC_DATA], […" at bounding box center [305, 218] width 257 height 179
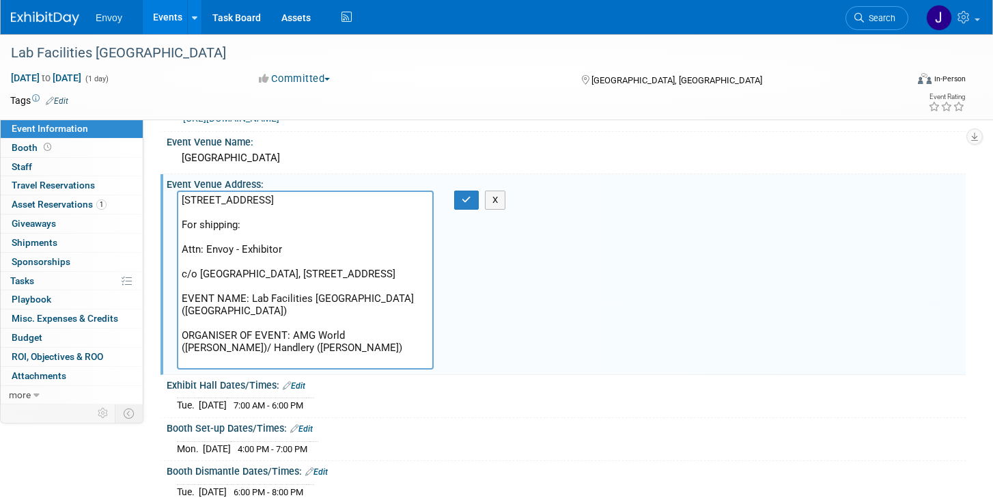
scroll to position [29, 0]
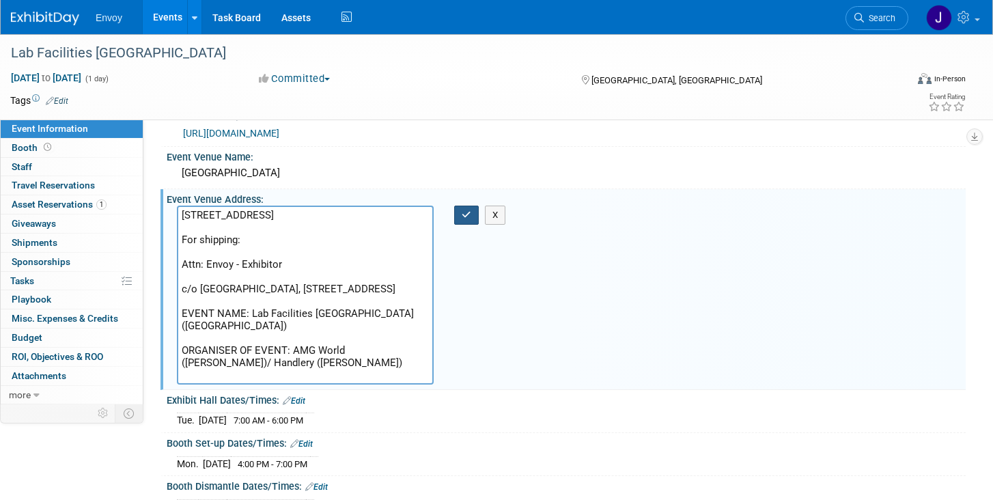
type textarea "[STREET_ADDRESS] For shipping: Attn: Envoy - Exhibitor c/o [GEOGRAPHIC_DATA], […"
click at [464, 214] on icon "button" at bounding box center [467, 214] width 10 height 9
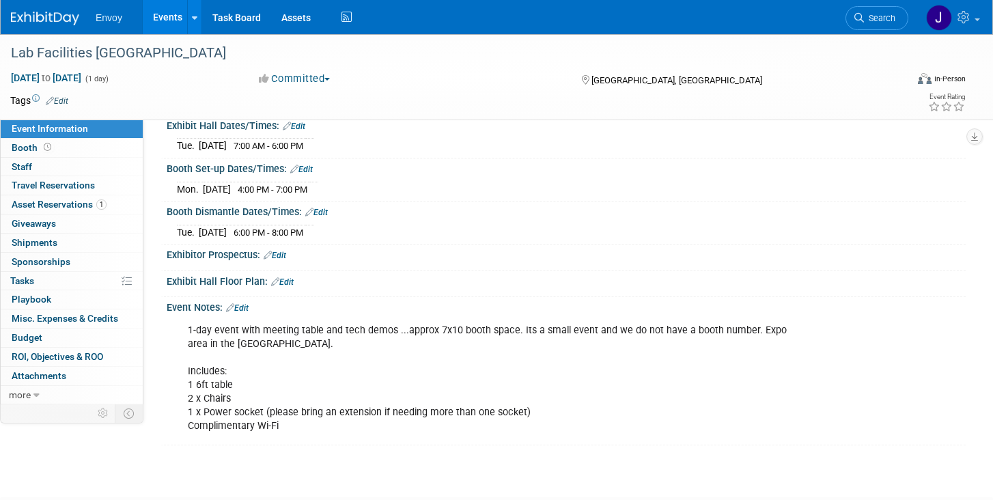
scroll to position [0, 0]
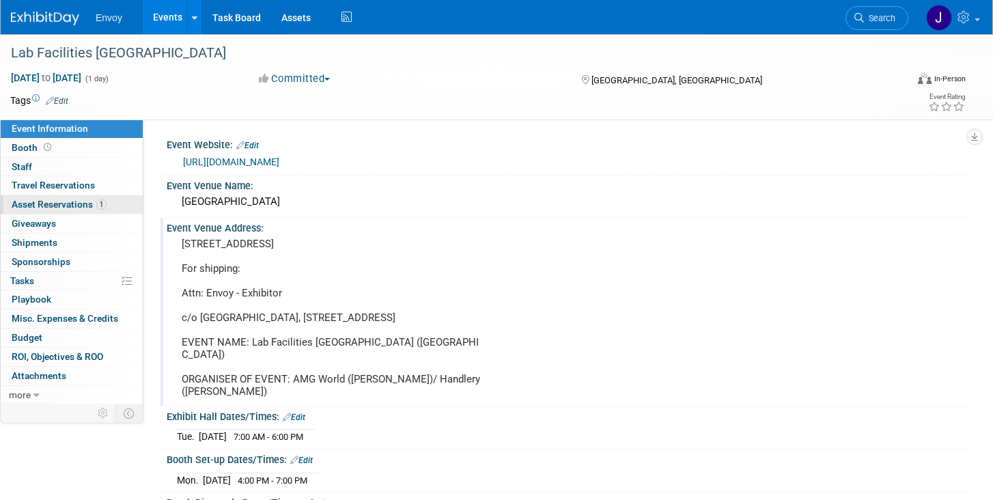
click at [48, 198] on link "1 Asset Reservations 1" at bounding box center [72, 204] width 142 height 18
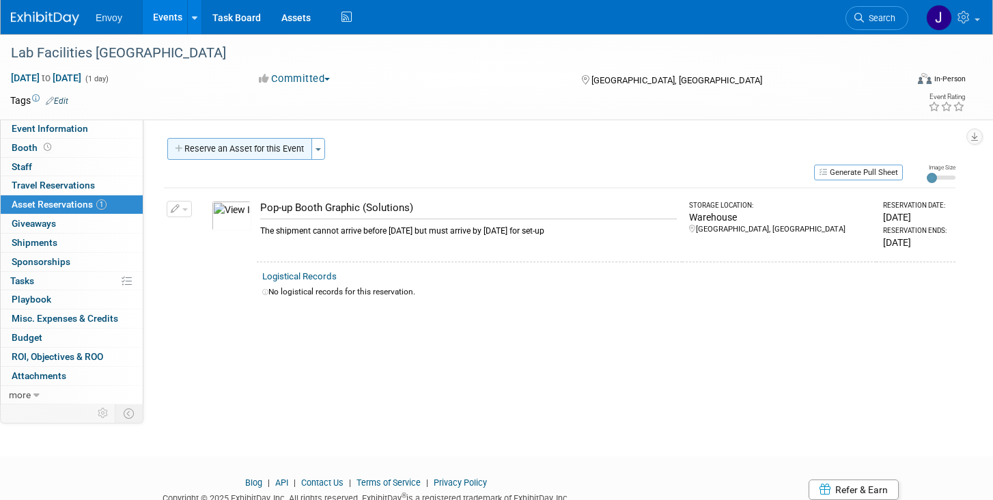
click at [201, 146] on button "Reserve an Asset for this Event" at bounding box center [239, 149] width 145 height 22
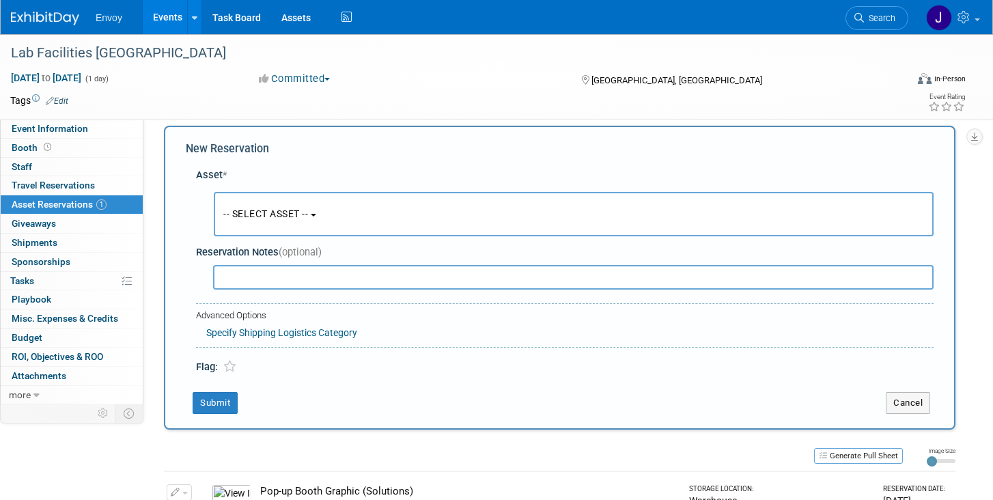
scroll to position [13, 0]
click at [292, 223] on button "-- SELECT ASSET --" at bounding box center [574, 213] width 720 height 44
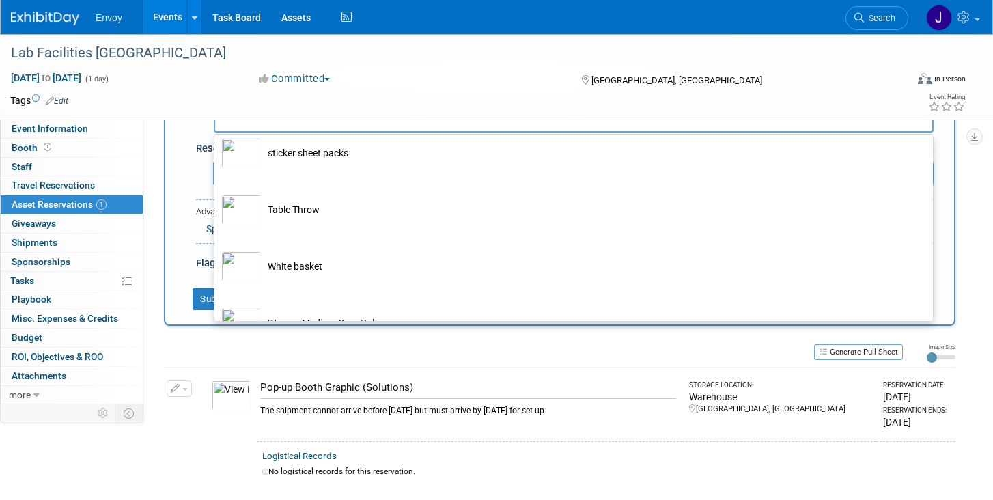
scroll to position [2279, 0]
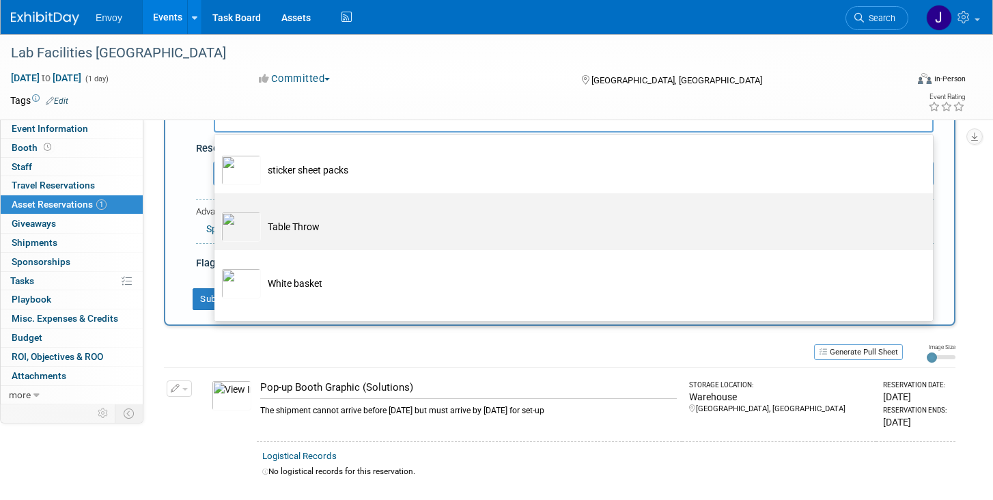
click at [302, 236] on td "Table Throw" at bounding box center [583, 227] width 645 height 30
click at [216, 210] on input "Table Throw" at bounding box center [212, 205] width 9 height 9
select select "10722433"
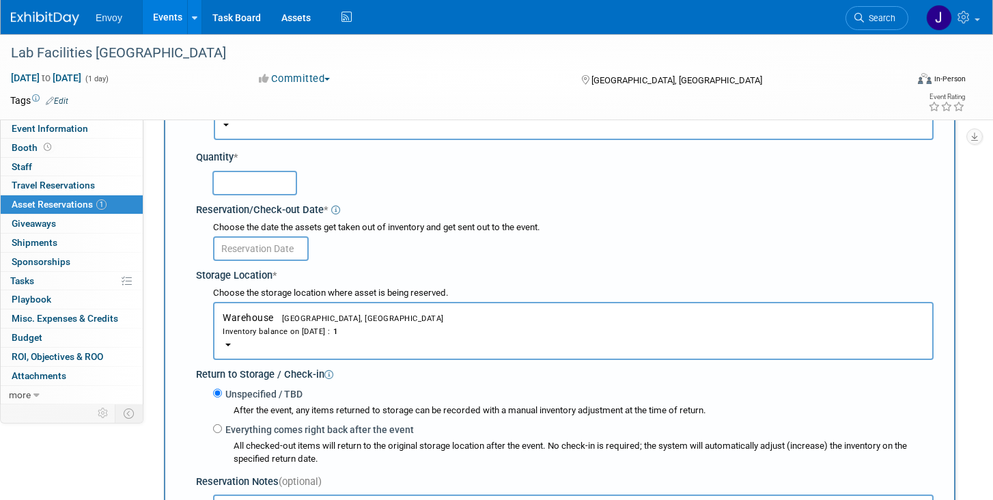
scroll to position [109, 0]
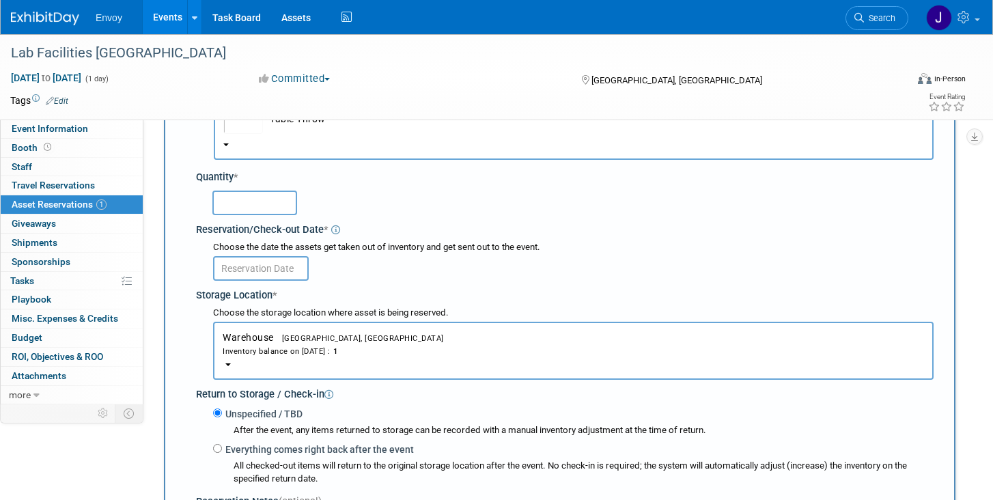
click at [269, 206] on input "text" at bounding box center [254, 203] width 85 height 25
type input "1"
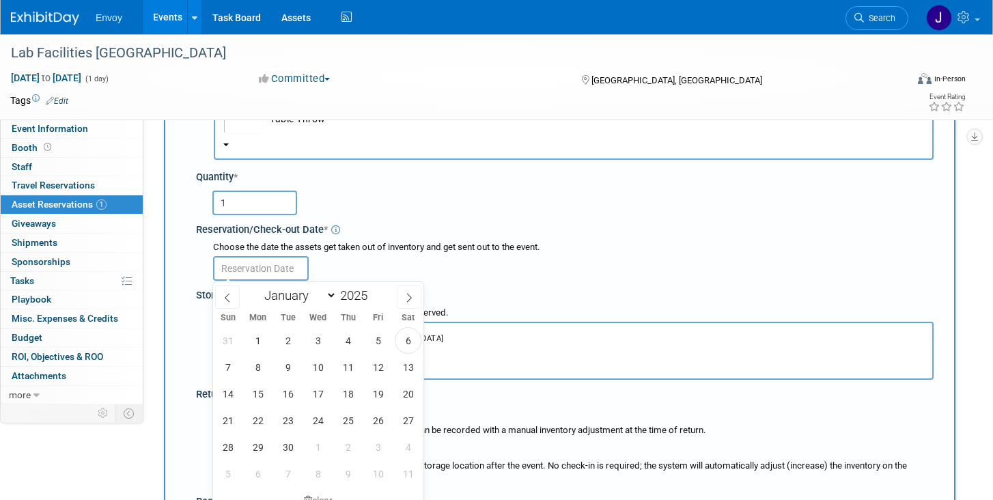
click at [284, 274] on input "text" at bounding box center [261, 268] width 96 height 25
click at [264, 423] on span "22" at bounding box center [257, 420] width 27 height 27
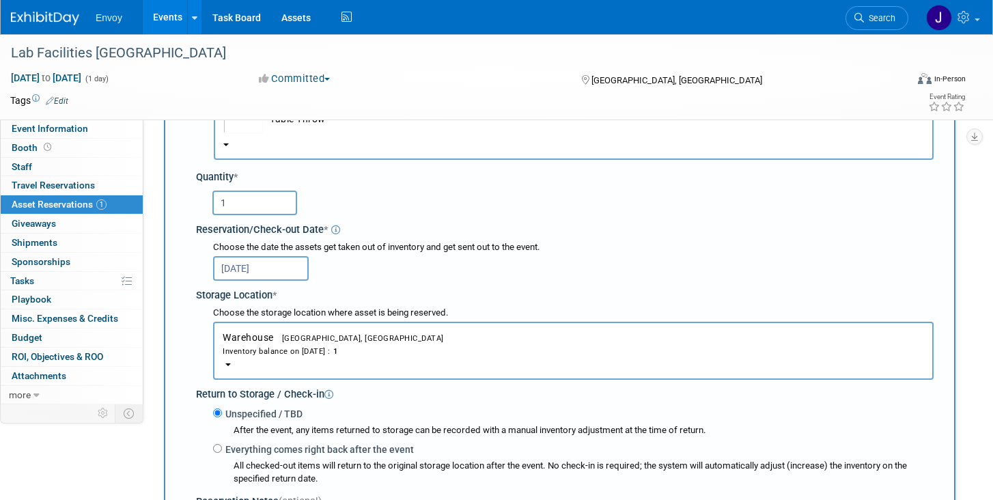
click at [285, 277] on input "[DATE]" at bounding box center [261, 268] width 96 height 25
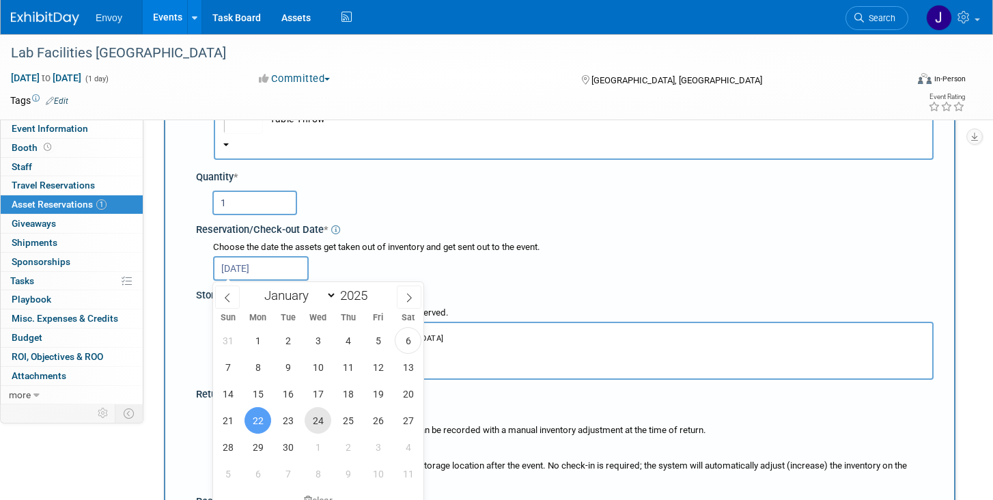
click at [322, 425] on span "24" at bounding box center [318, 420] width 27 height 27
type input "[DATE]"
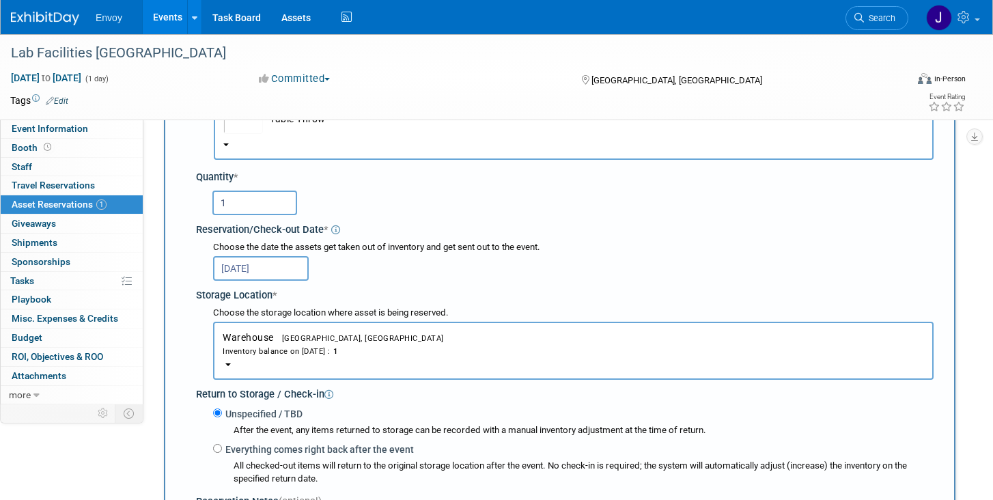
click at [458, 361] on button "Warehouse Bohemia, [GEOGRAPHIC_DATA] Inventory balance on [DATE] : 1" at bounding box center [573, 351] width 720 height 58
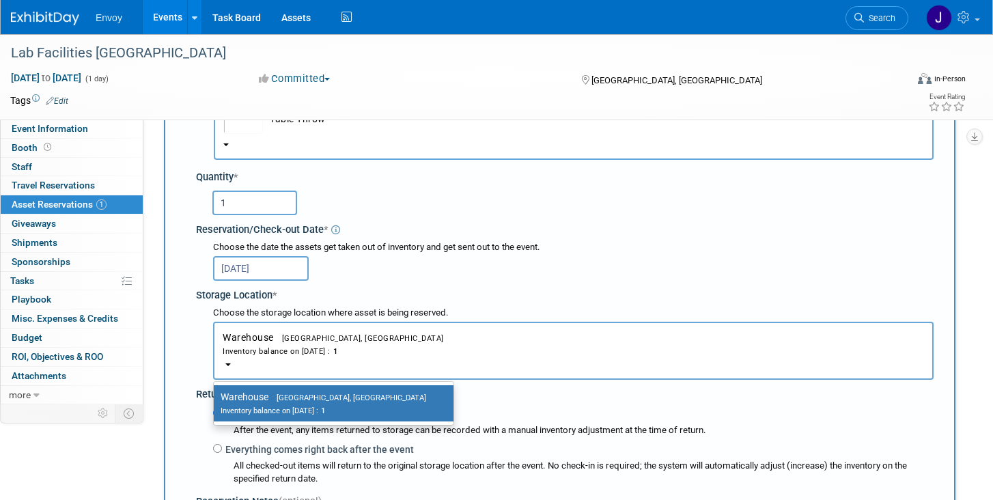
click at [503, 291] on div "Storage Location *" at bounding box center [564, 293] width 737 height 18
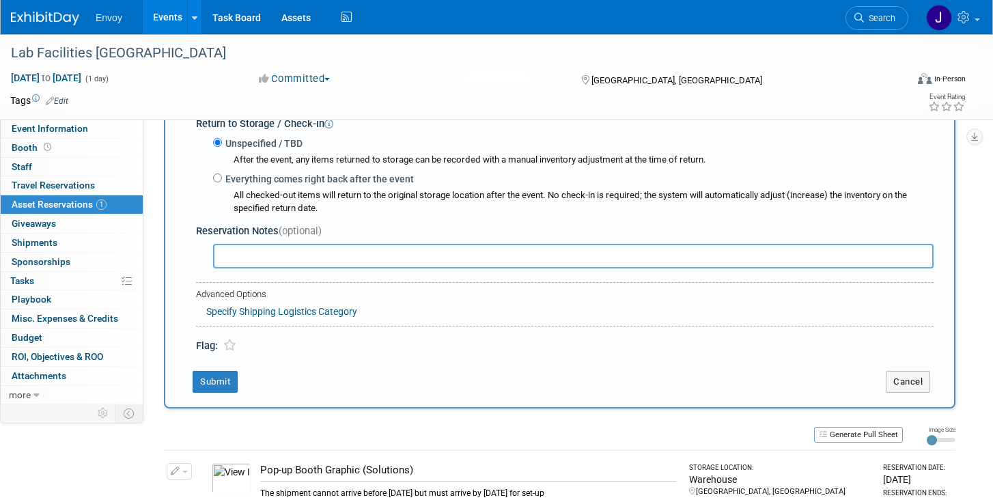
scroll to position [375, 0]
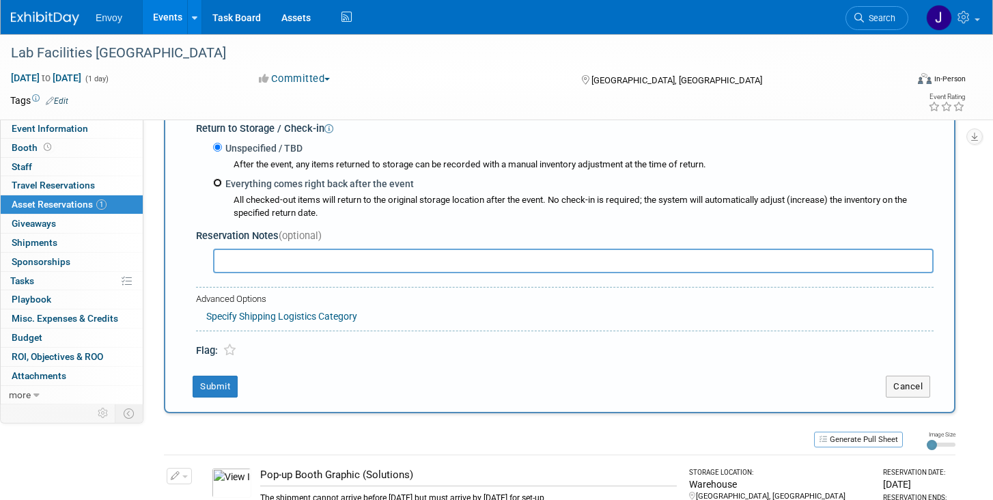
click at [217, 183] on input "Everything comes right back after the event" at bounding box center [217, 182] width 9 height 9
radio input "true"
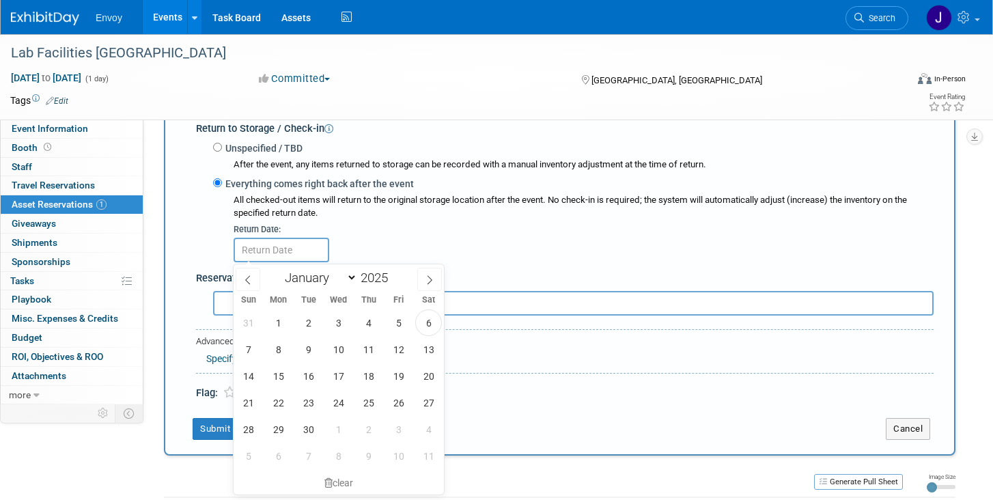
click at [487, 278] on div "Reservation Notes (optional)" at bounding box center [564, 278] width 737 height 14
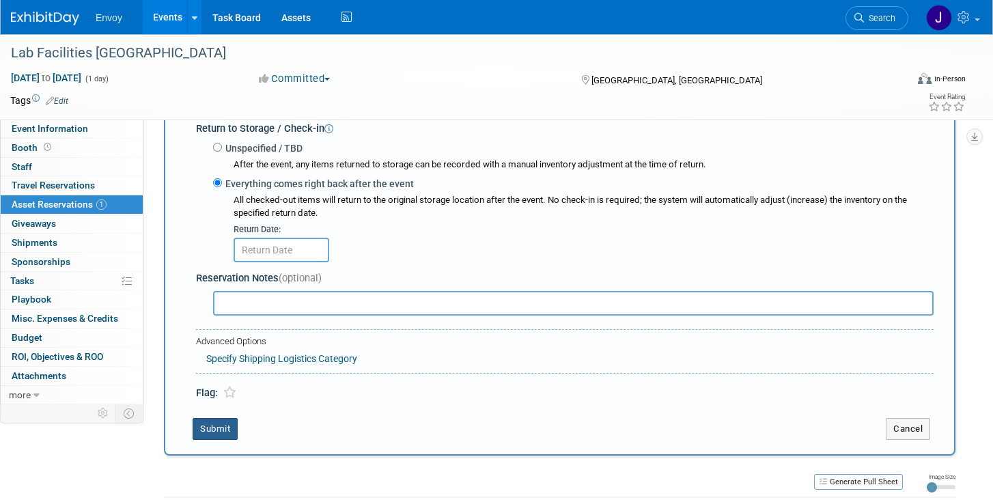
click at [216, 427] on button "Submit" at bounding box center [215, 429] width 45 height 22
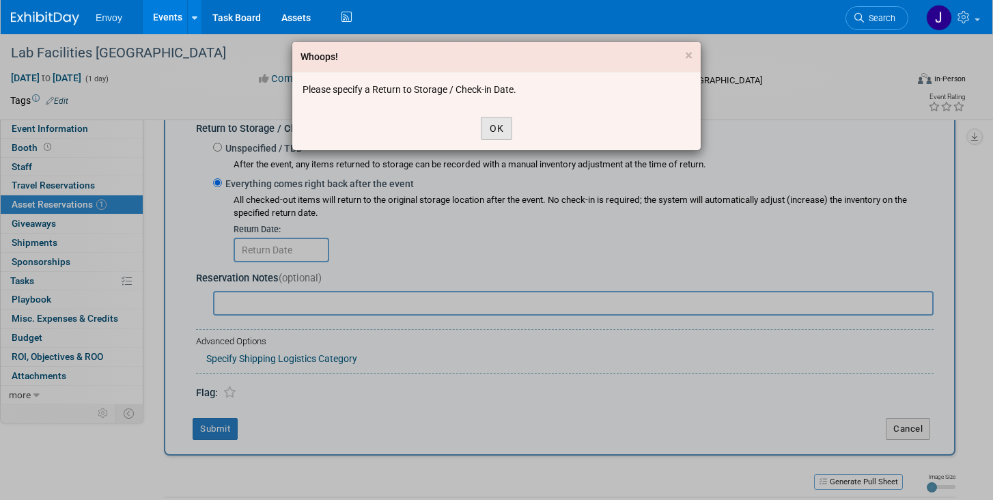
click at [490, 138] on button "OK" at bounding box center [496, 128] width 31 height 23
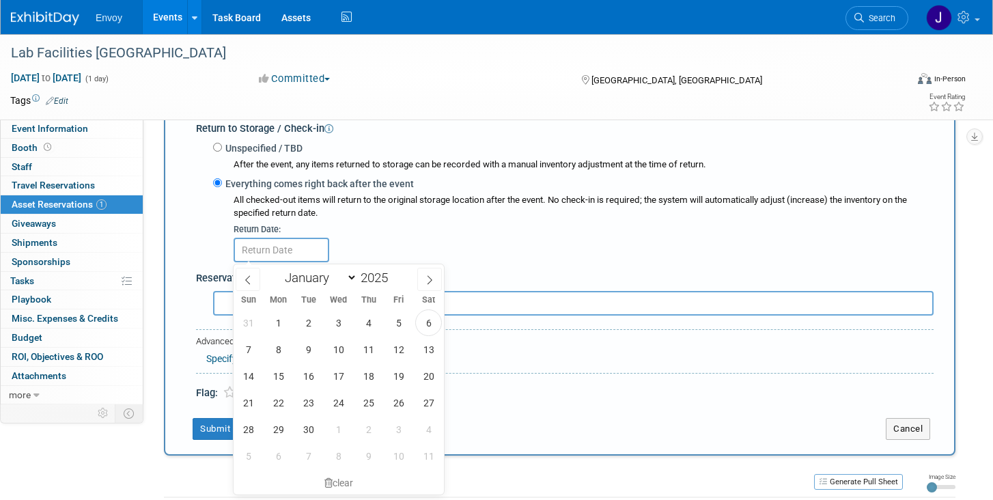
click at [283, 253] on input "text" at bounding box center [282, 250] width 96 height 25
click at [220, 147] on input "Unspecified / TBD" at bounding box center [217, 147] width 9 height 9
radio input "true"
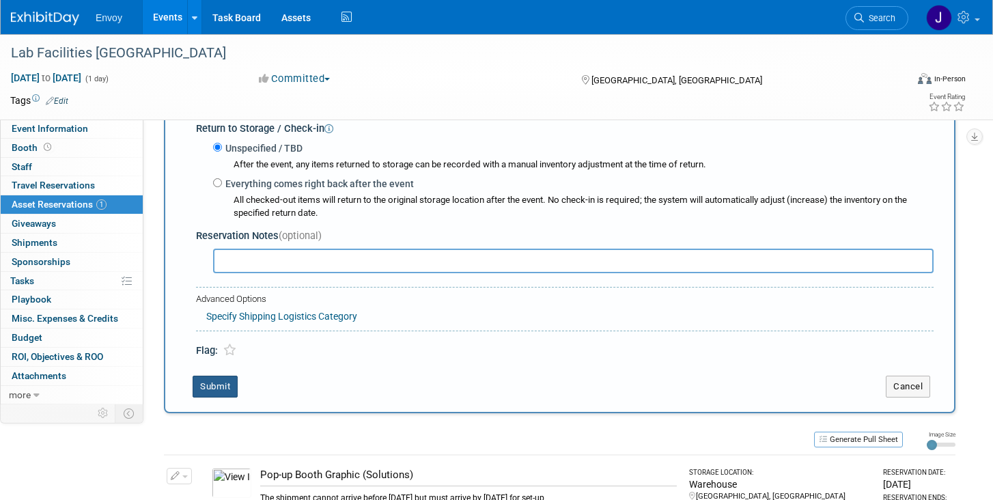
click at [211, 389] on button "Submit" at bounding box center [215, 387] width 45 height 22
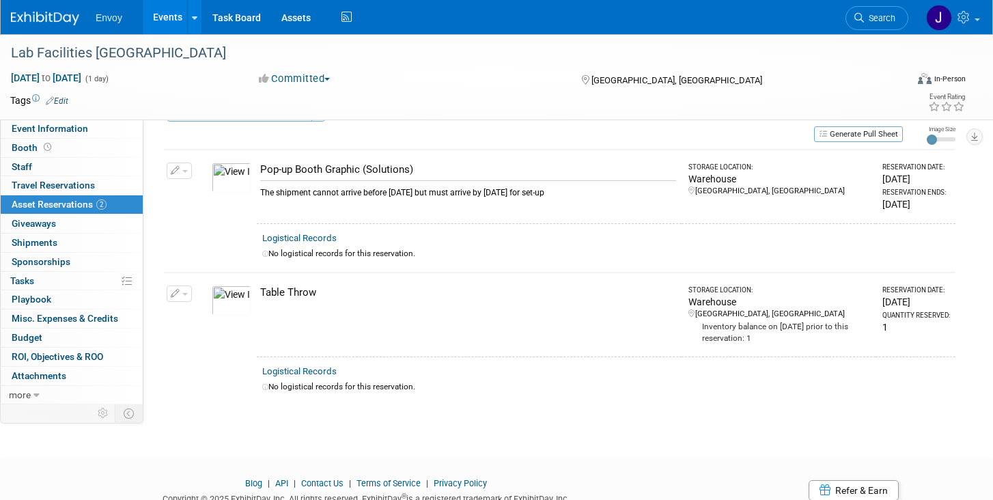
scroll to position [37, 0]
click at [65, 203] on span "Asset Reservations 2" at bounding box center [59, 204] width 95 height 11
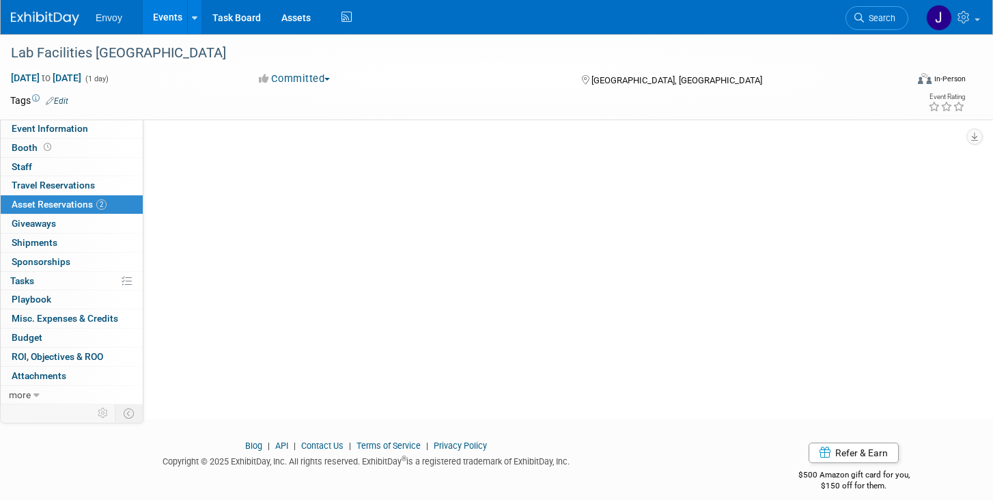
scroll to position [0, 0]
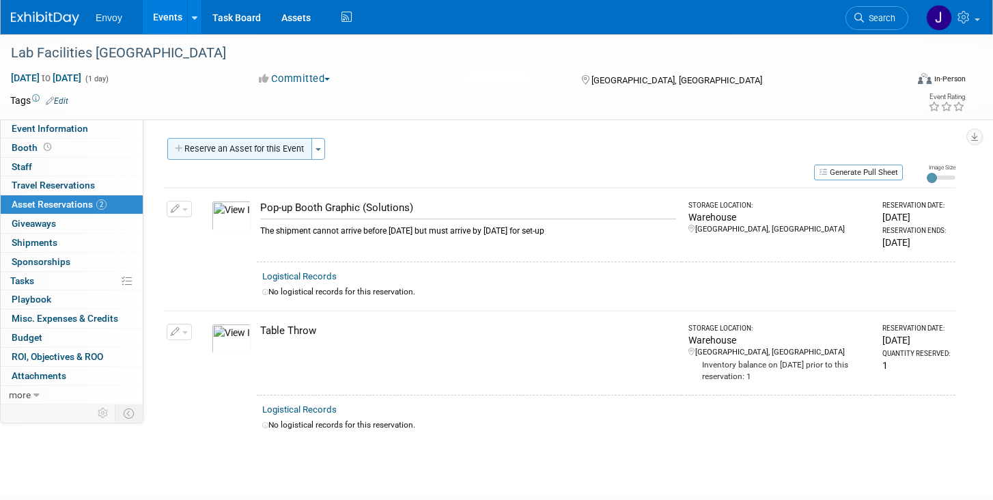
click at [262, 144] on button "Reserve an Asset for this Event" at bounding box center [239, 149] width 145 height 22
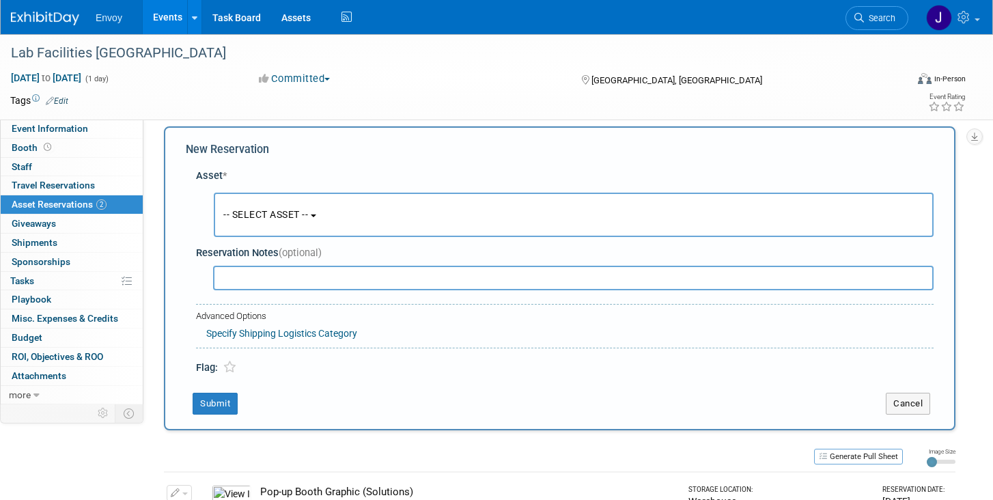
scroll to position [13, 0]
click at [321, 185] on div "-- SELECT ASSET -- <table style='display: inline-block; border-style:none;'><tr…" at bounding box center [567, 210] width 732 height 57
click at [321, 199] on button "-- SELECT ASSET --" at bounding box center [574, 213] width 720 height 44
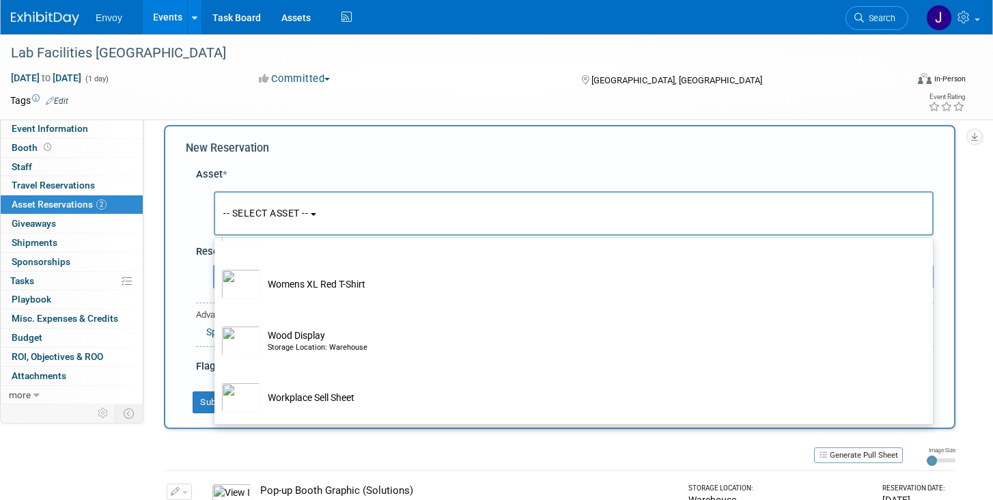
scroll to position [2855, 0]
click at [410, 442] on div "Reserve an Asset for this Event Toggle Dropdown New asset reservation Copy asse…" at bounding box center [559, 425] width 791 height 601
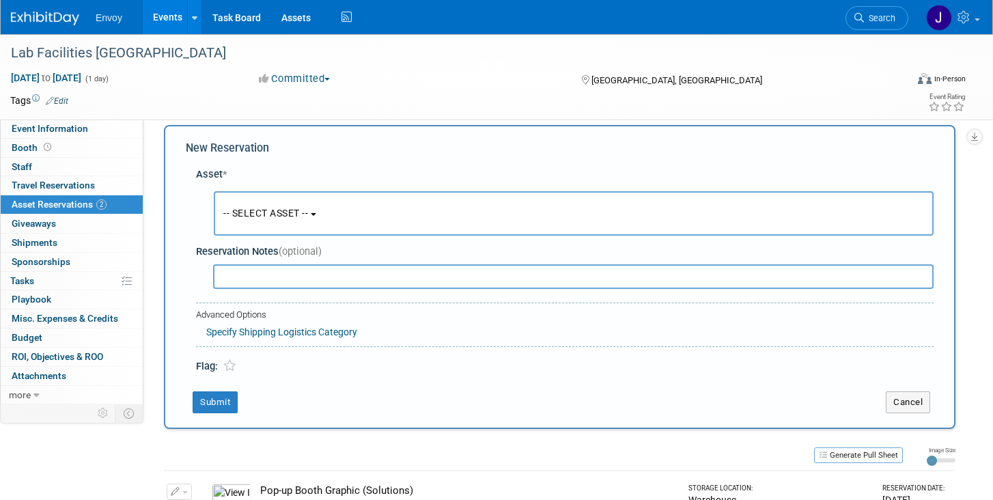
click at [413, 380] on div "New Reservation Asset * -- SELECT ASSET -- <table style='display: inline-block;…" at bounding box center [559, 277] width 791 height 304
click at [899, 404] on button "Cancel" at bounding box center [908, 402] width 44 height 22
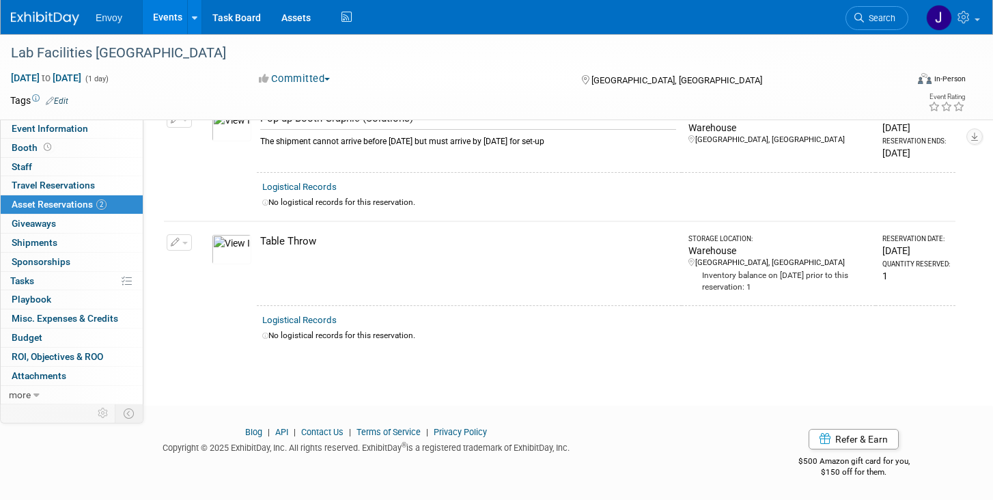
scroll to position [0, 0]
